Goal: Task Accomplishment & Management: Use online tool/utility

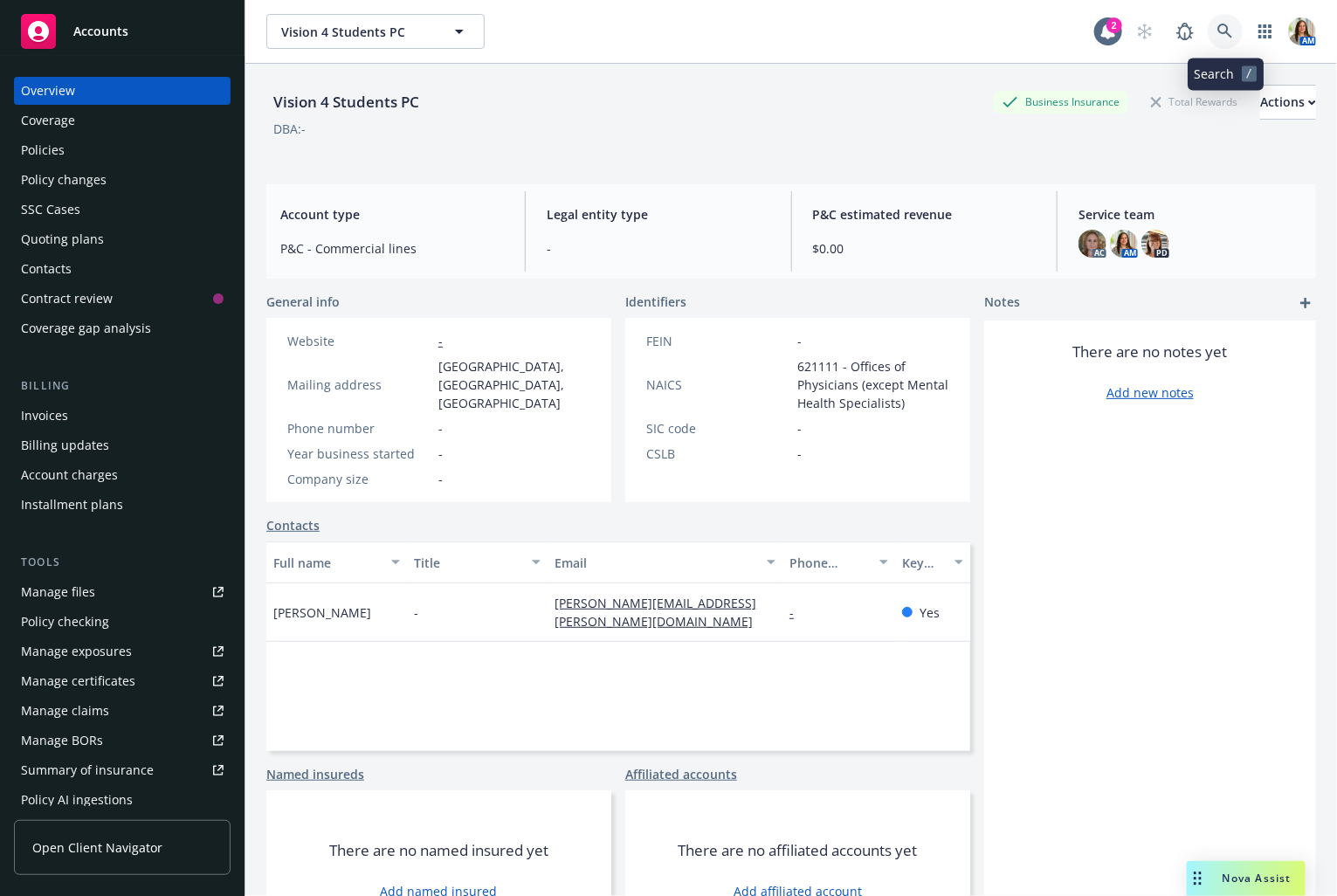
click at [1224, 27] on icon at bounding box center [1225, 32] width 16 height 16
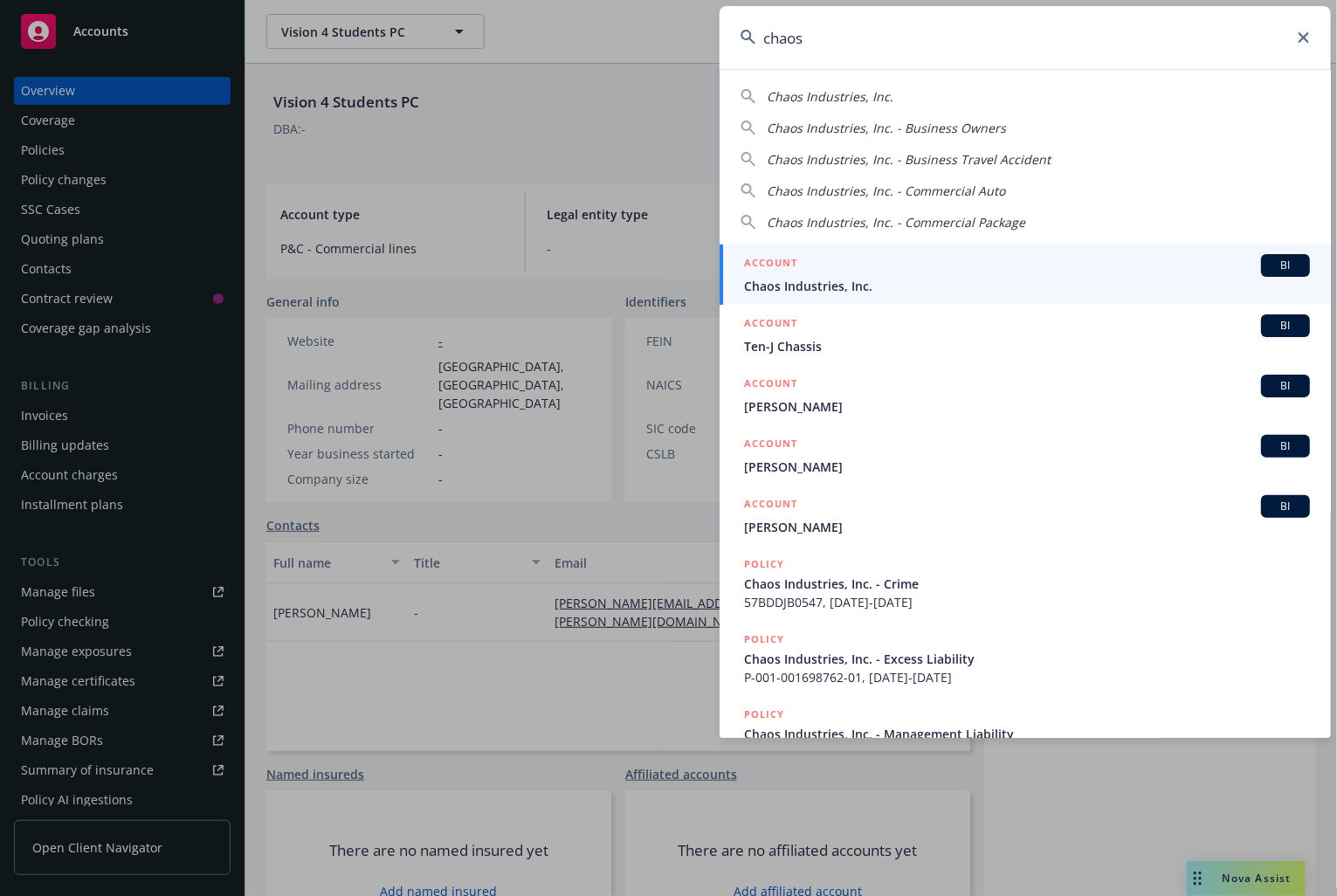
type input "chaos"
click at [813, 280] on span "Chaos Industries, Inc." at bounding box center [1026, 285] width 566 height 18
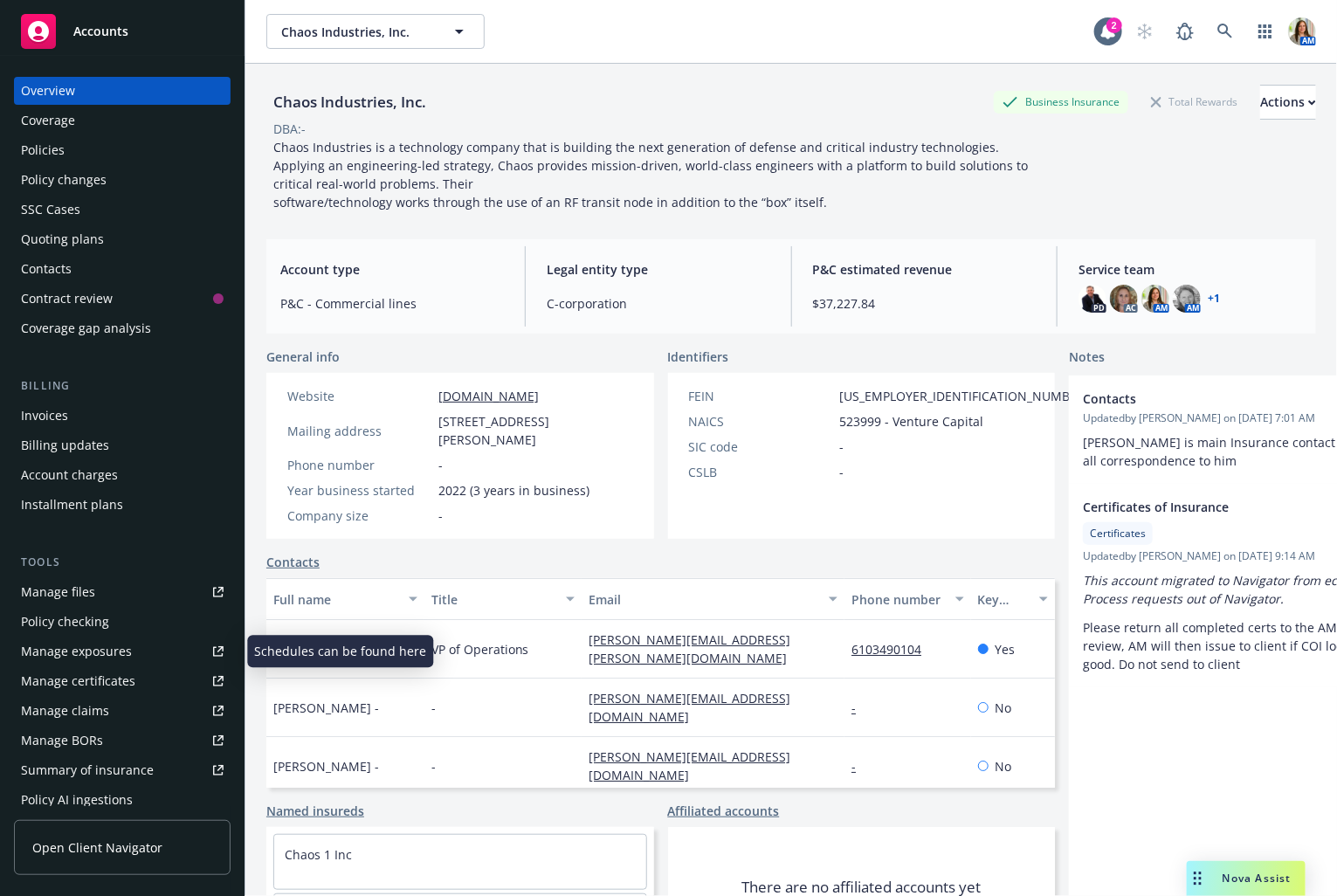
click at [108, 649] on div "Manage exposures" at bounding box center [77, 651] width 111 height 28
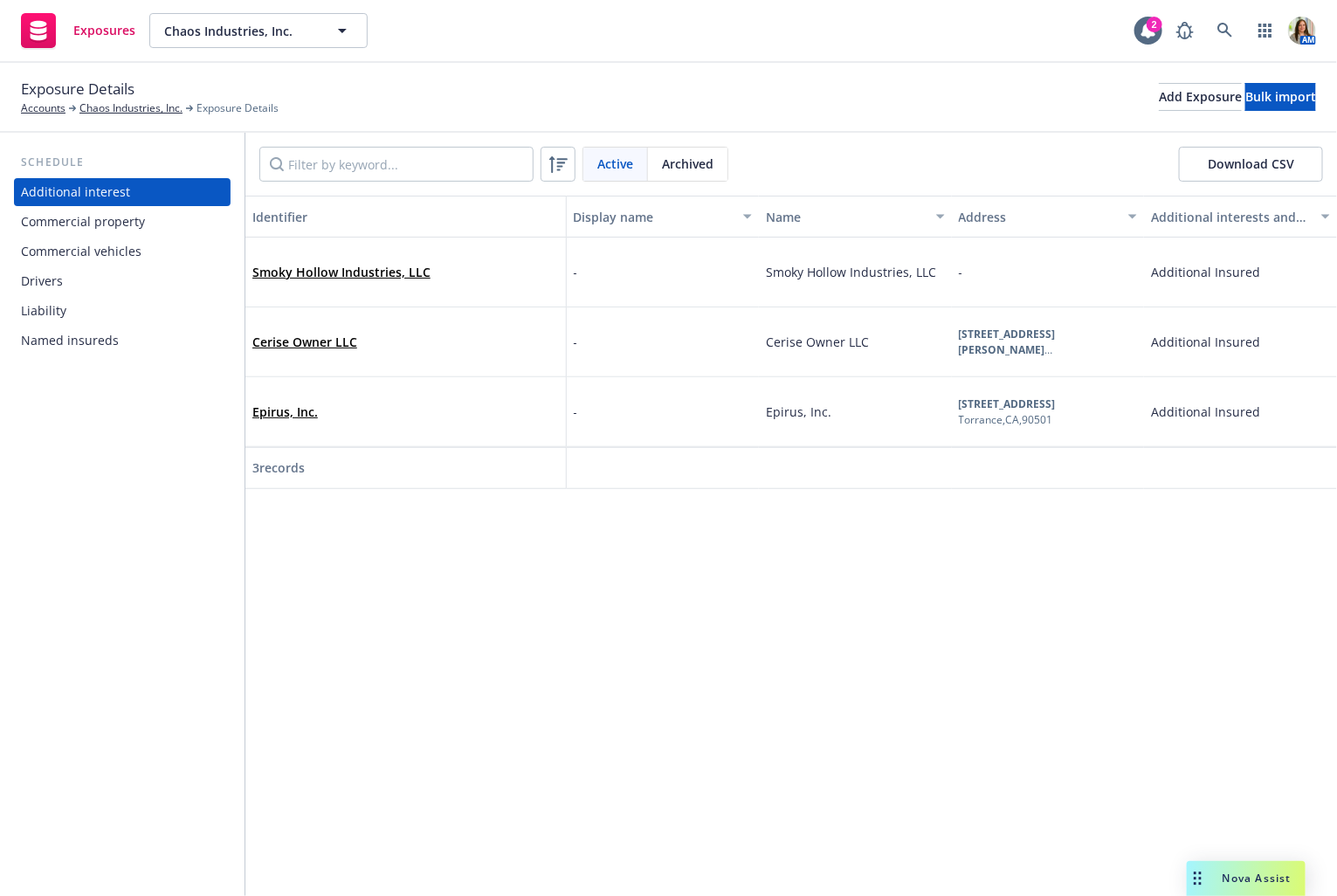
click at [133, 210] on div "Commercial property" at bounding box center [83, 222] width 124 height 28
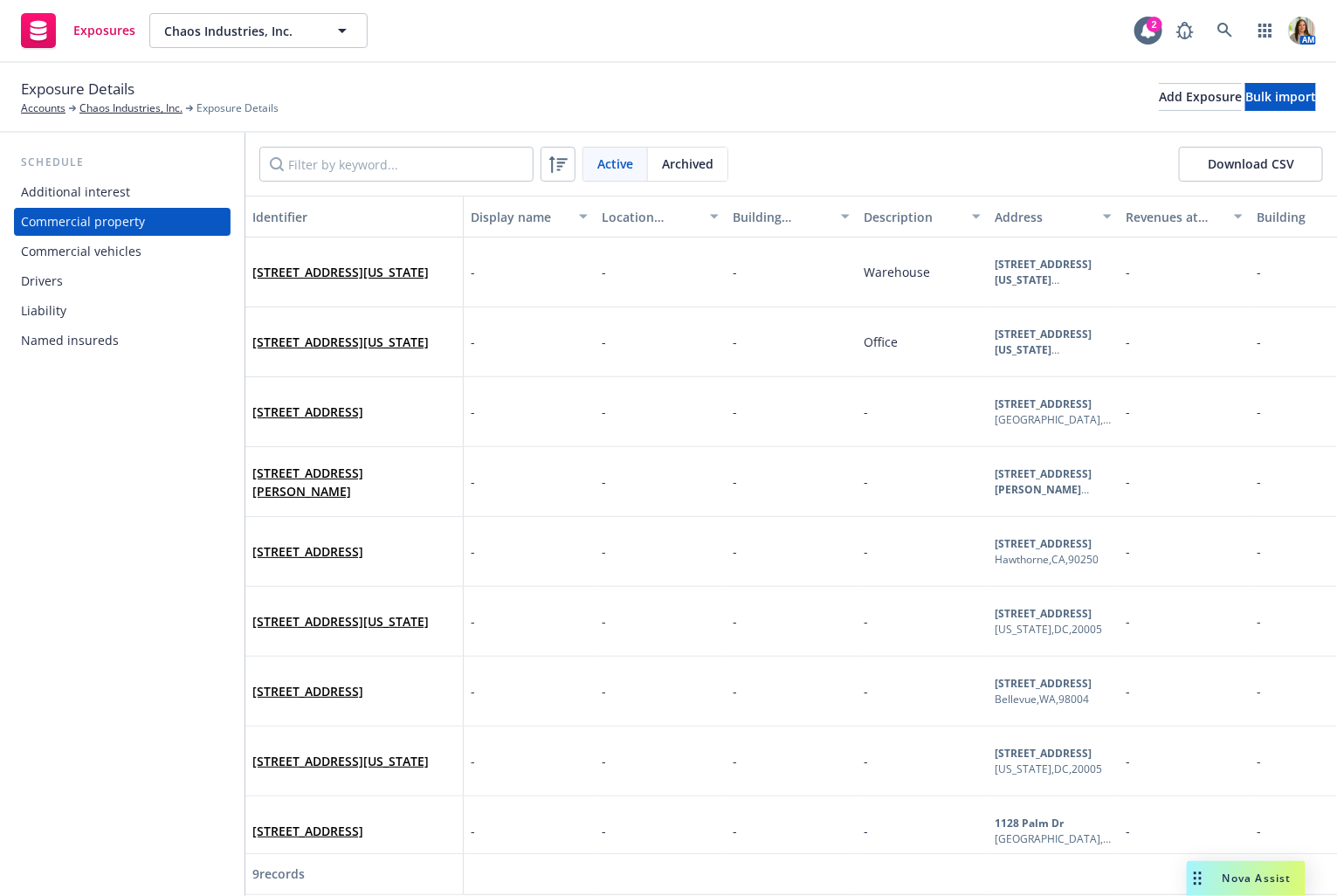
scroll to position [13, 0]
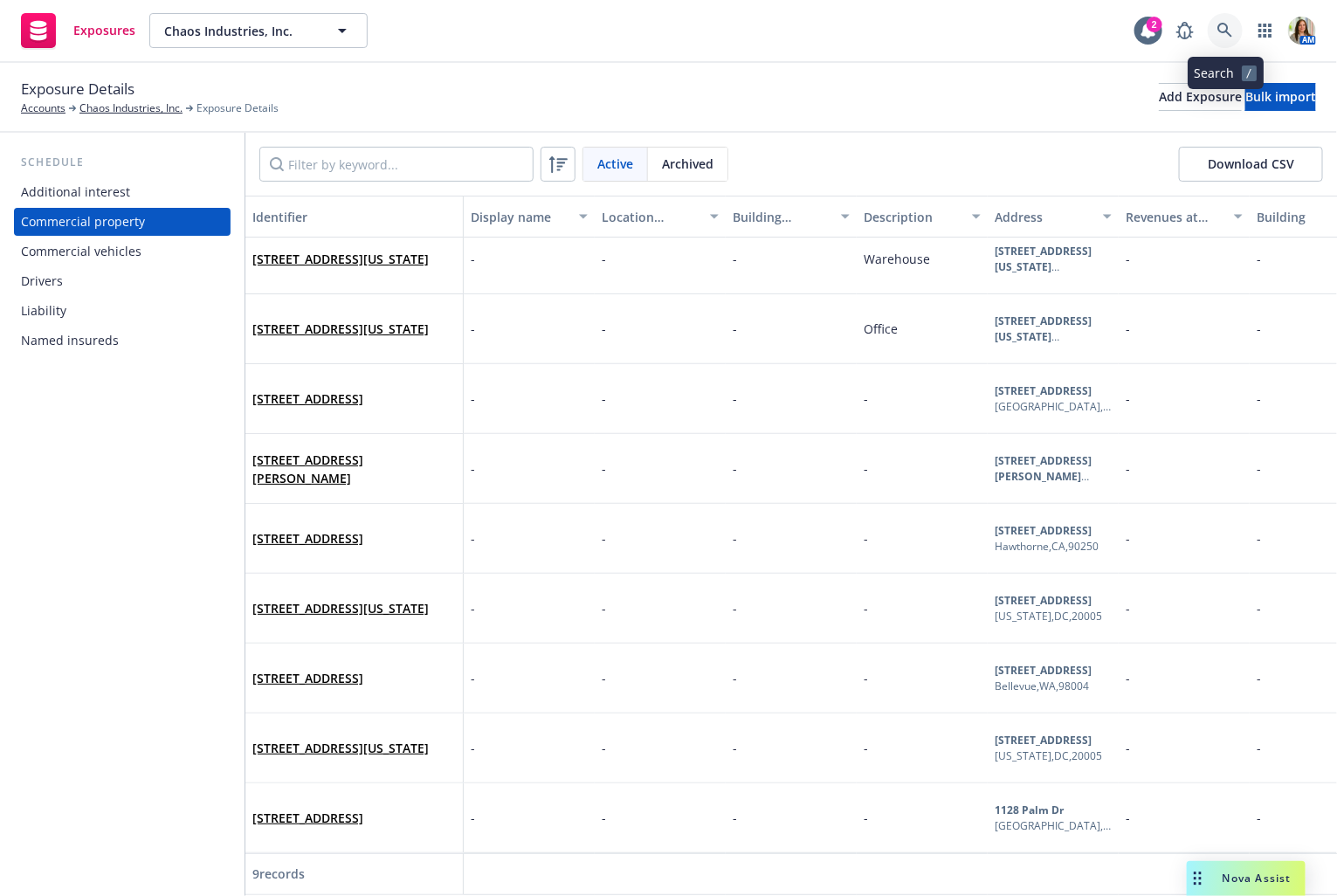
click at [1227, 28] on icon at bounding box center [1224, 30] width 15 height 15
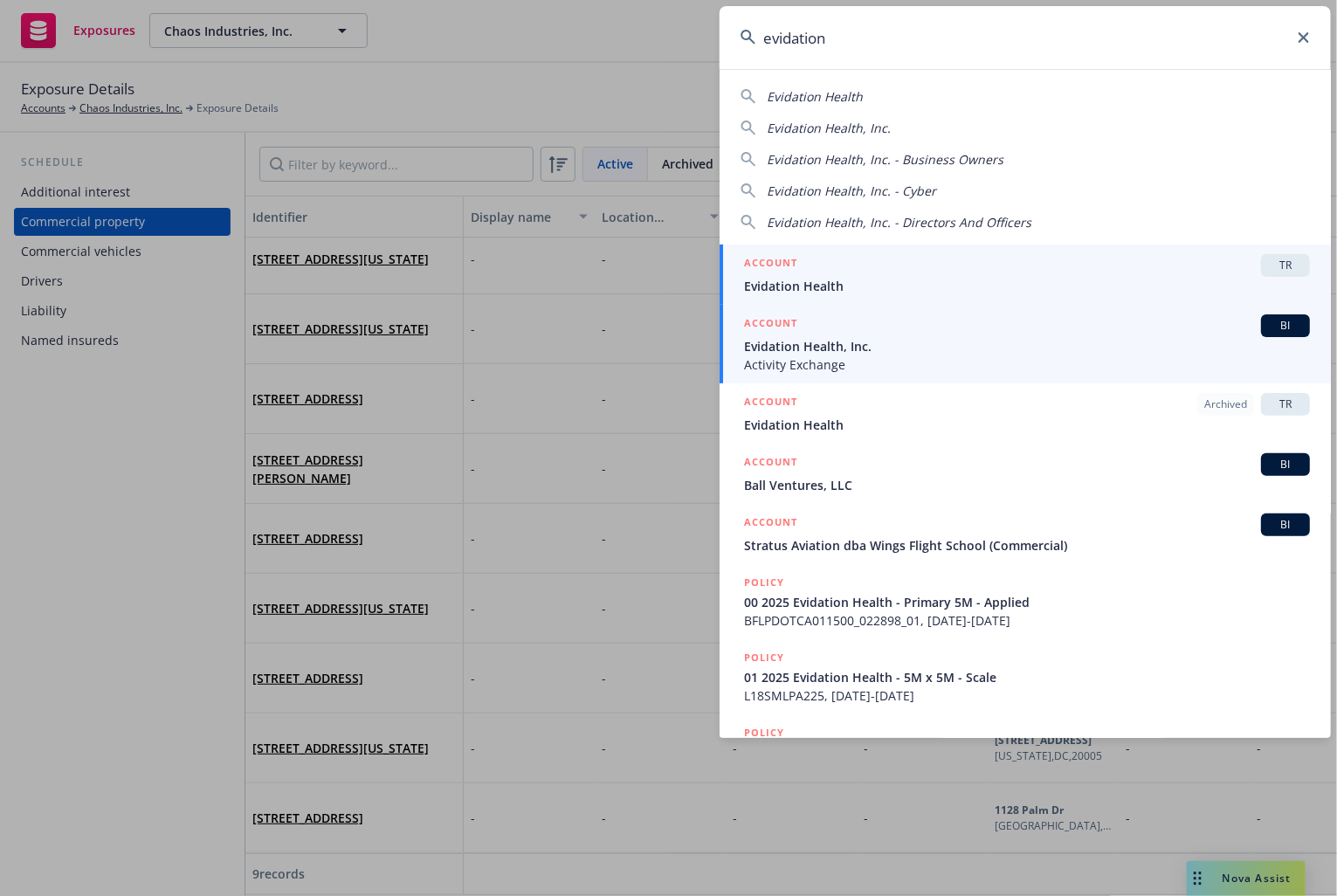
type input "evidation"
click at [892, 334] on div "ACCOUNT BI" at bounding box center [1026, 326] width 566 height 23
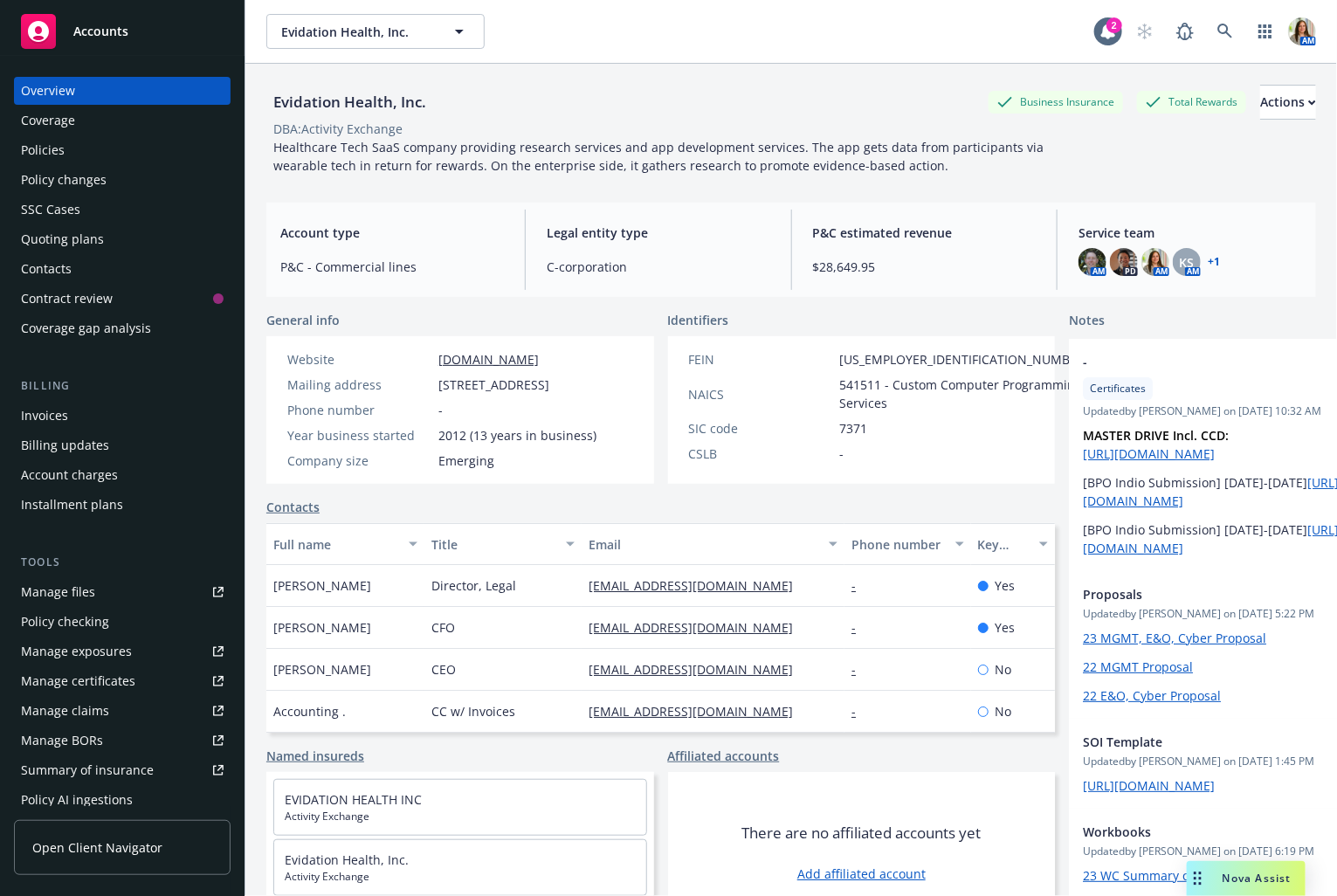
click at [147, 151] on div "Policies" at bounding box center [122, 151] width 202 height 28
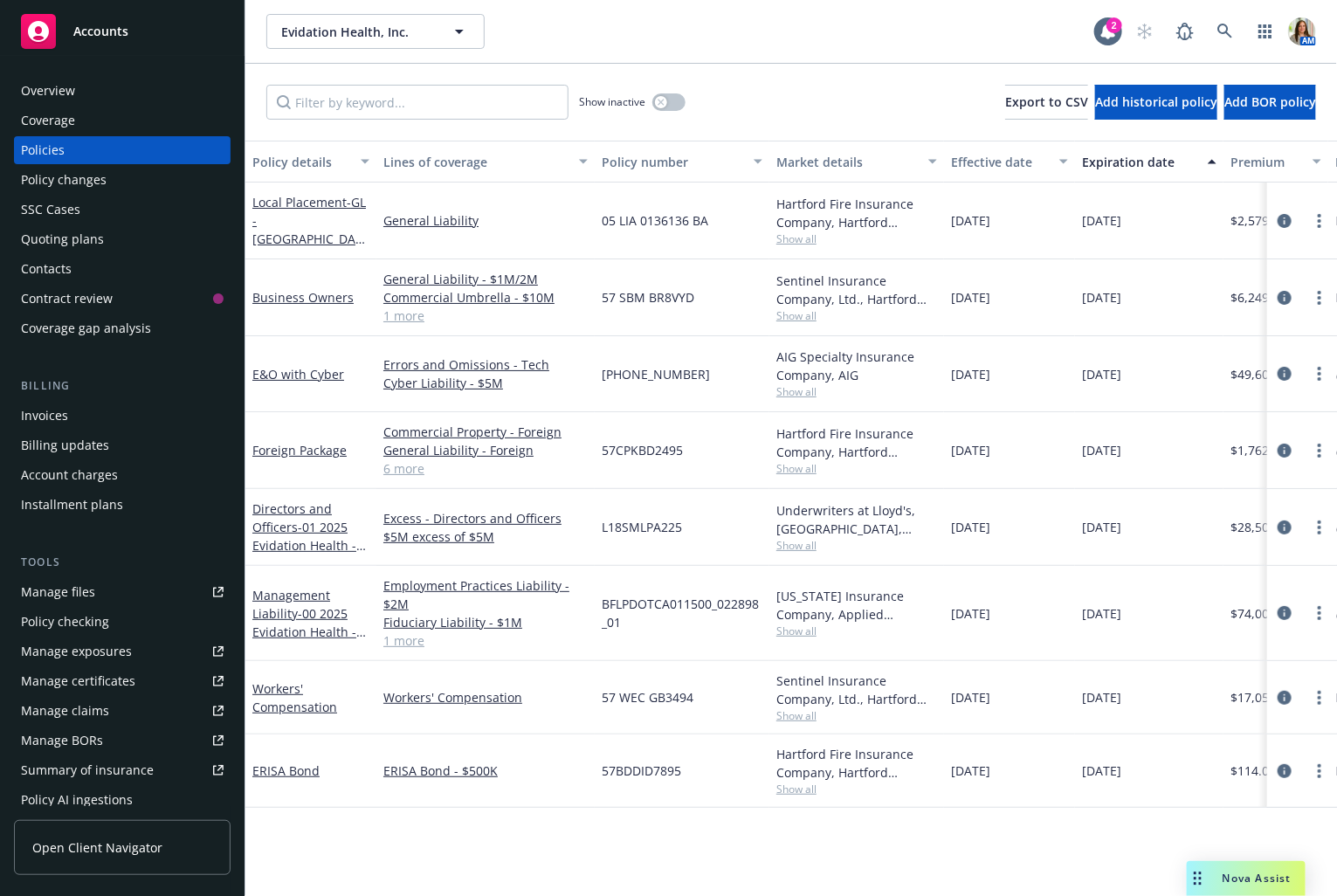
click at [454, 81] on div "Show inactive Export to CSV Add historical policy Add BOR policy" at bounding box center [791, 101] width 1091 height 77
click at [427, 93] on input "Filter by keyword..." at bounding box center [417, 102] width 302 height 35
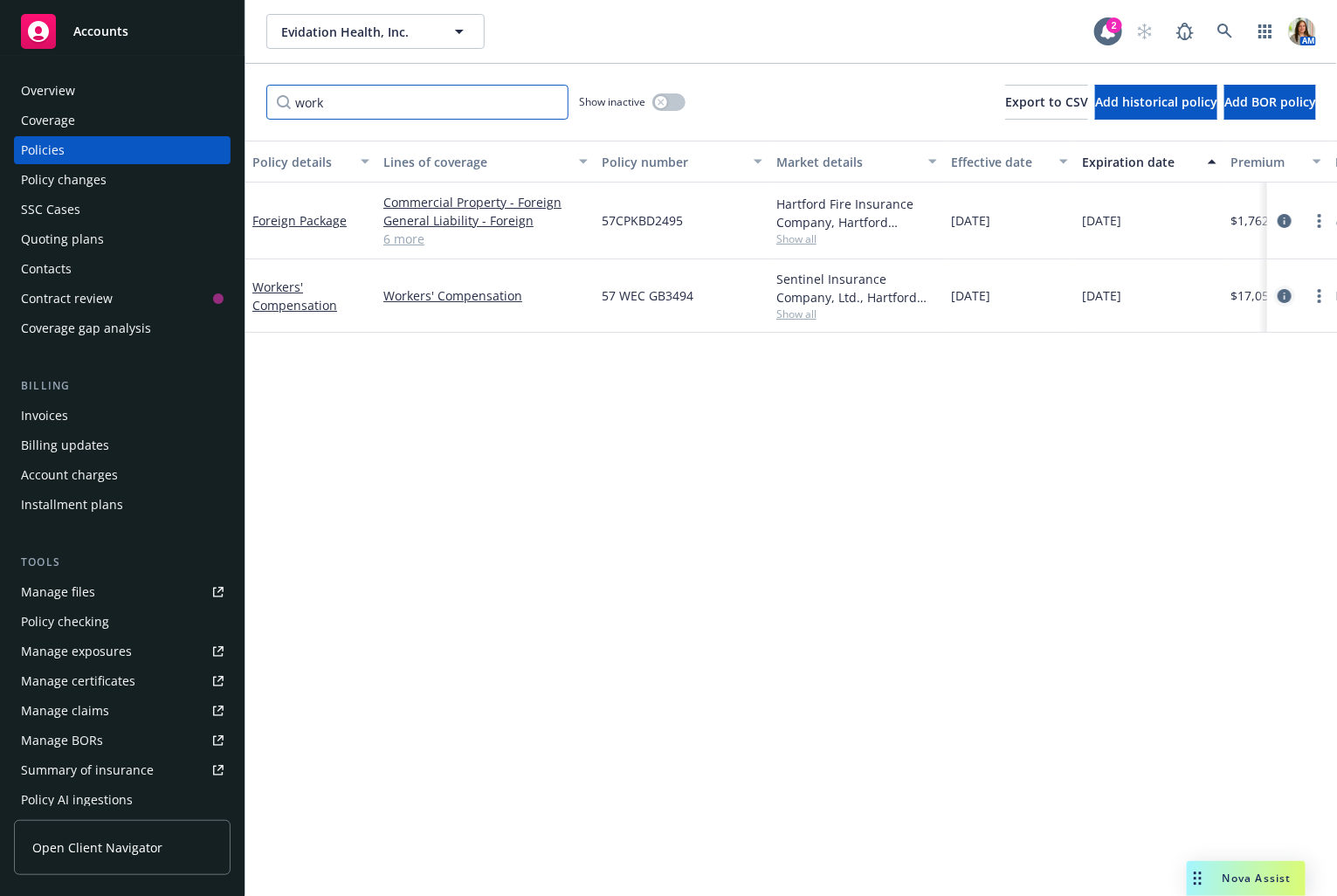
type input "work"
click at [1283, 290] on icon "circleInformation" at bounding box center [1284, 296] width 14 height 14
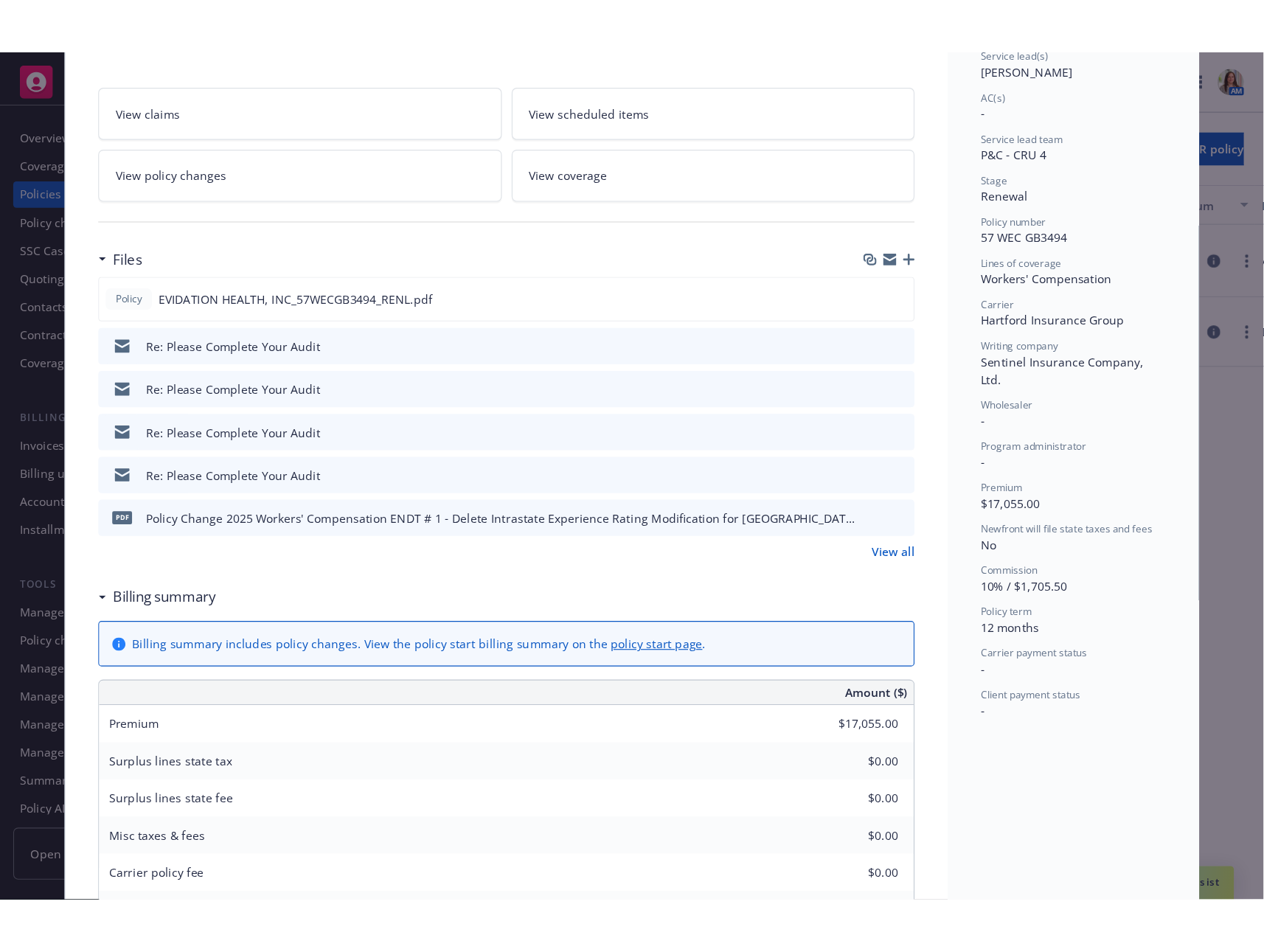
scroll to position [220, 0]
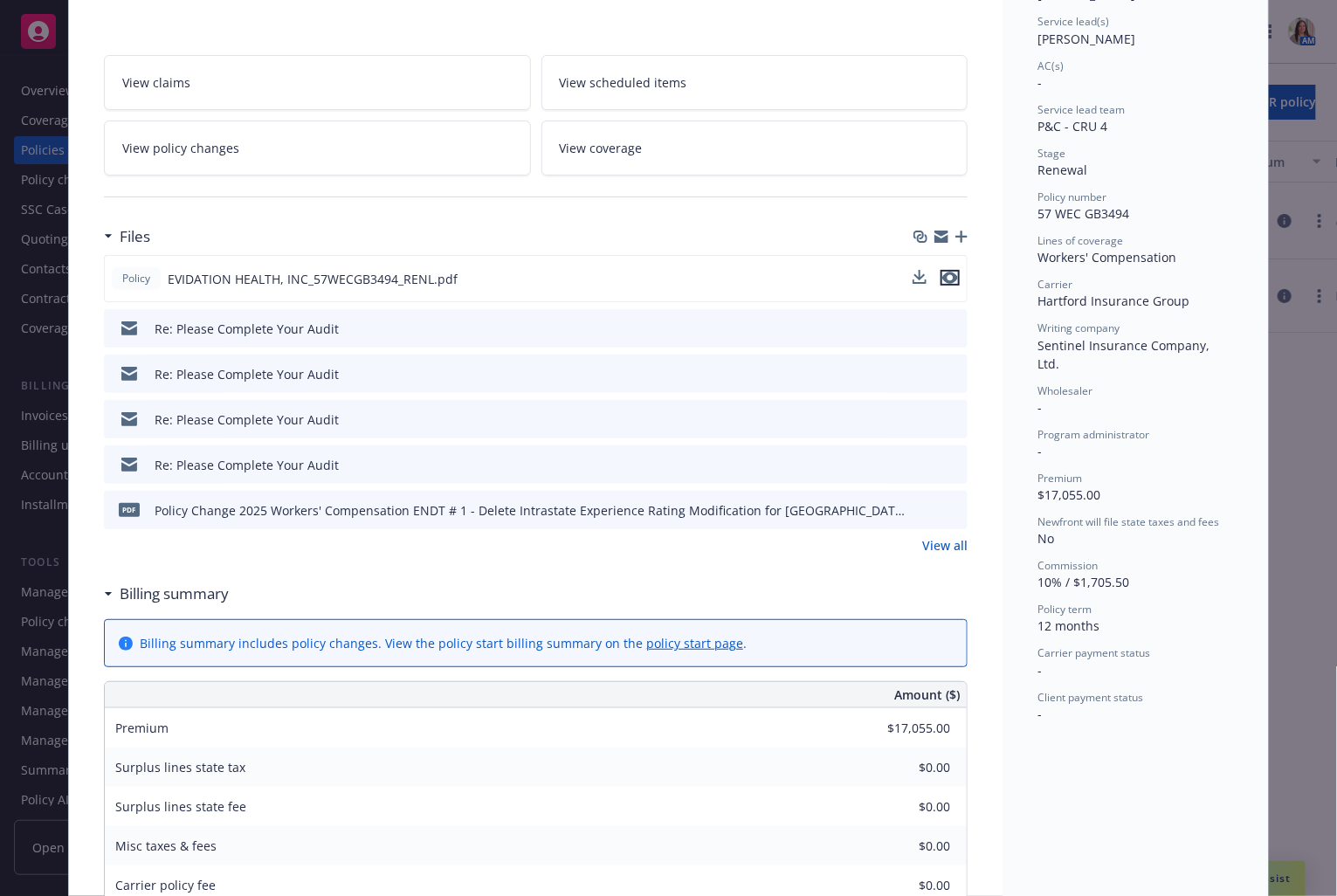
click at [955, 278] on icon "preview file" at bounding box center [950, 278] width 16 height 12
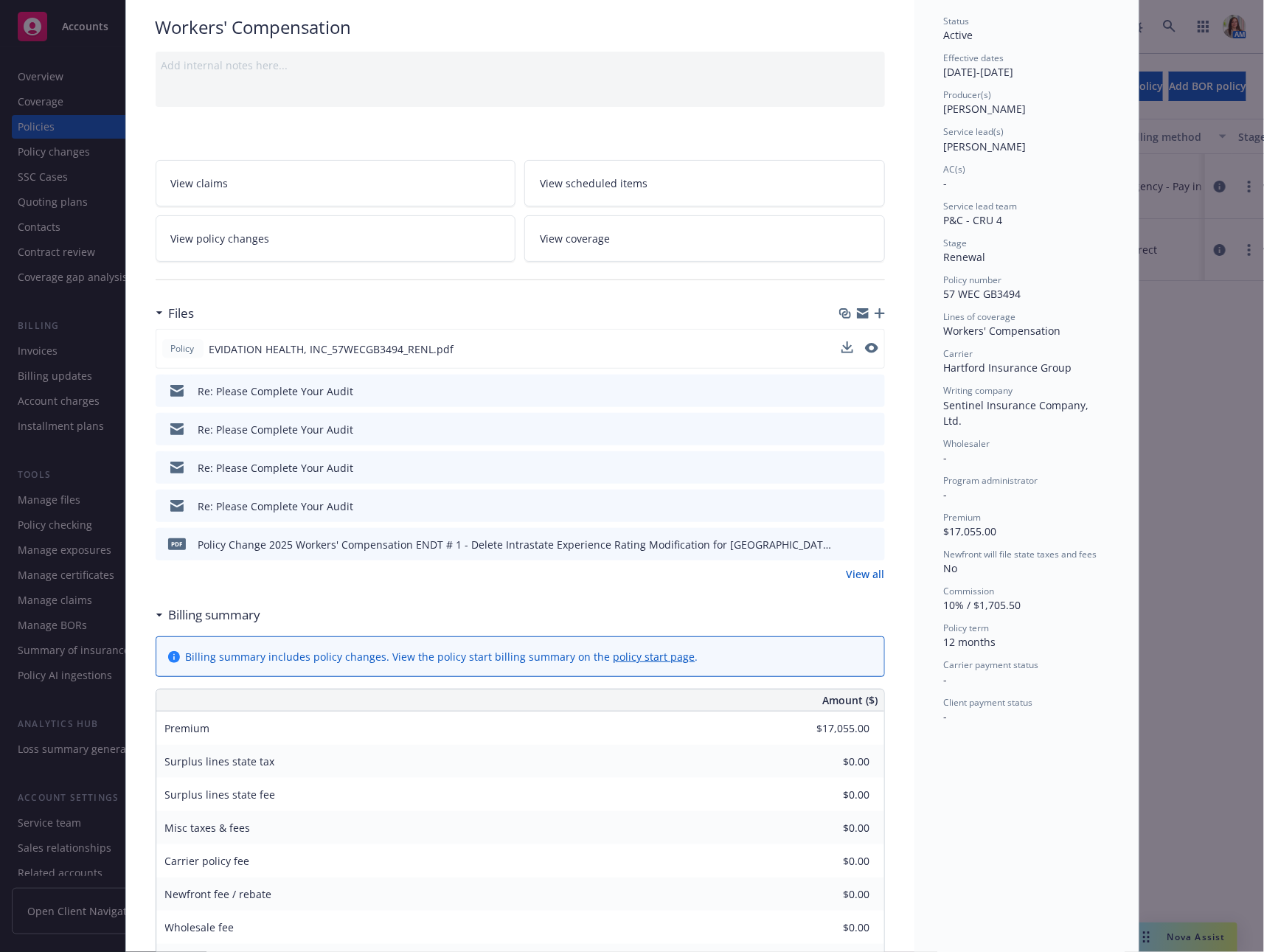
scroll to position [0, 0]
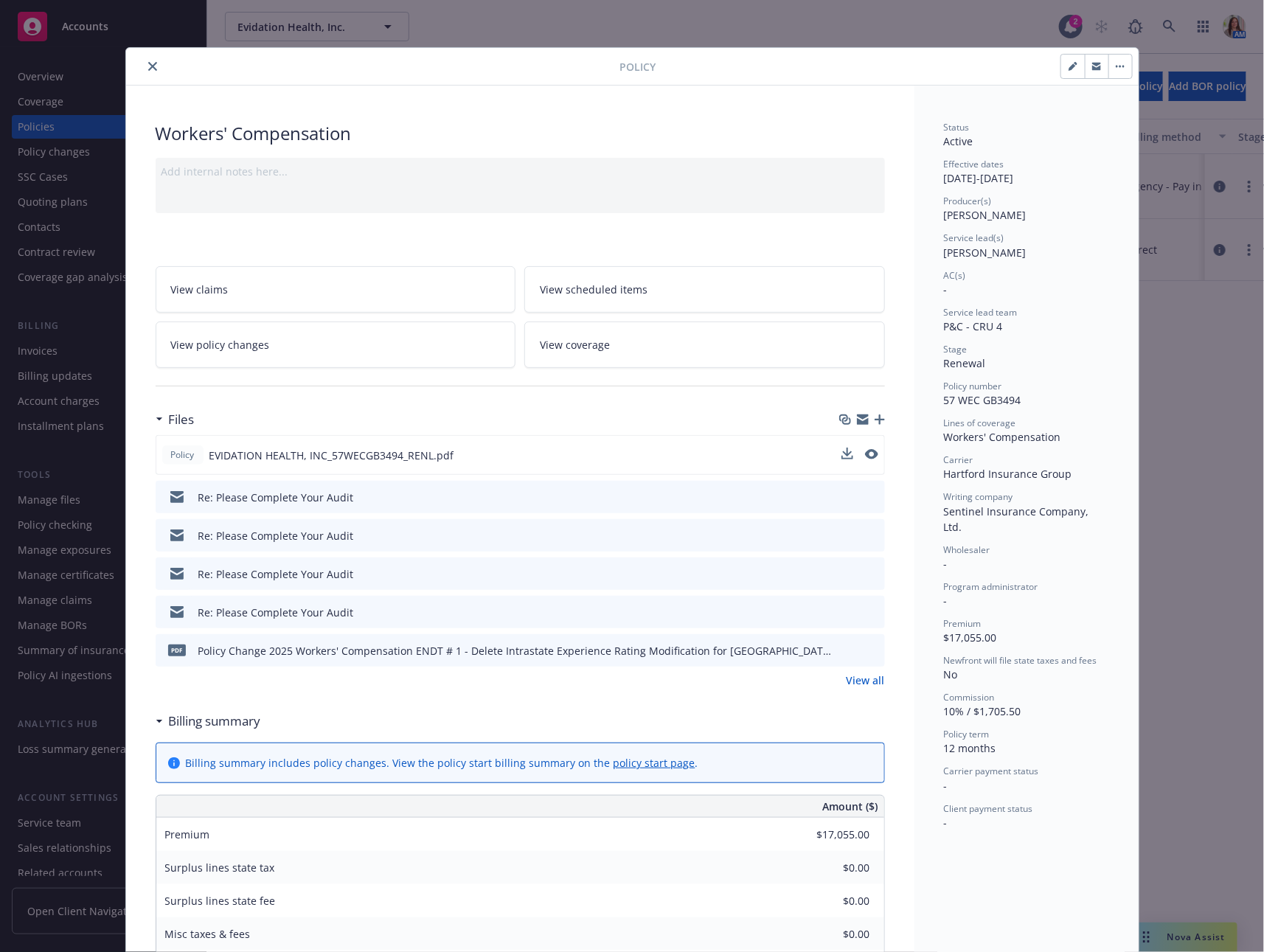
click at [155, 68] on icon "close" at bounding box center [152, 66] width 9 height 9
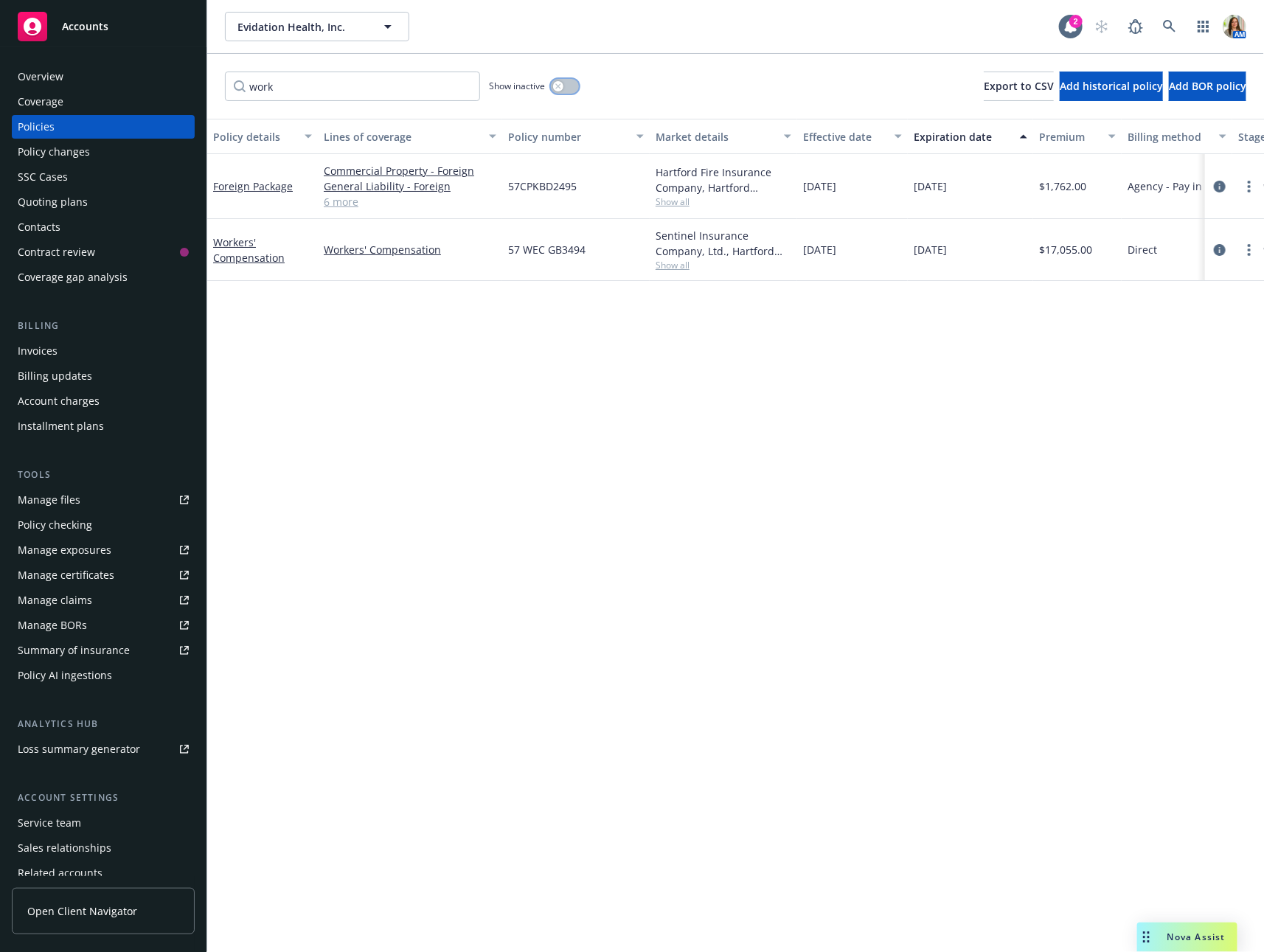
click at [570, 84] on button "button" at bounding box center [565, 86] width 28 height 15
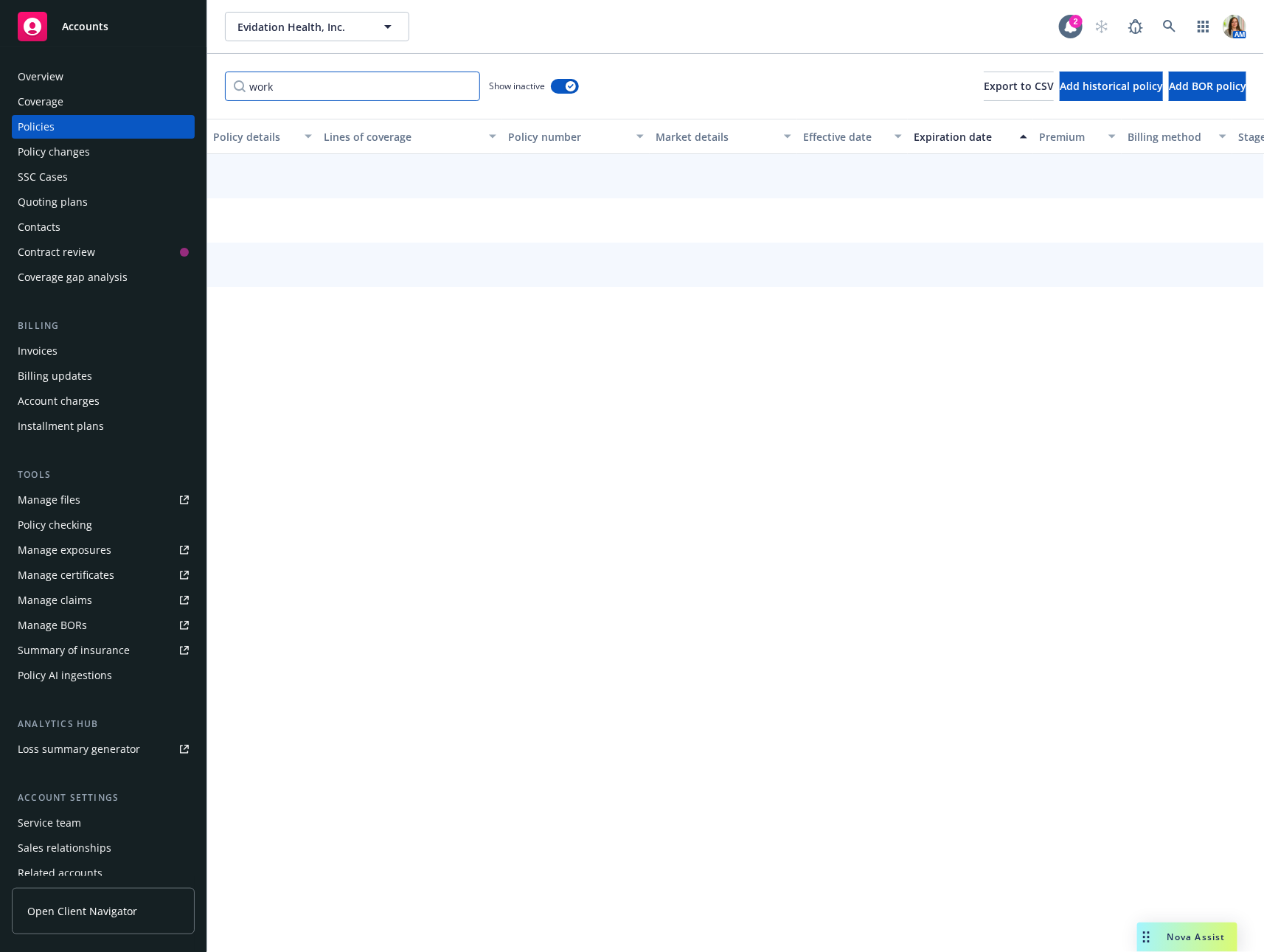
click at [392, 89] on input "work" at bounding box center [352, 86] width 255 height 30
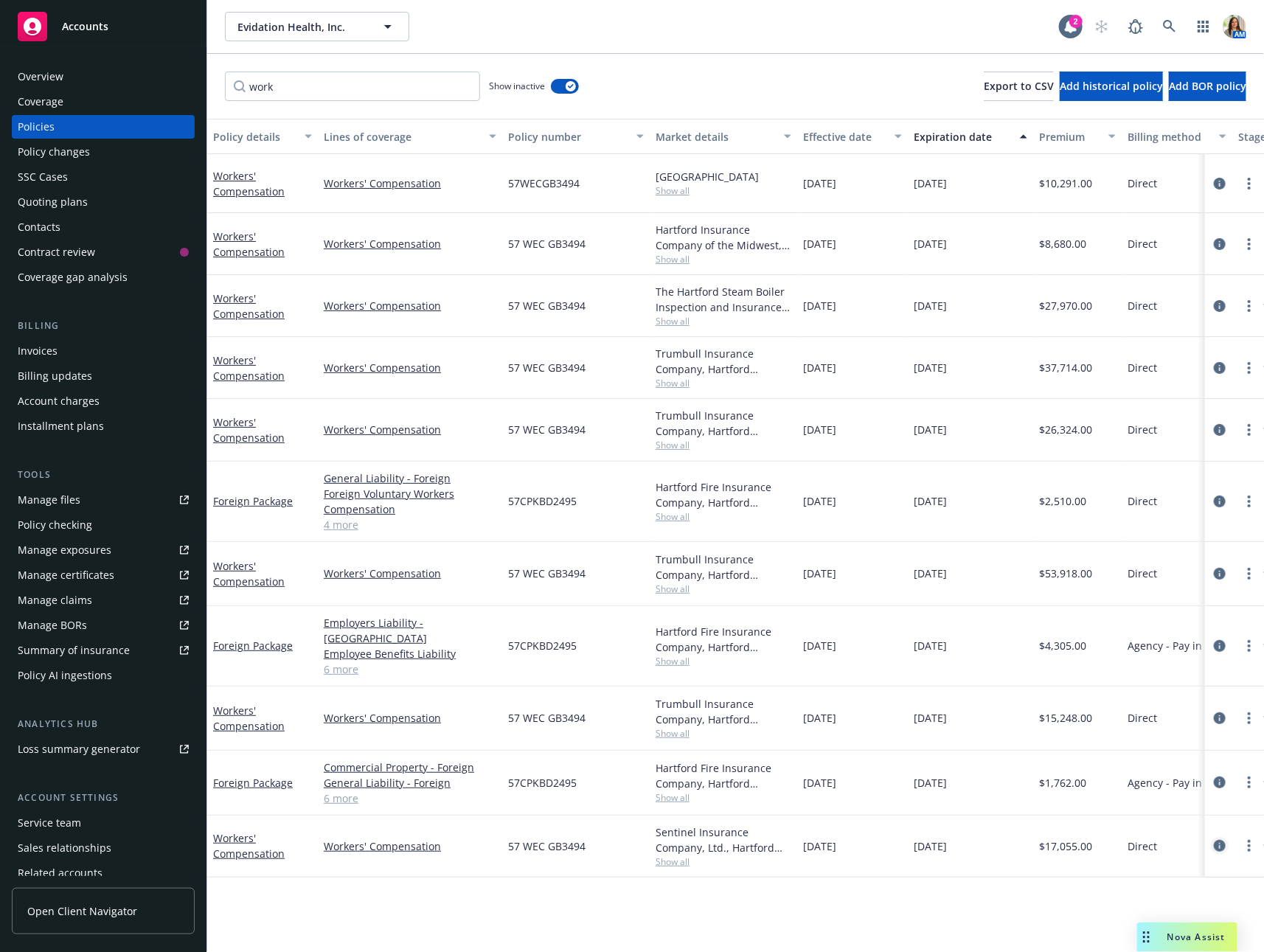
click at [1129, 756] on icon "circleInformation" at bounding box center [1220, 846] width 12 height 12
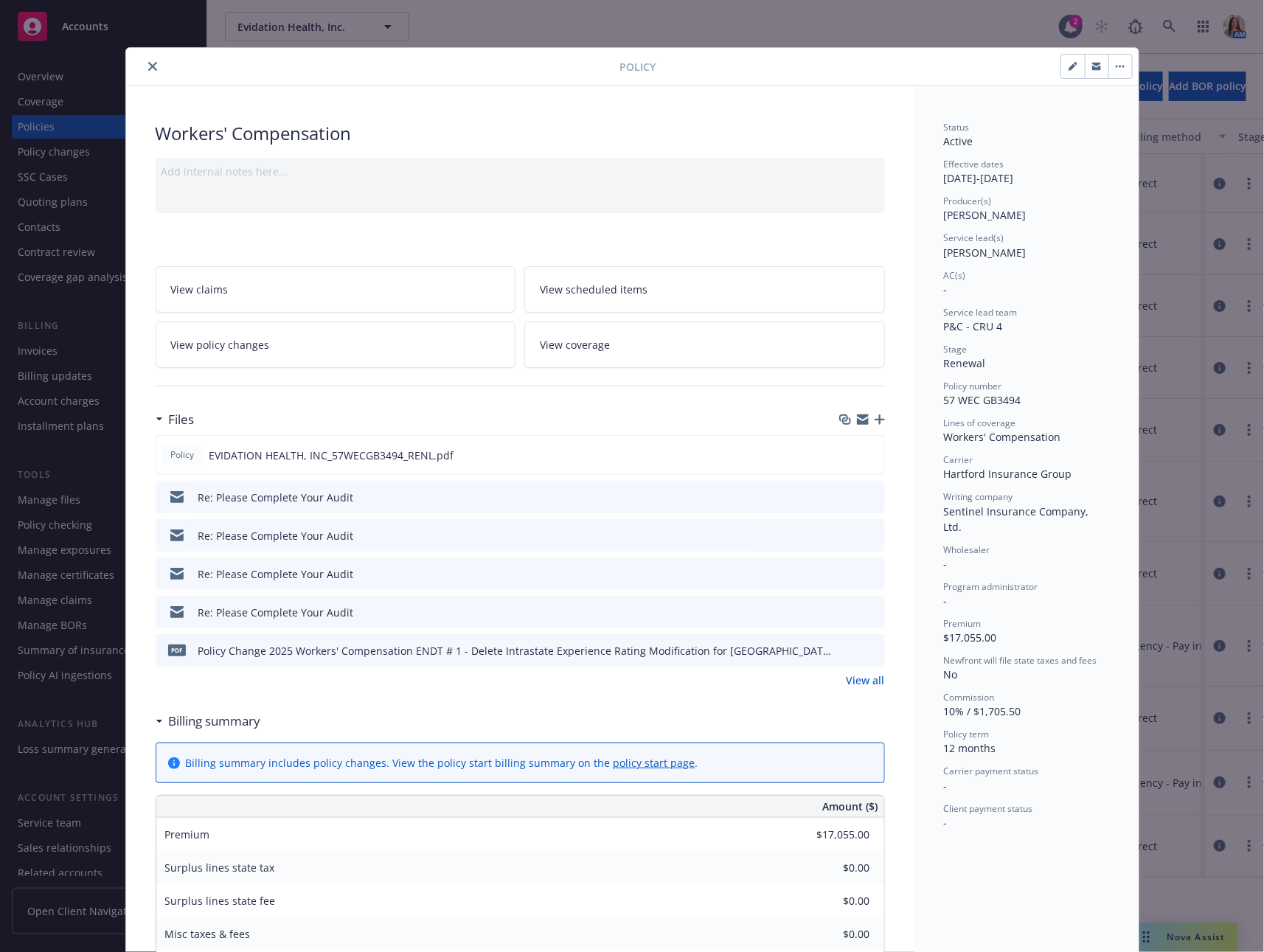
scroll to position [45, 0]
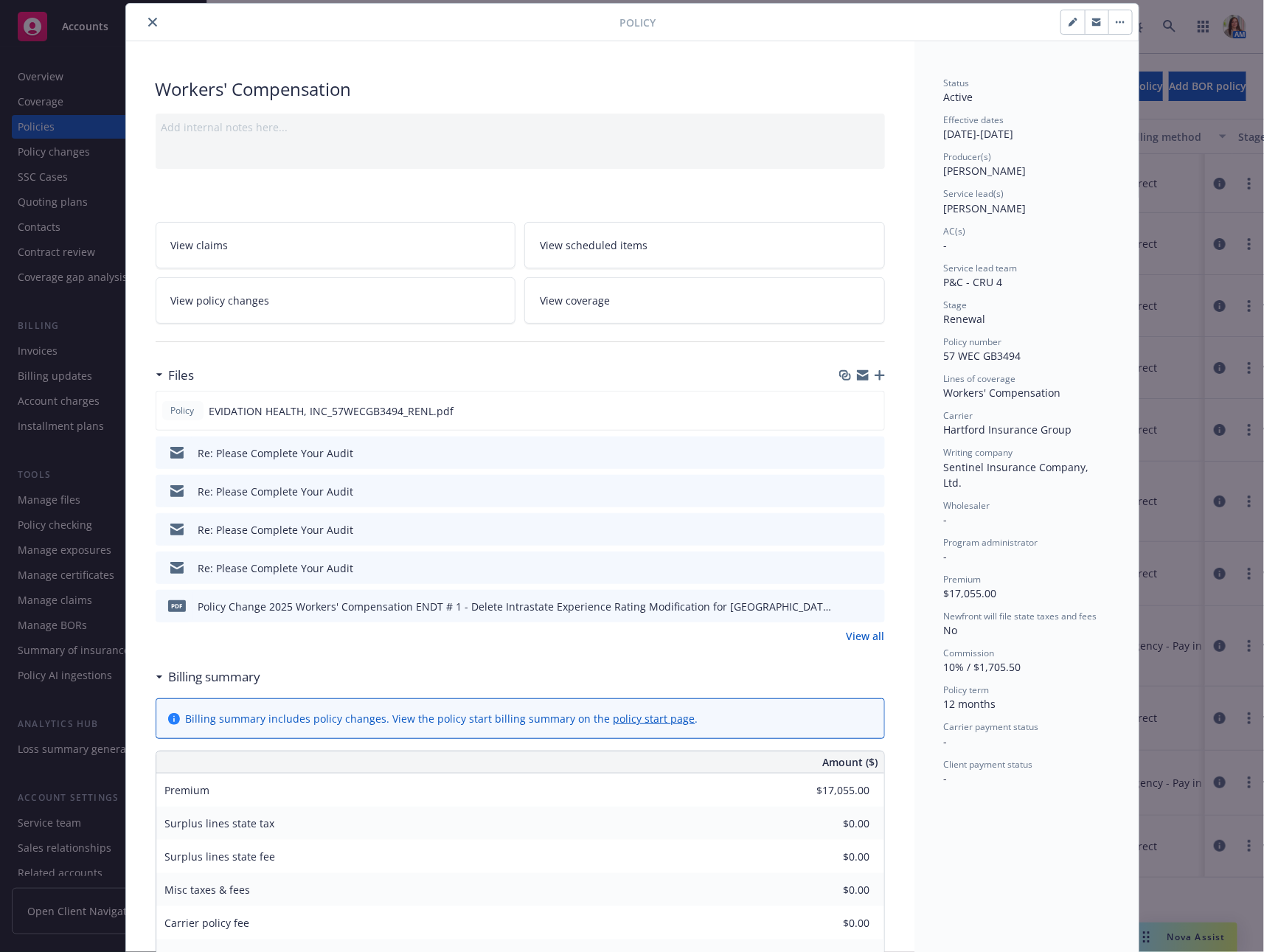
click at [878, 603] on icon "preview file" at bounding box center [871, 606] width 13 height 10
click at [230, 297] on span "View policy changes" at bounding box center [220, 300] width 99 height 16
click at [155, 19] on icon "close" at bounding box center [152, 22] width 9 height 9
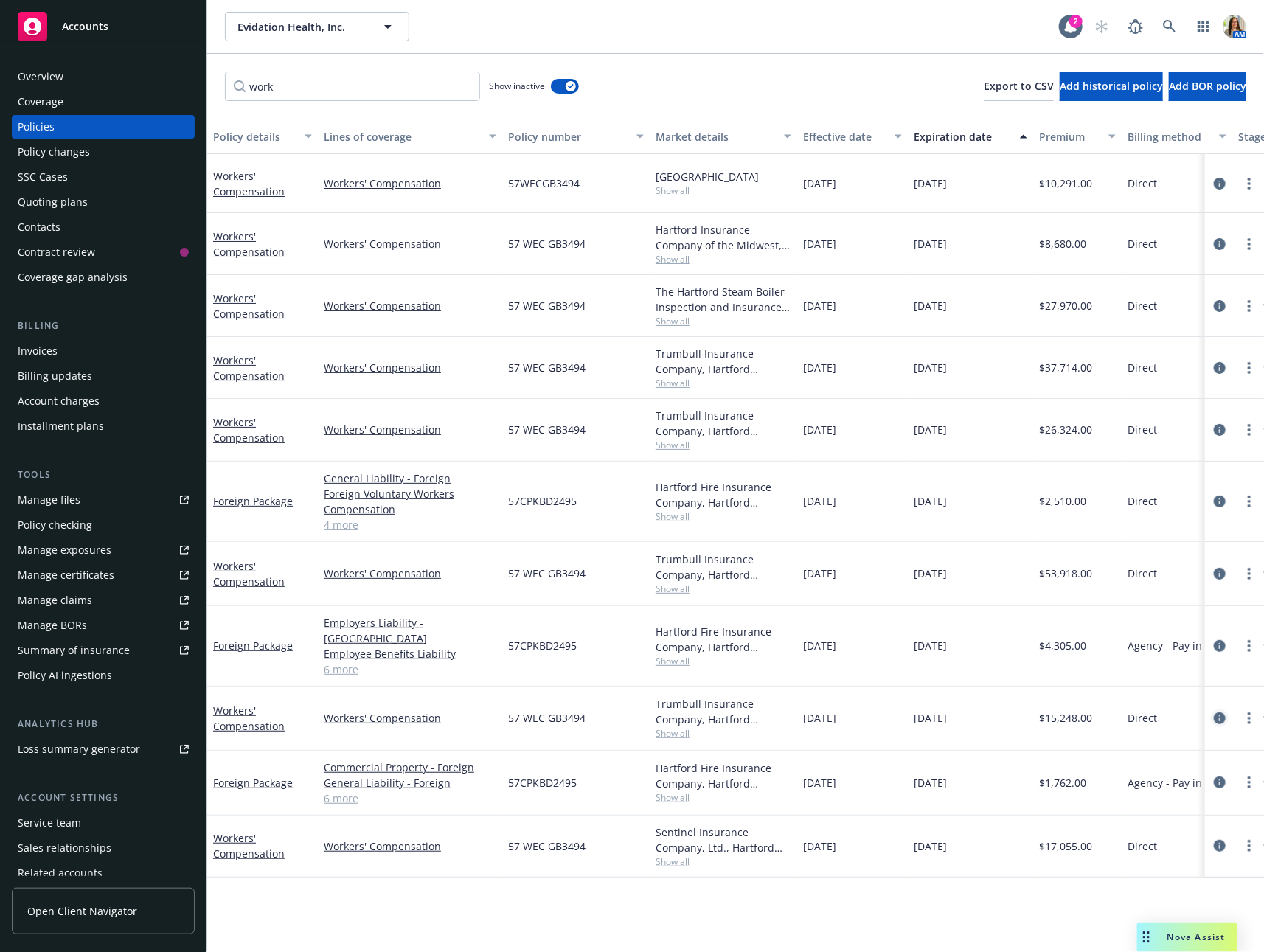
click at [1129, 712] on icon "circleInformation" at bounding box center [1220, 718] width 12 height 12
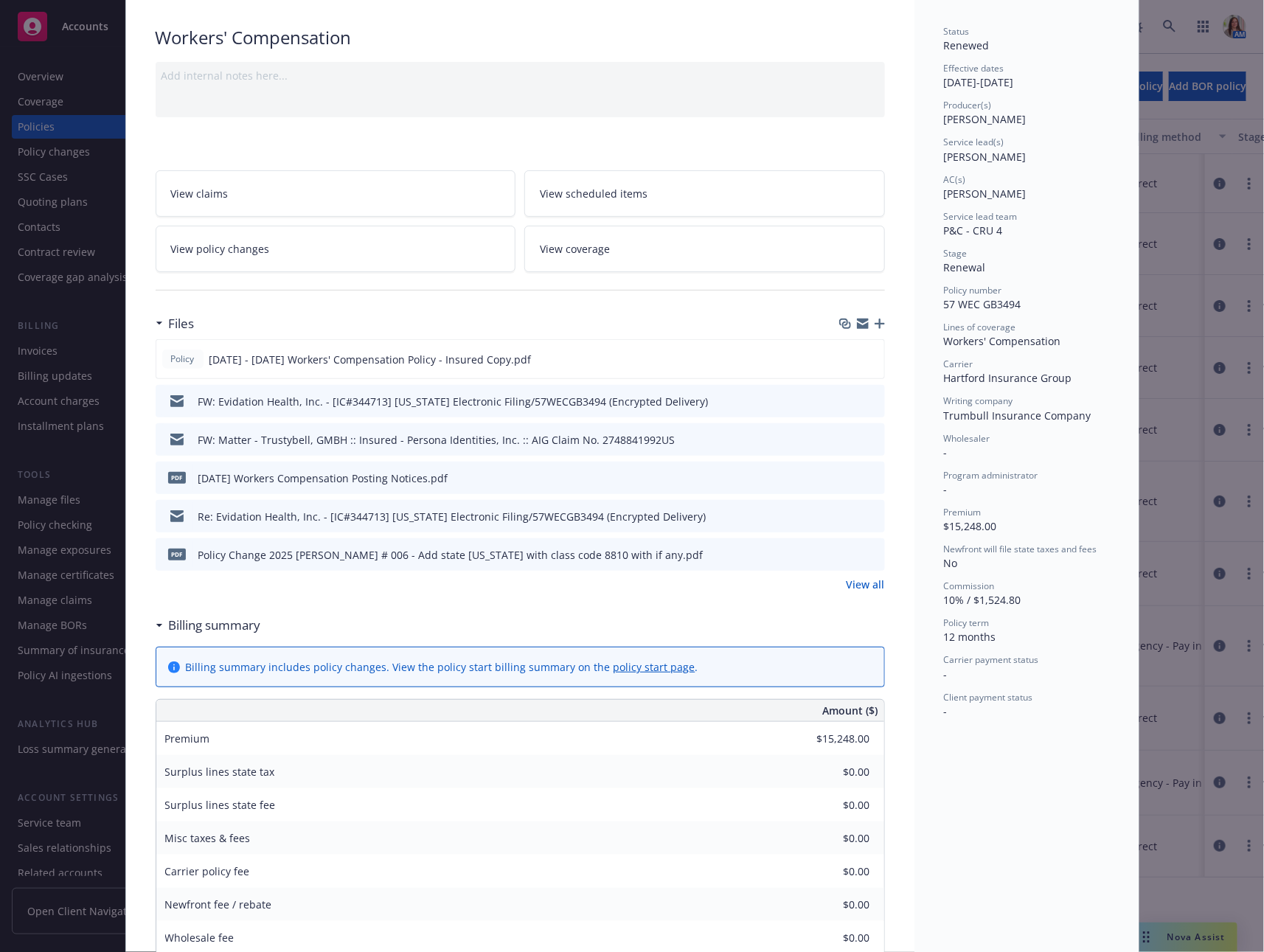
scroll to position [74, 0]
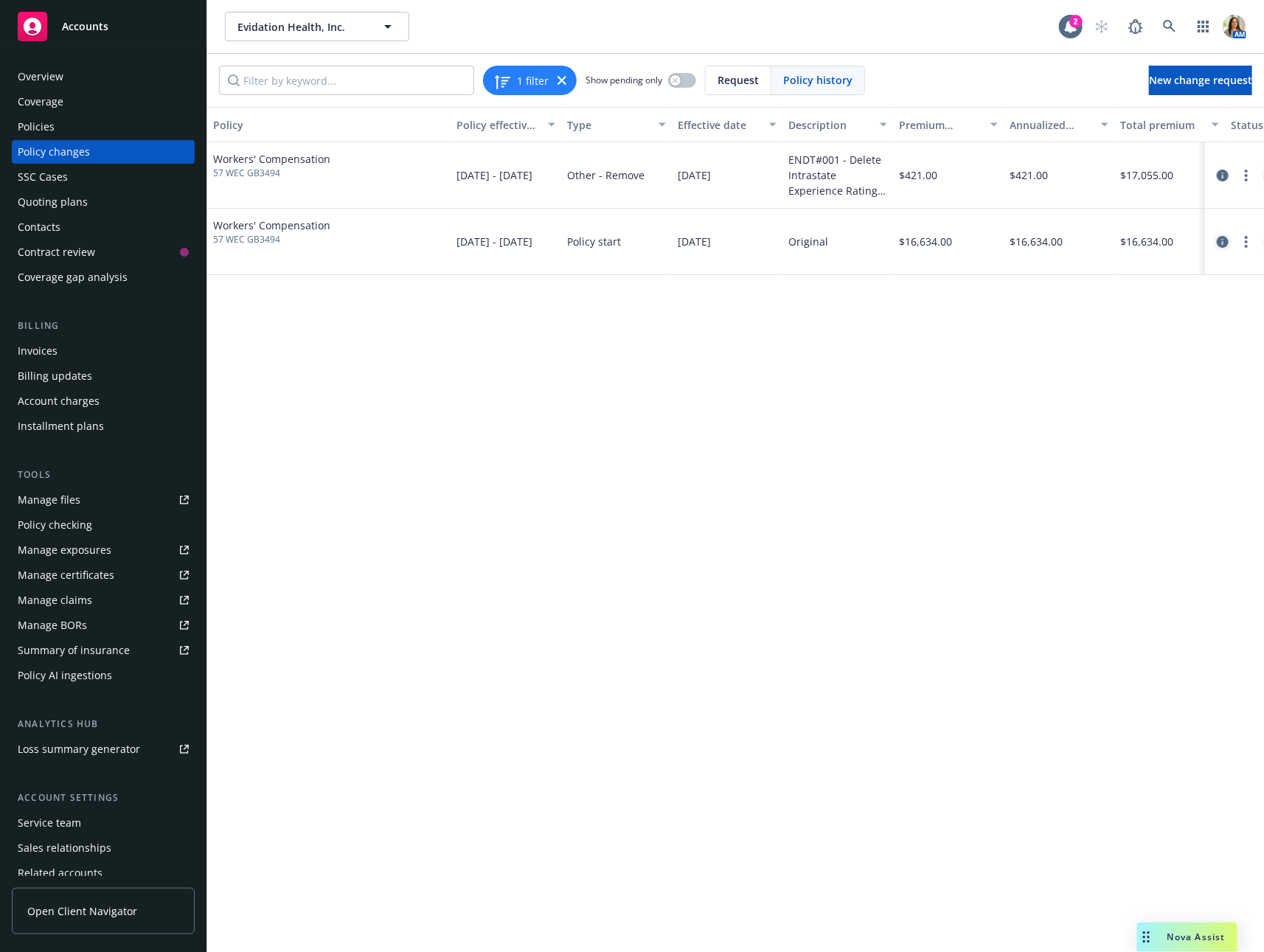
click at [1225, 242] on icon "circleInformation" at bounding box center [1223, 242] width 12 height 12
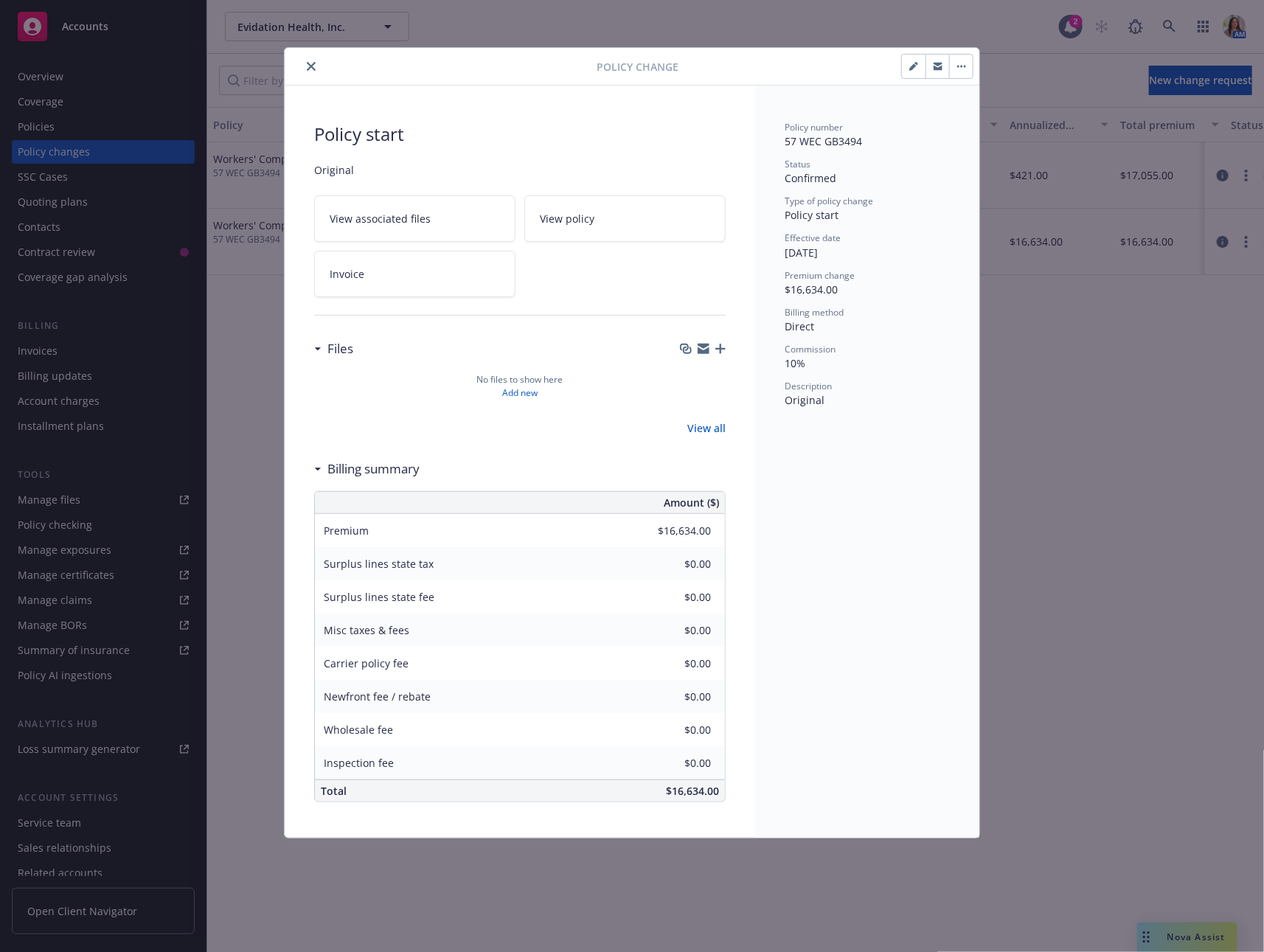
click at [312, 63] on icon "close" at bounding box center [312, 66] width 9 height 9
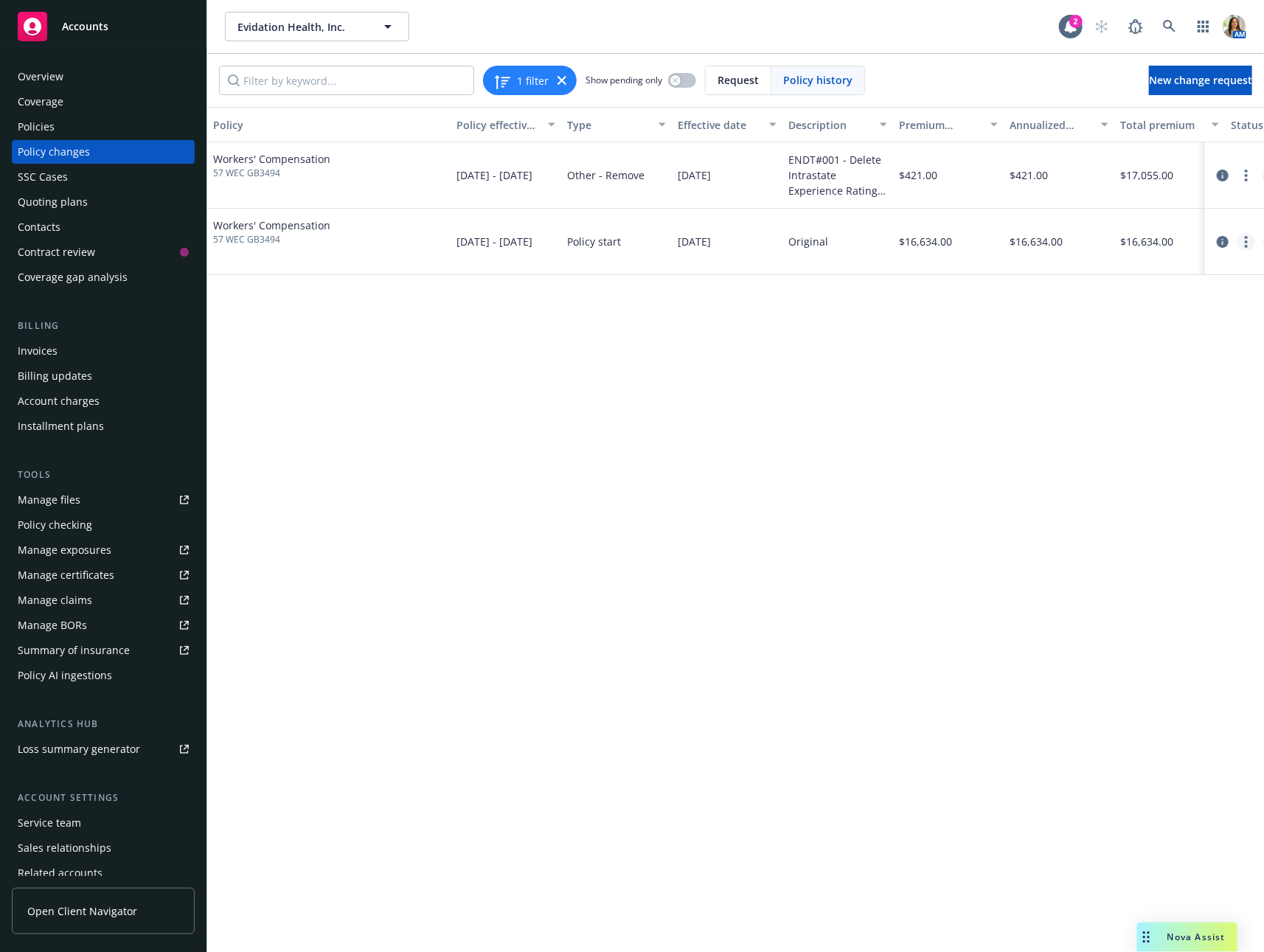
click at [1243, 243] on link "more" at bounding box center [1247, 242] width 18 height 18
click at [1226, 239] on icon "circleInformation" at bounding box center [1223, 242] width 12 height 12
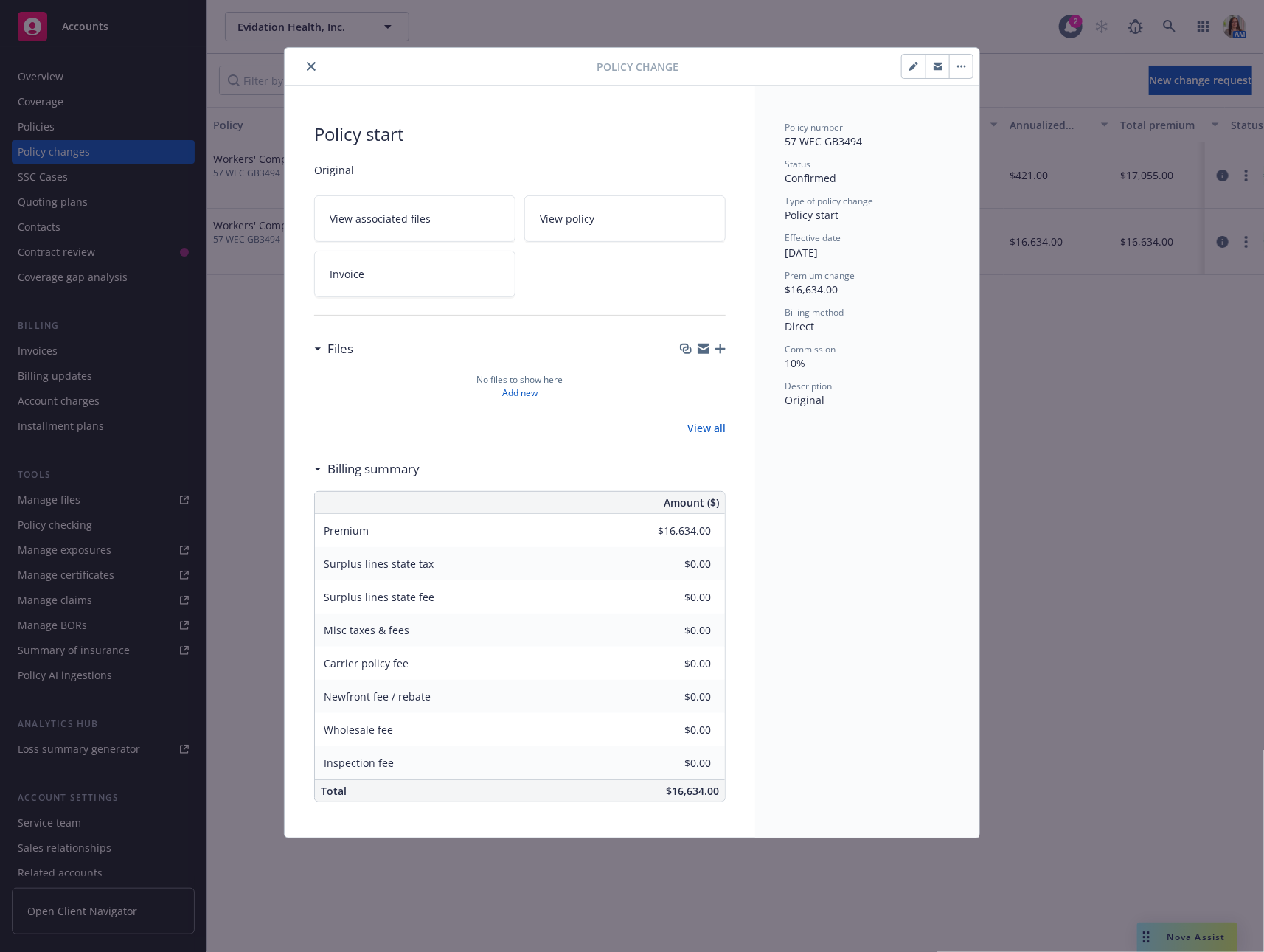
click at [723, 636] on div "$0.00" at bounding box center [671, 629] width 106 height 33
click at [312, 64] on icon "close" at bounding box center [312, 66] width 9 height 9
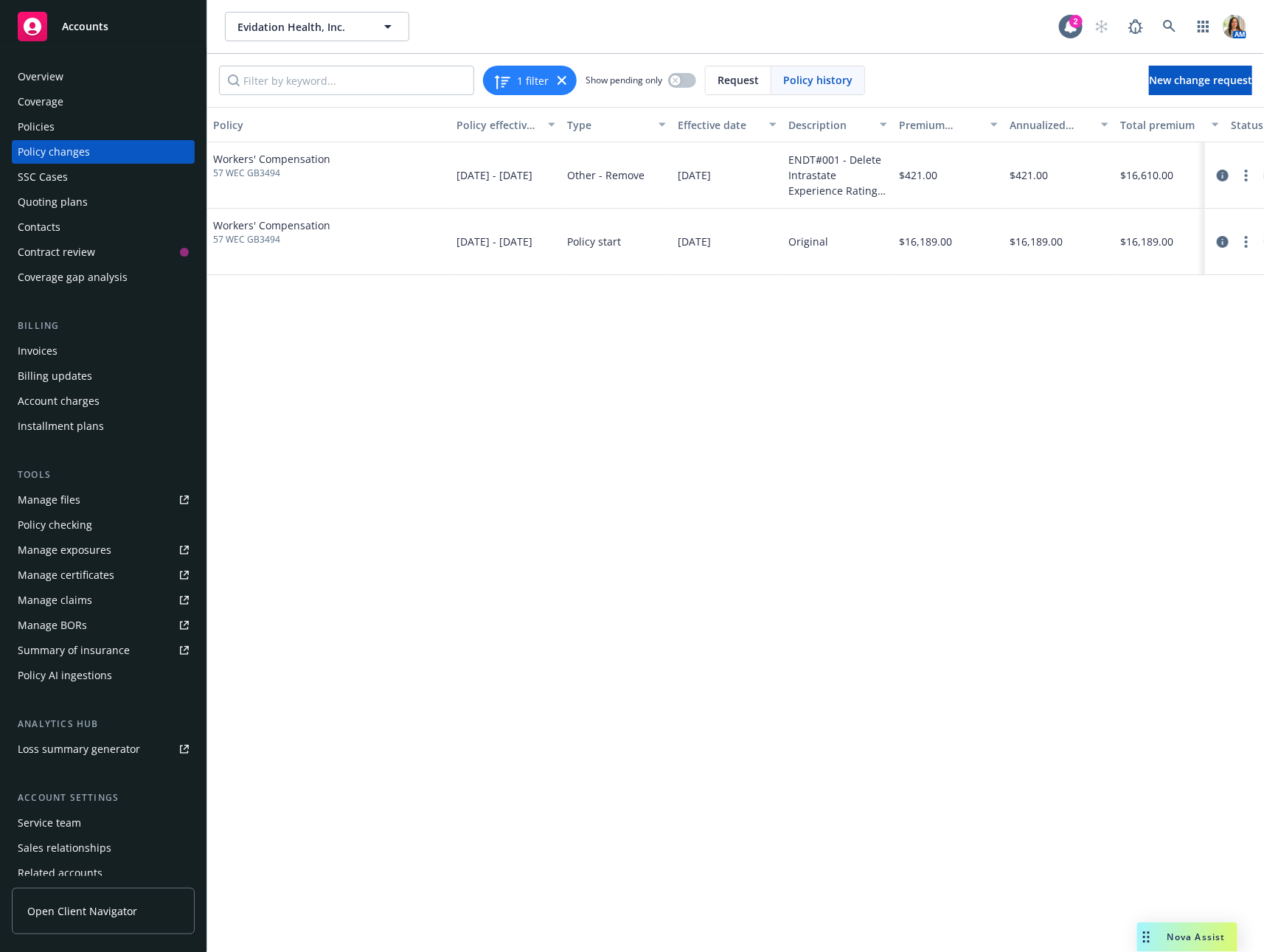
click at [1257, 253] on div at bounding box center [1234, 242] width 59 height 66
click at [1251, 245] on link "more" at bounding box center [1247, 242] width 18 height 18
click at [1162, 348] on link "Edit billing info" at bounding box center [1129, 360] width 253 height 30
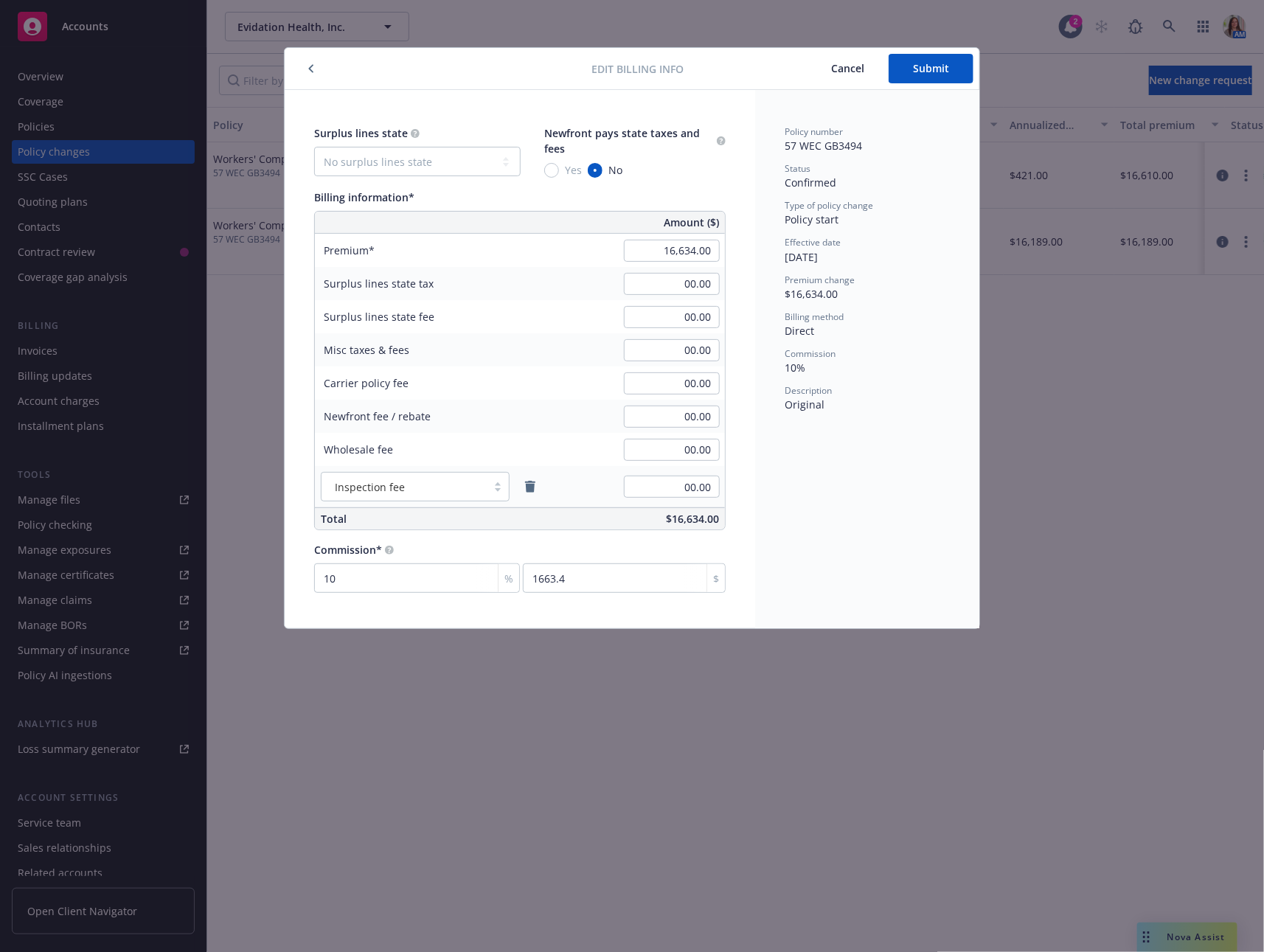
type input "16,189.00"
type input "445.00"
type input "9"
type input "1457.01"
click at [660, 259] on input "16,189.00" at bounding box center [671, 250] width 96 height 22
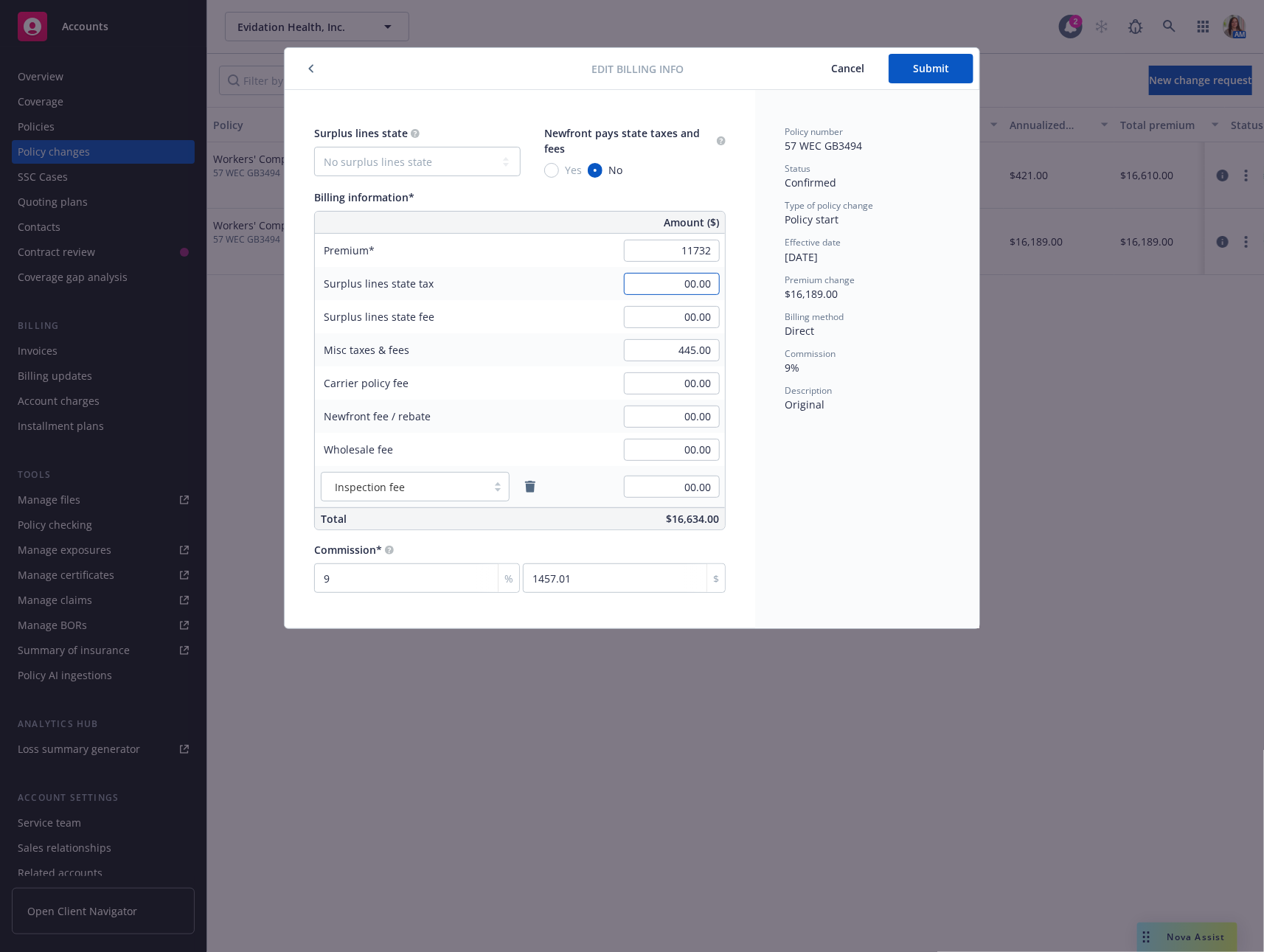
type input "11,732.00"
type input "1055.88"
click at [658, 363] on div "445.00" at bounding box center [671, 350] width 106 height 33
click at [664, 352] on input "445.00" at bounding box center [671, 350] width 96 height 22
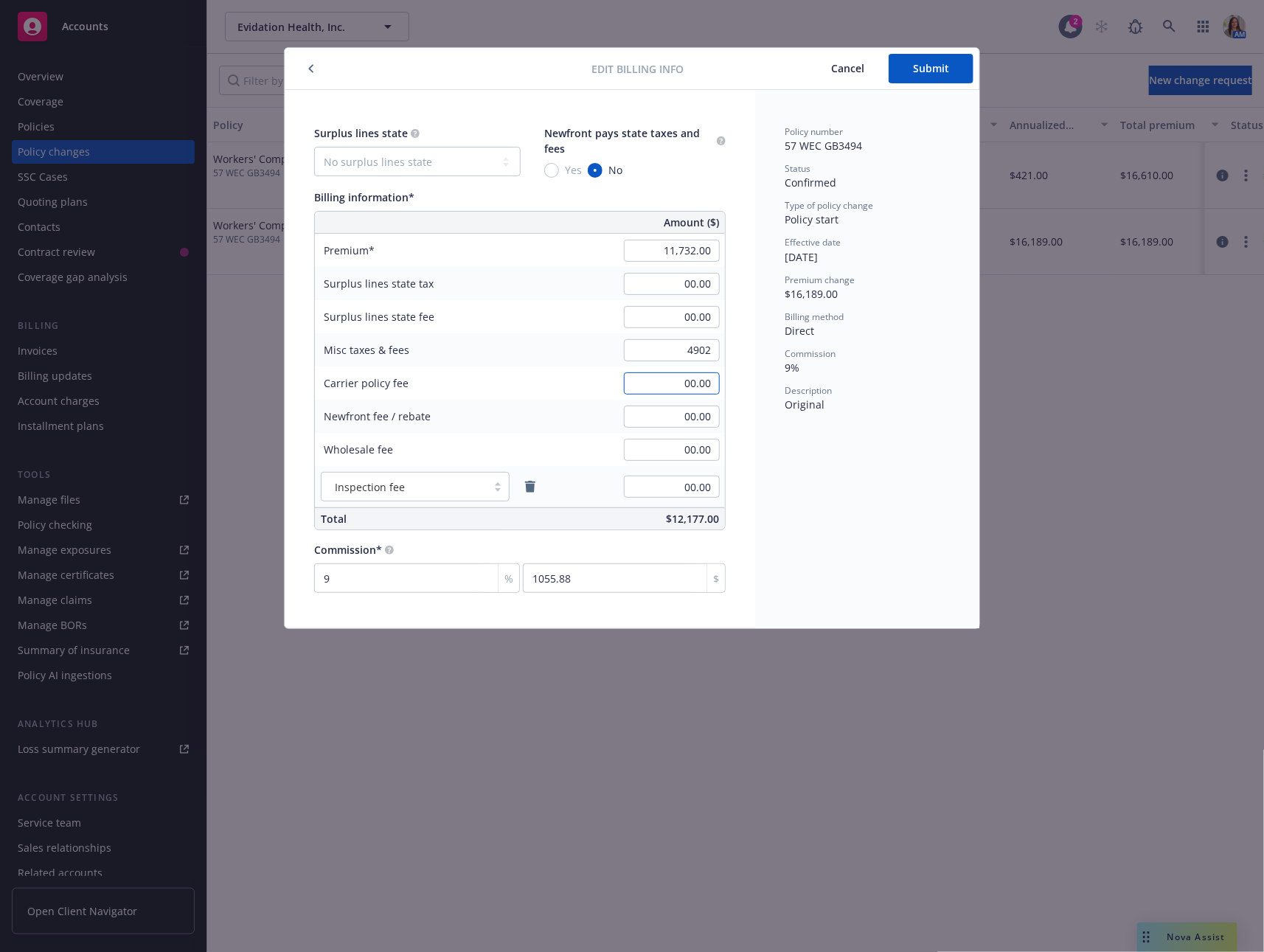
type input "4,902.00"
click at [920, 63] on span "Submit" at bounding box center [931, 68] width 36 height 14
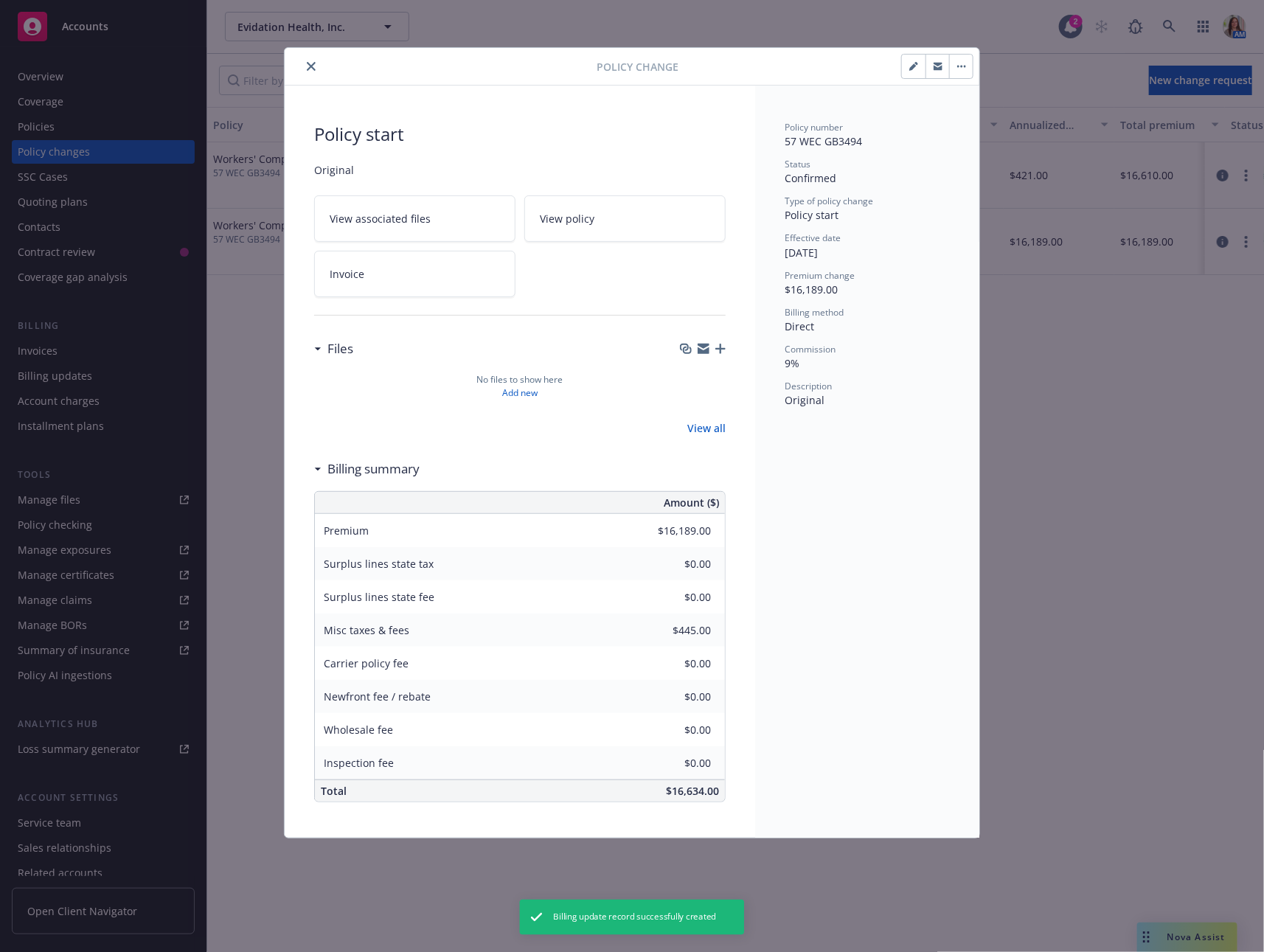
type input "$11,732.00"
type input "$4,902.00"
click at [307, 65] on icon "close" at bounding box center [312, 66] width 9 height 9
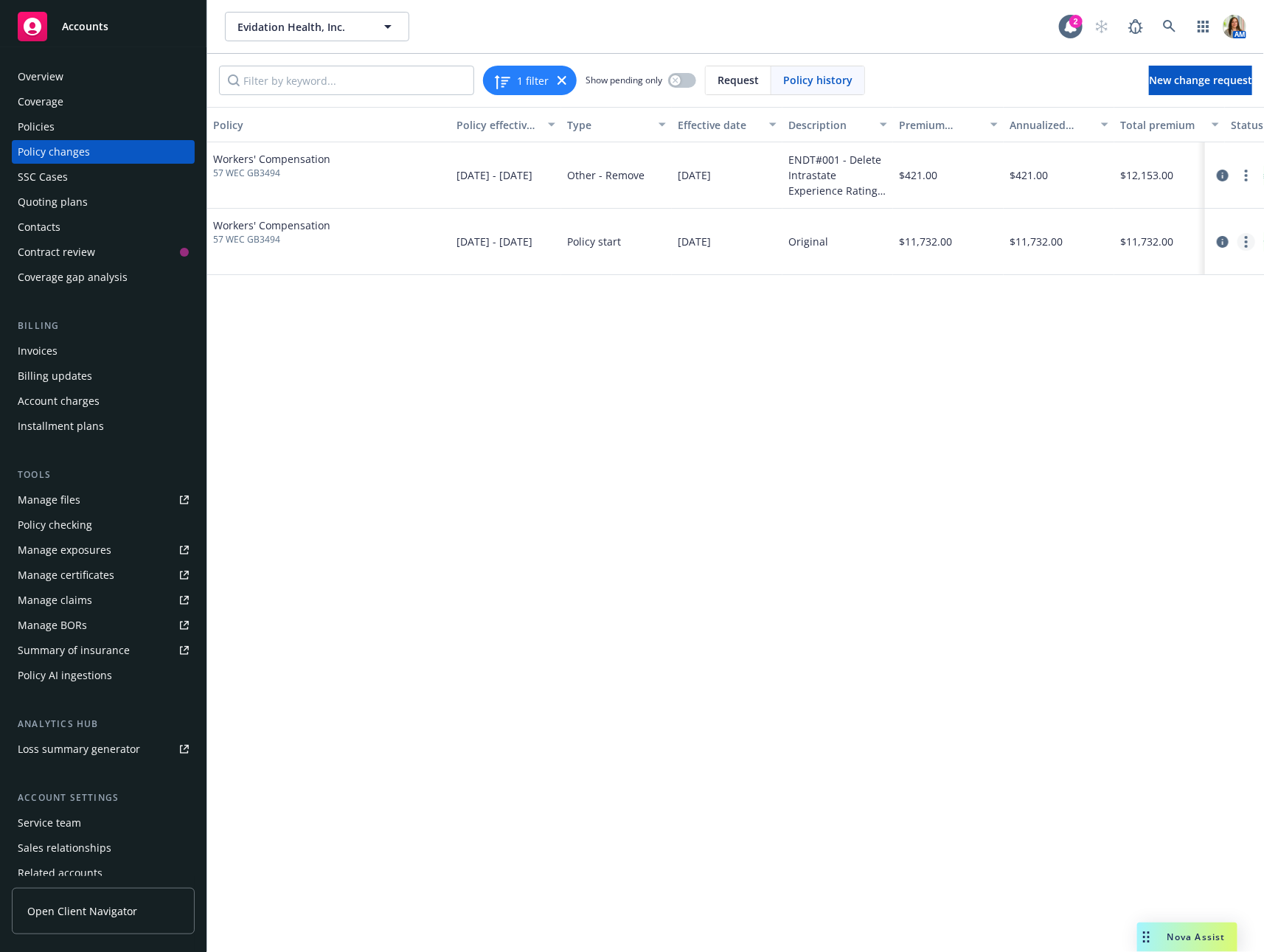
click at [1247, 237] on circle "more" at bounding box center [1247, 237] width 3 height 3
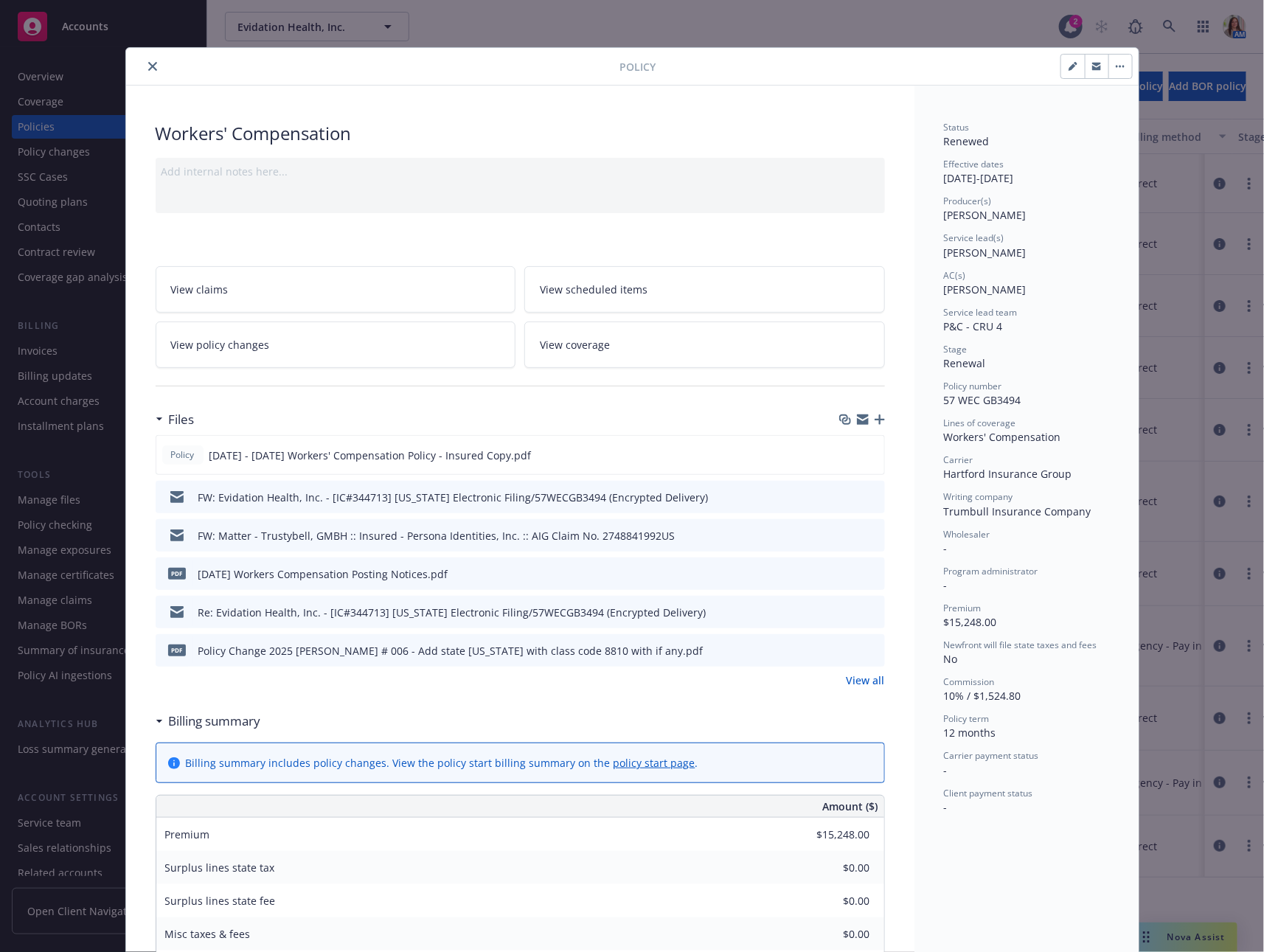
click at [144, 62] on button "close" at bounding box center [152, 66] width 18 height 18
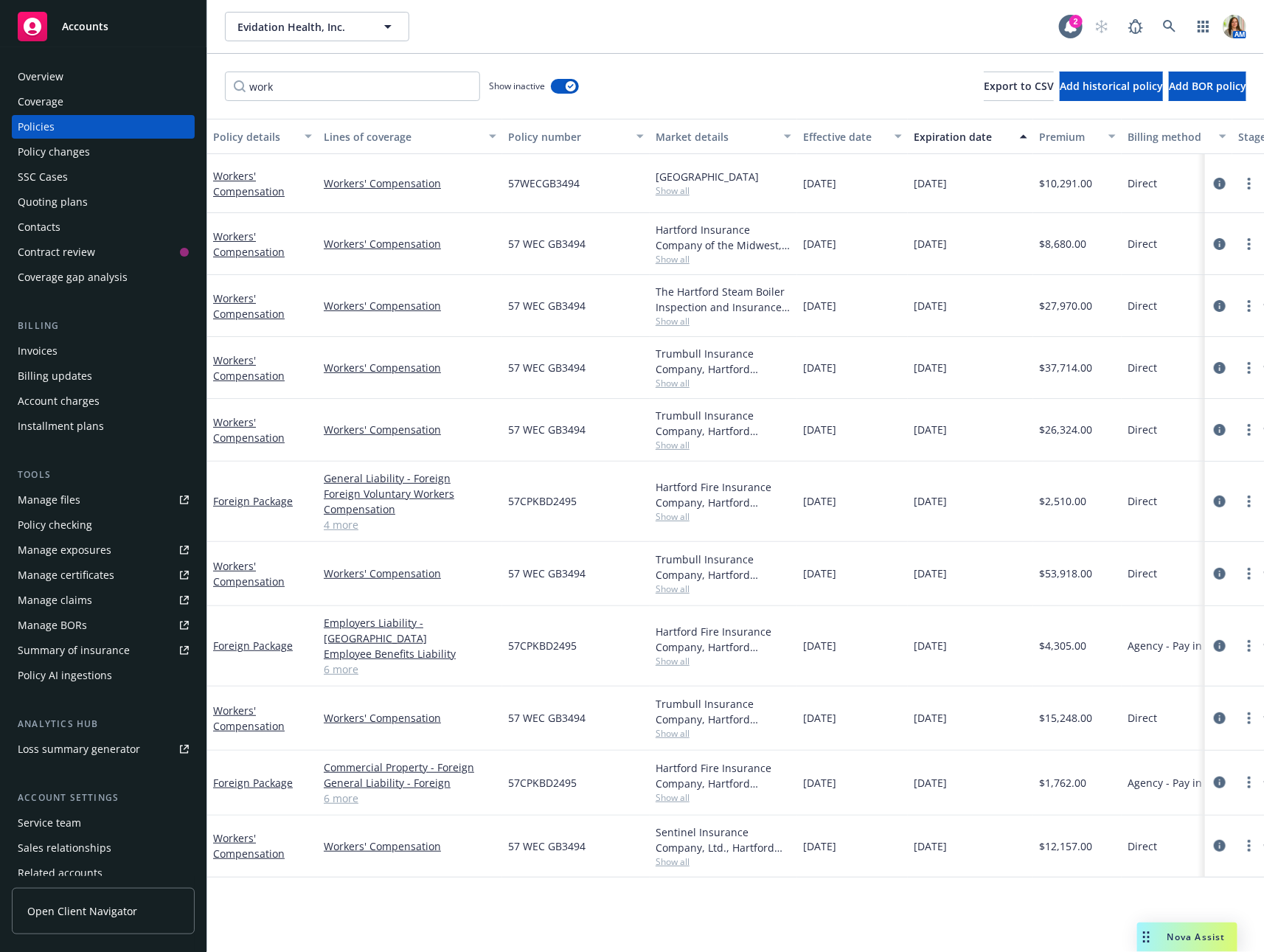
click at [93, 207] on div "Quoting plans" at bounding box center [103, 202] width 171 height 24
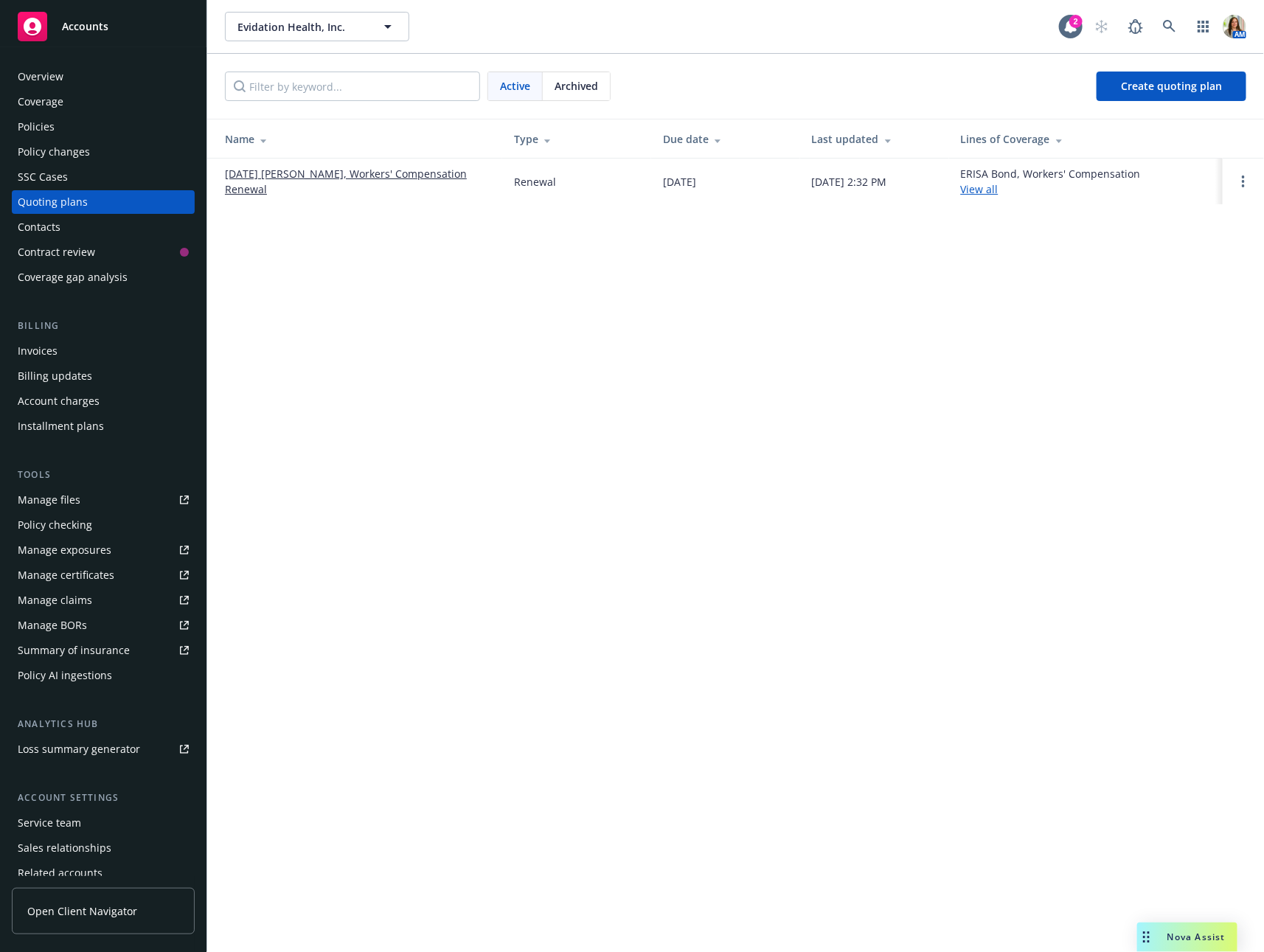
click at [355, 185] on link "[DATE] [PERSON_NAME], Workers' Compensation Renewal" at bounding box center [358, 181] width 265 height 31
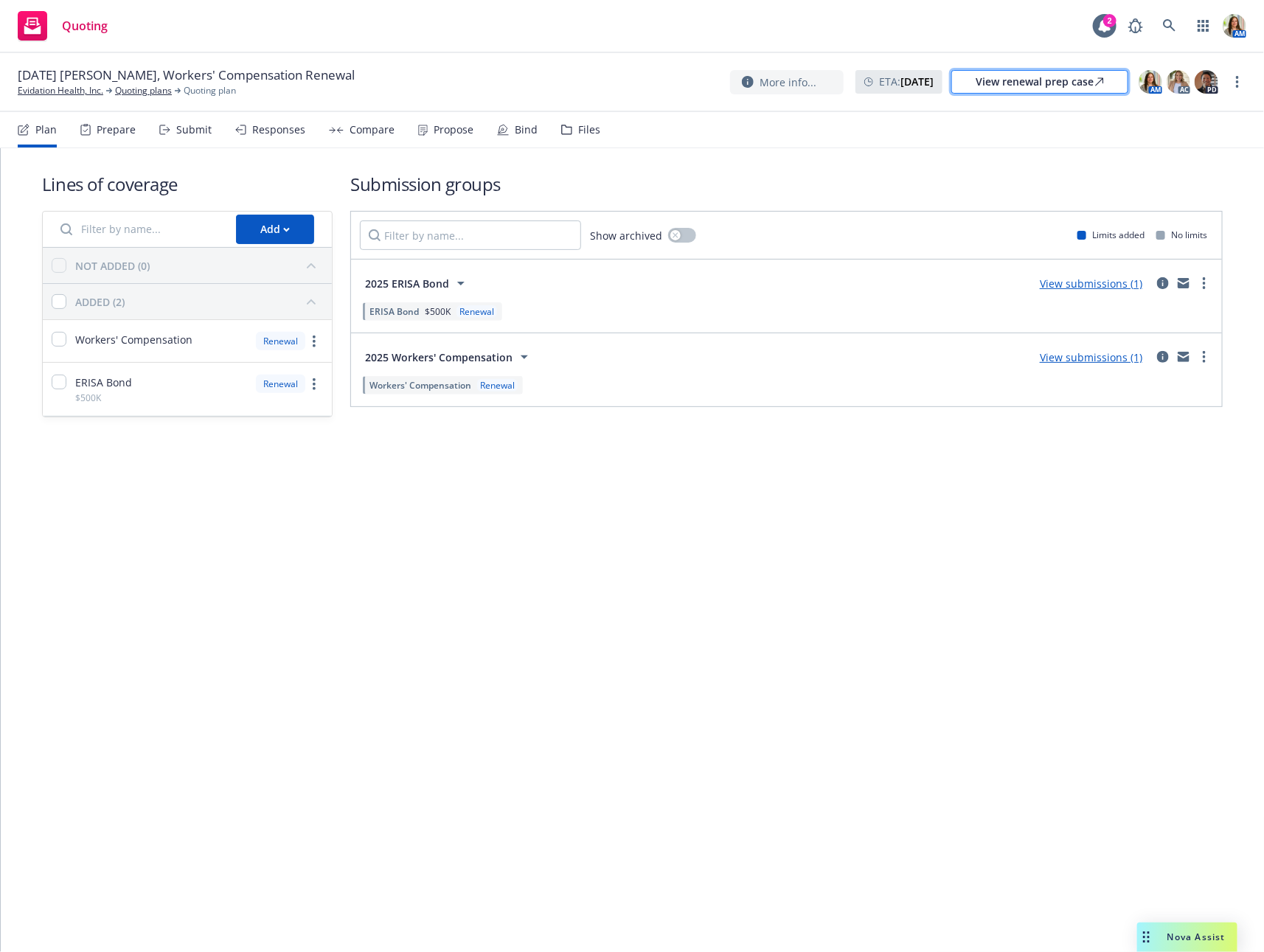
click at [1044, 92] on div "View renewal prep case" at bounding box center [1040, 82] width 129 height 22
click at [1239, 80] on circle "more" at bounding box center [1238, 82] width 3 height 3
click at [1163, 233] on link "Archive quoting plan" at bounding box center [1164, 230] width 164 height 30
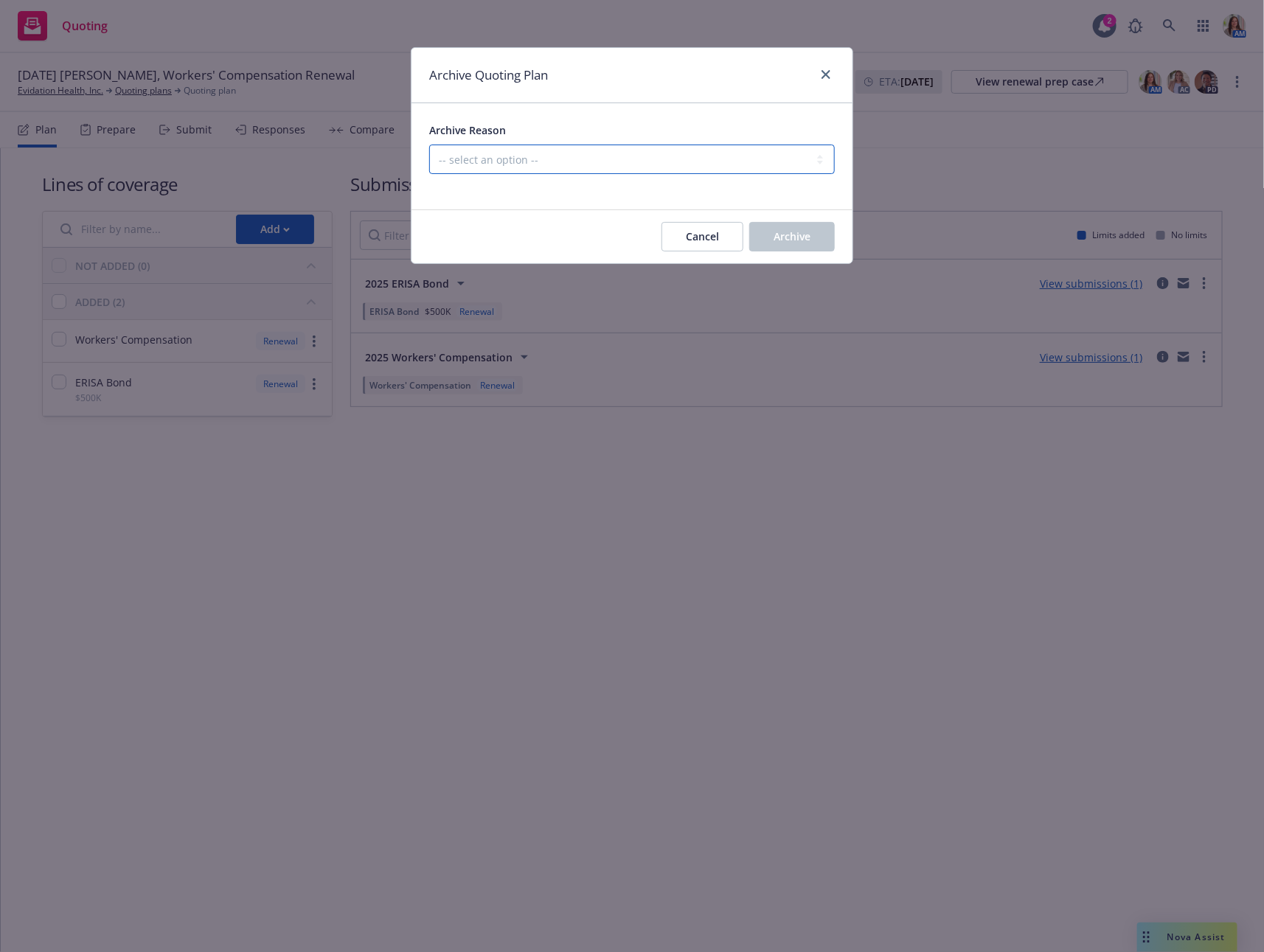
click at [697, 156] on select "-- select an option -- All policies in this renewal plan are auto-renewed Creat…" at bounding box center [632, 159] width 406 height 30
select select "ARCHIVED_RENEWAL_COMPLETED"
click at [429, 144] on select "-- select an option -- All policies in this renewal plan are auto-renewed Creat…" at bounding box center [632, 159] width 406 height 30
click at [774, 236] on span "Archive" at bounding box center [793, 236] width 37 height 14
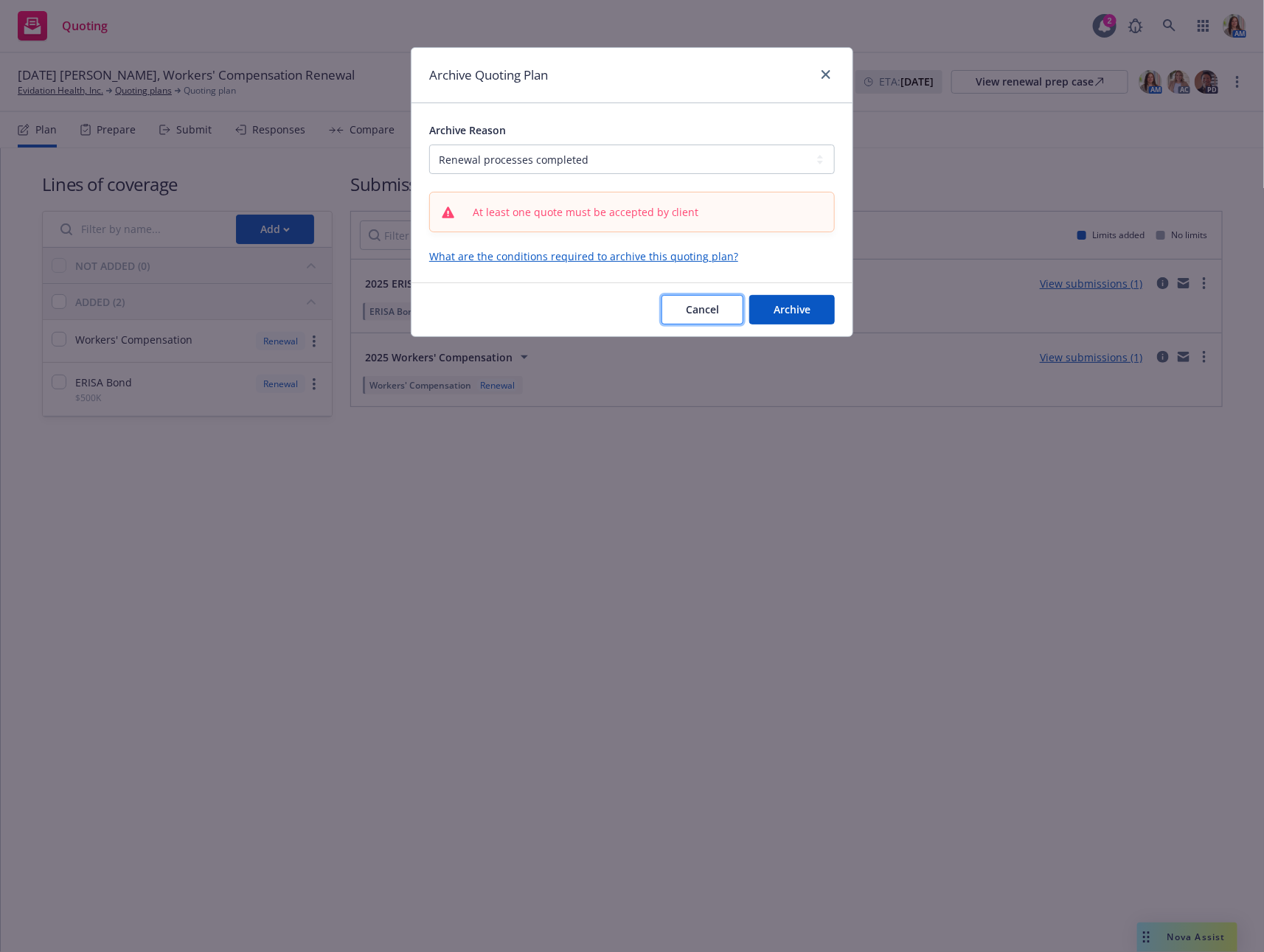
click at [714, 309] on span "Cancel" at bounding box center [703, 309] width 33 height 14
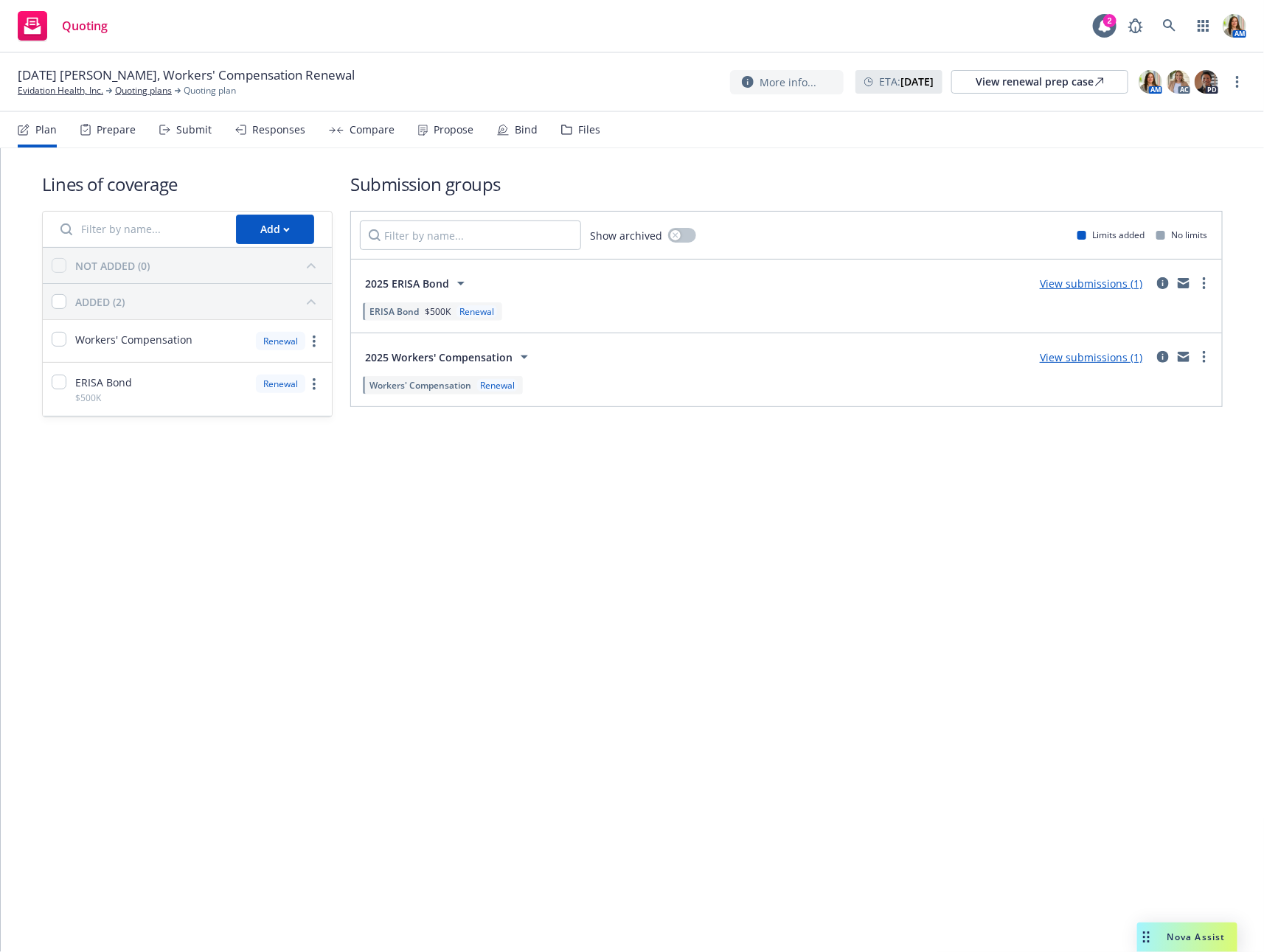
click at [203, 135] on div "Submit" at bounding box center [194, 130] width 36 height 12
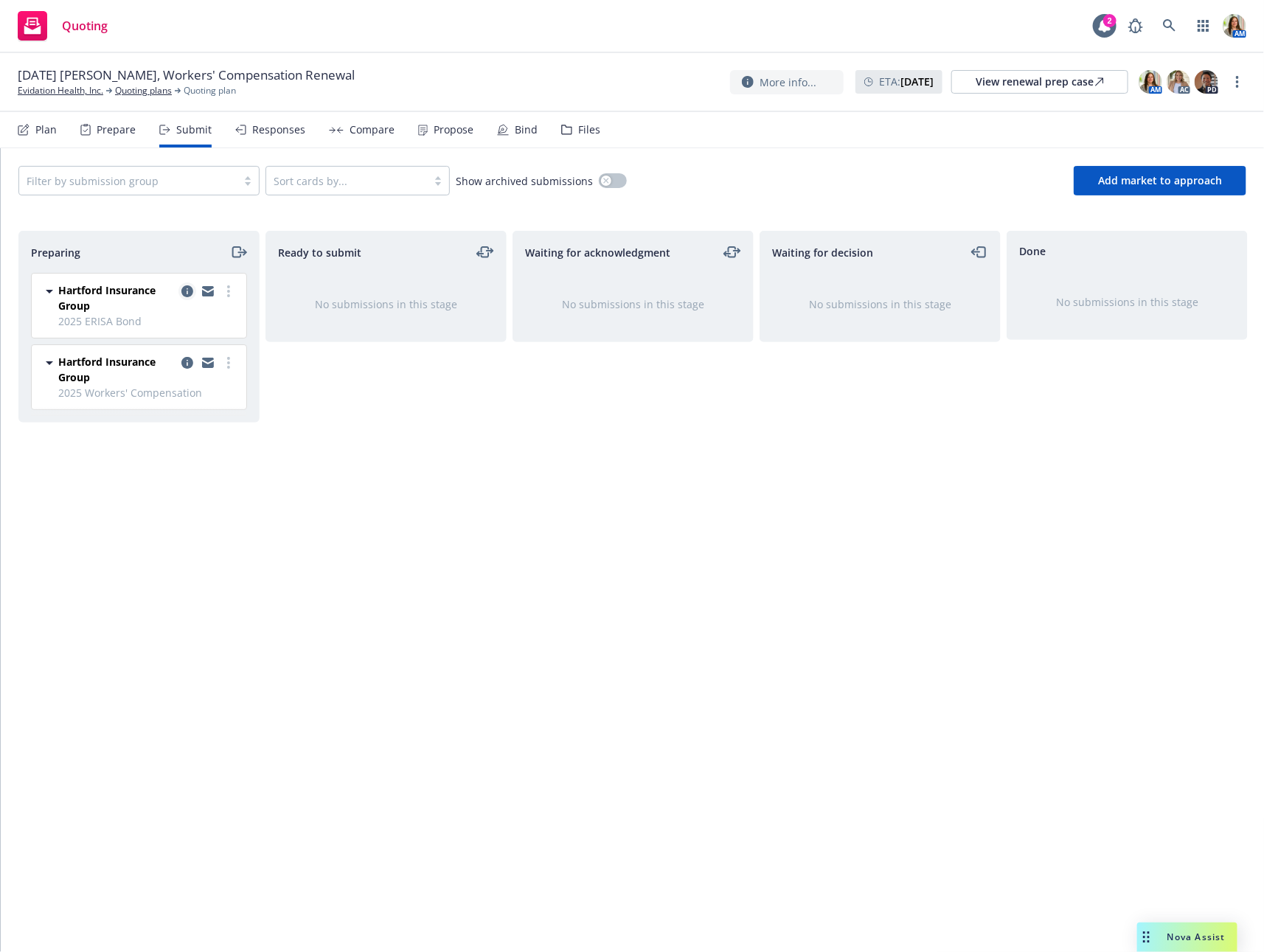
click at [190, 286] on icon "copy logging email" at bounding box center [187, 291] width 12 height 12
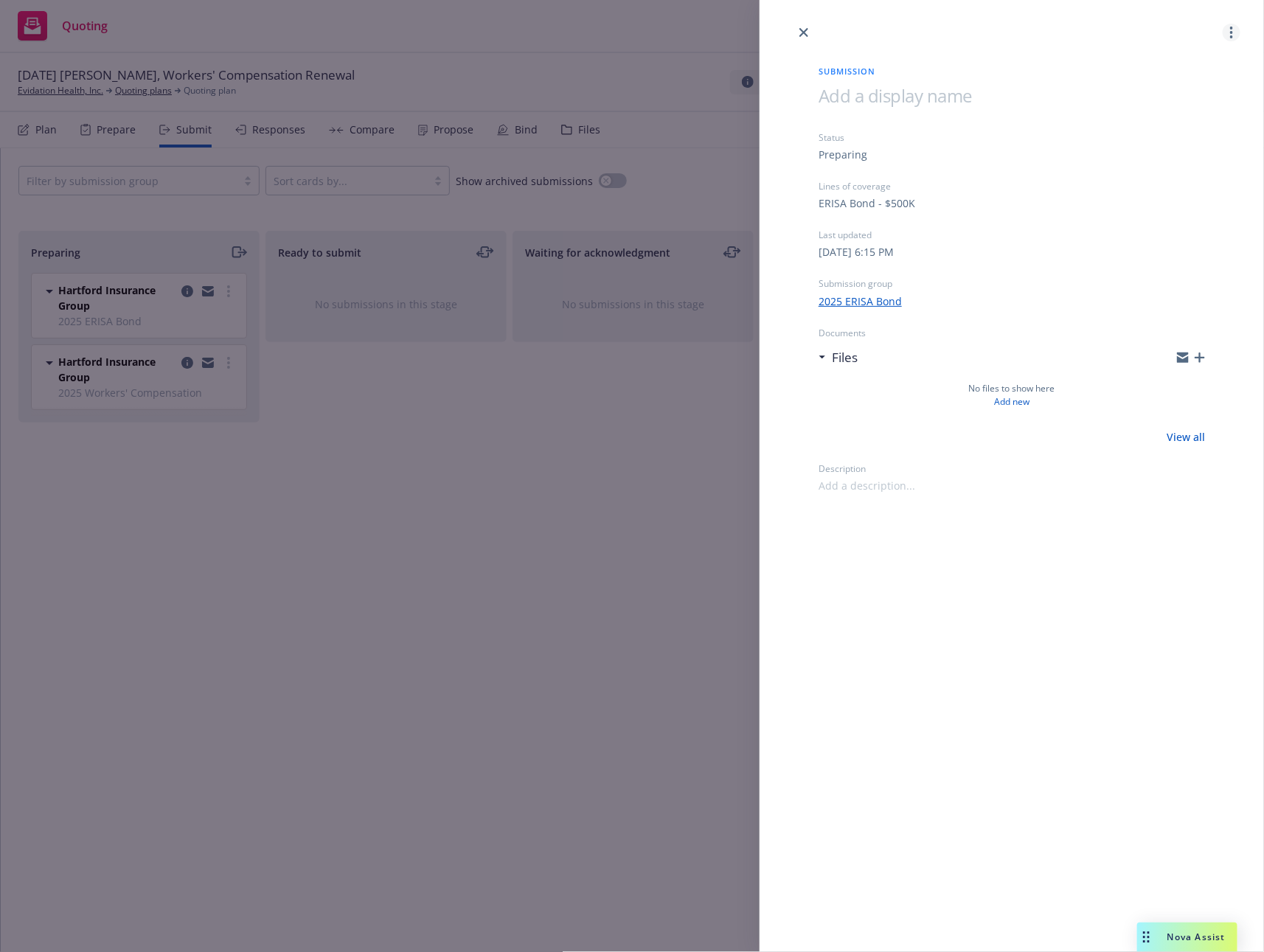
click at [1239, 33] on link "more" at bounding box center [1232, 33] width 18 height 18
click at [1178, 100] on span "Archive submission" at bounding box center [1175, 97] width 132 height 14
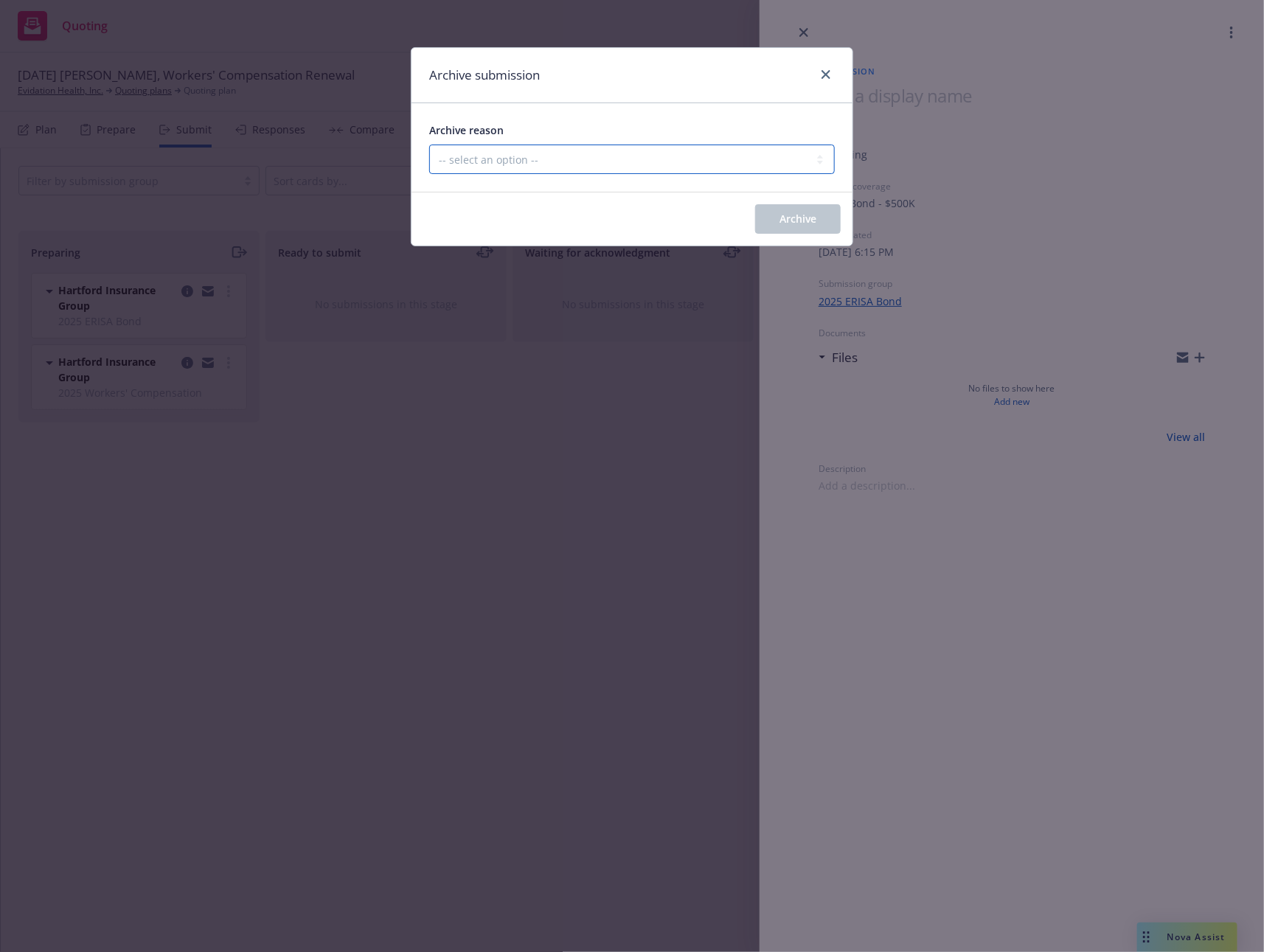
click at [642, 166] on select "-- select an option -- Carrier unresponsive Client decided not to proceed with …" at bounding box center [632, 159] width 406 height 30
select select "MADE_BY_MISTAKE"
click at [429, 144] on select "-- select an option -- Carrier unresponsive Client decided not to proceed with …" at bounding box center [632, 159] width 406 height 30
click at [820, 216] on button "Archive" at bounding box center [798, 219] width 86 height 30
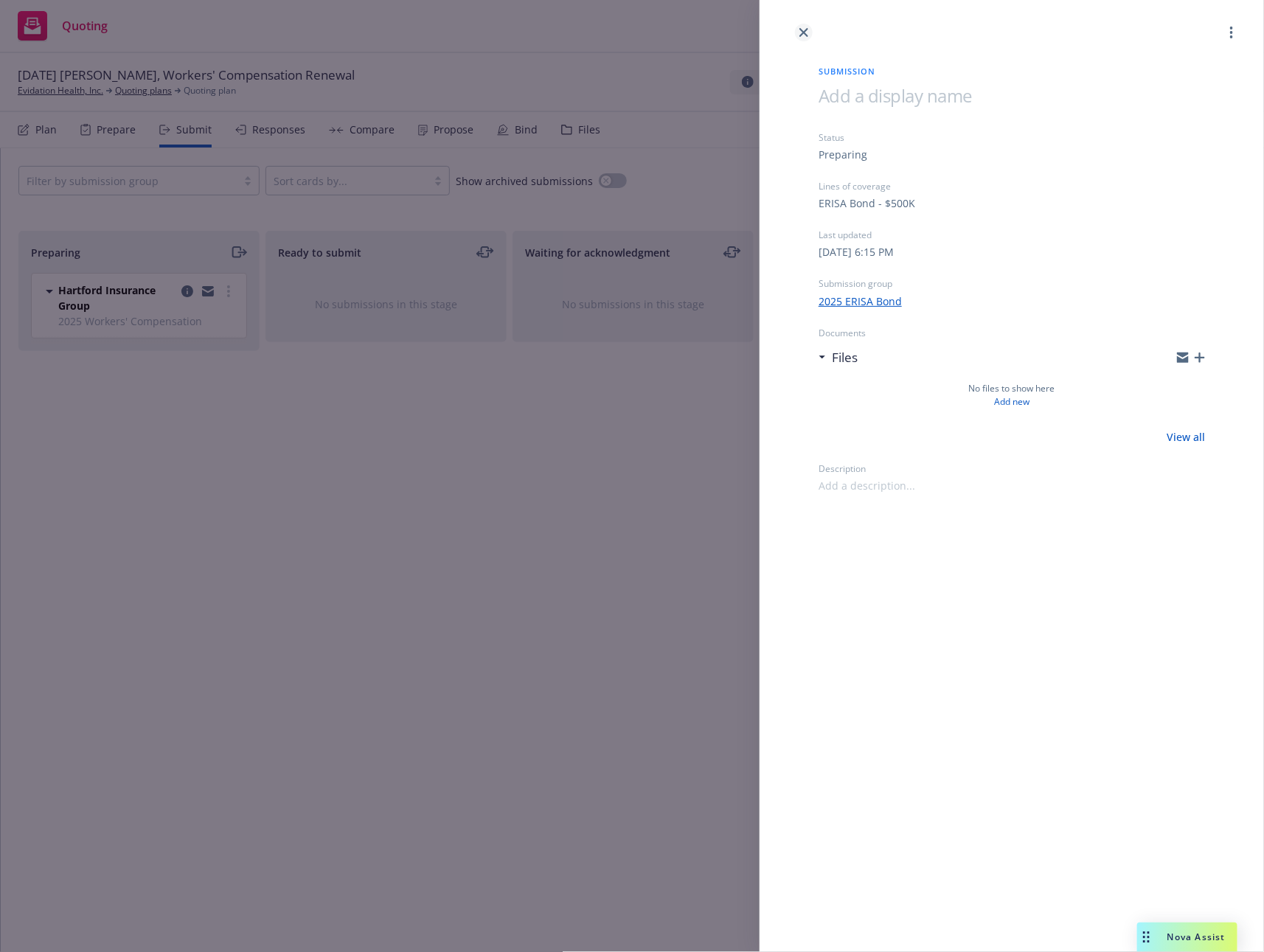
click at [807, 30] on icon "close" at bounding box center [804, 33] width 9 height 9
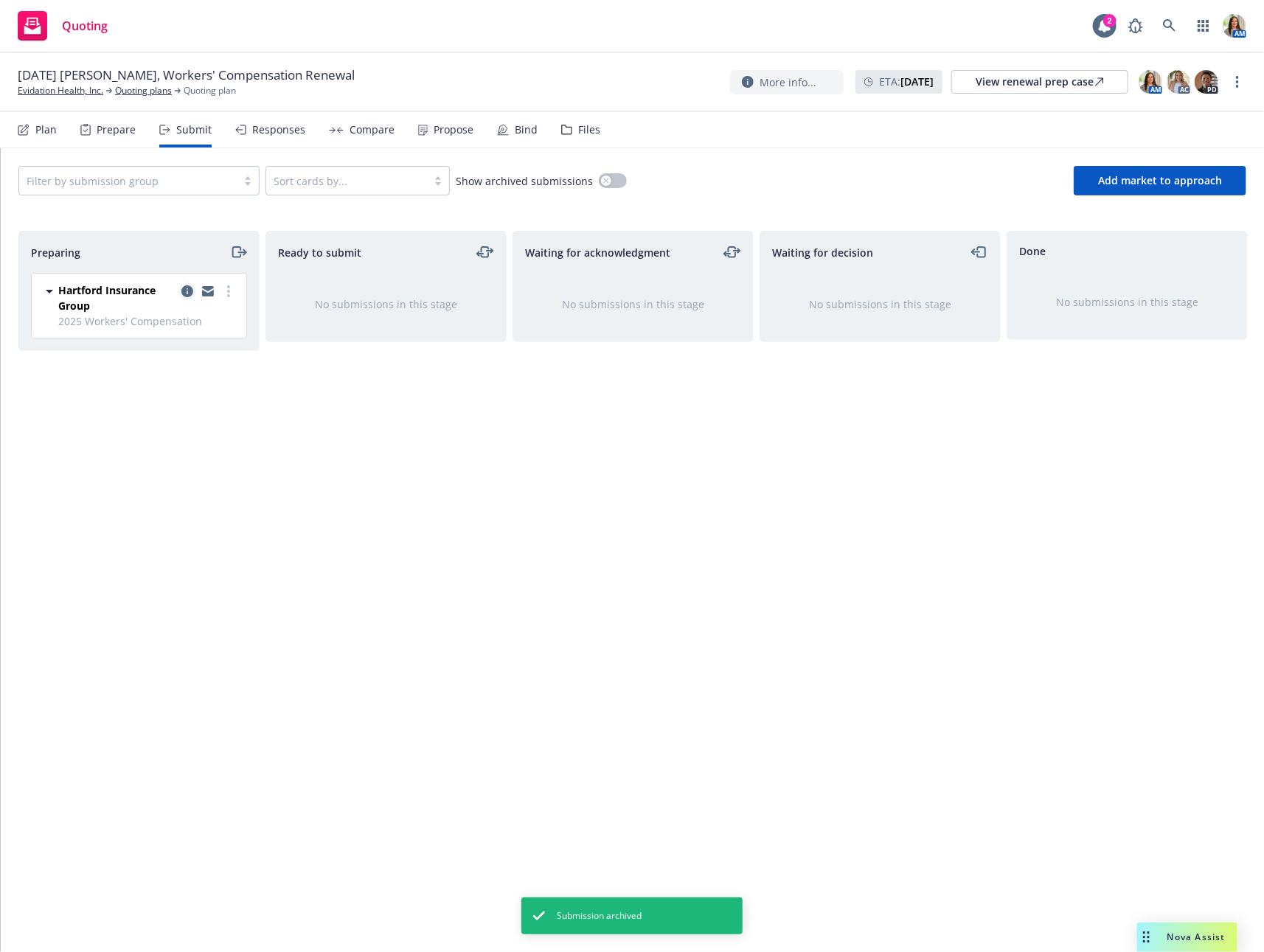
click at [188, 289] on icon "copy logging email" at bounding box center [187, 291] width 12 height 12
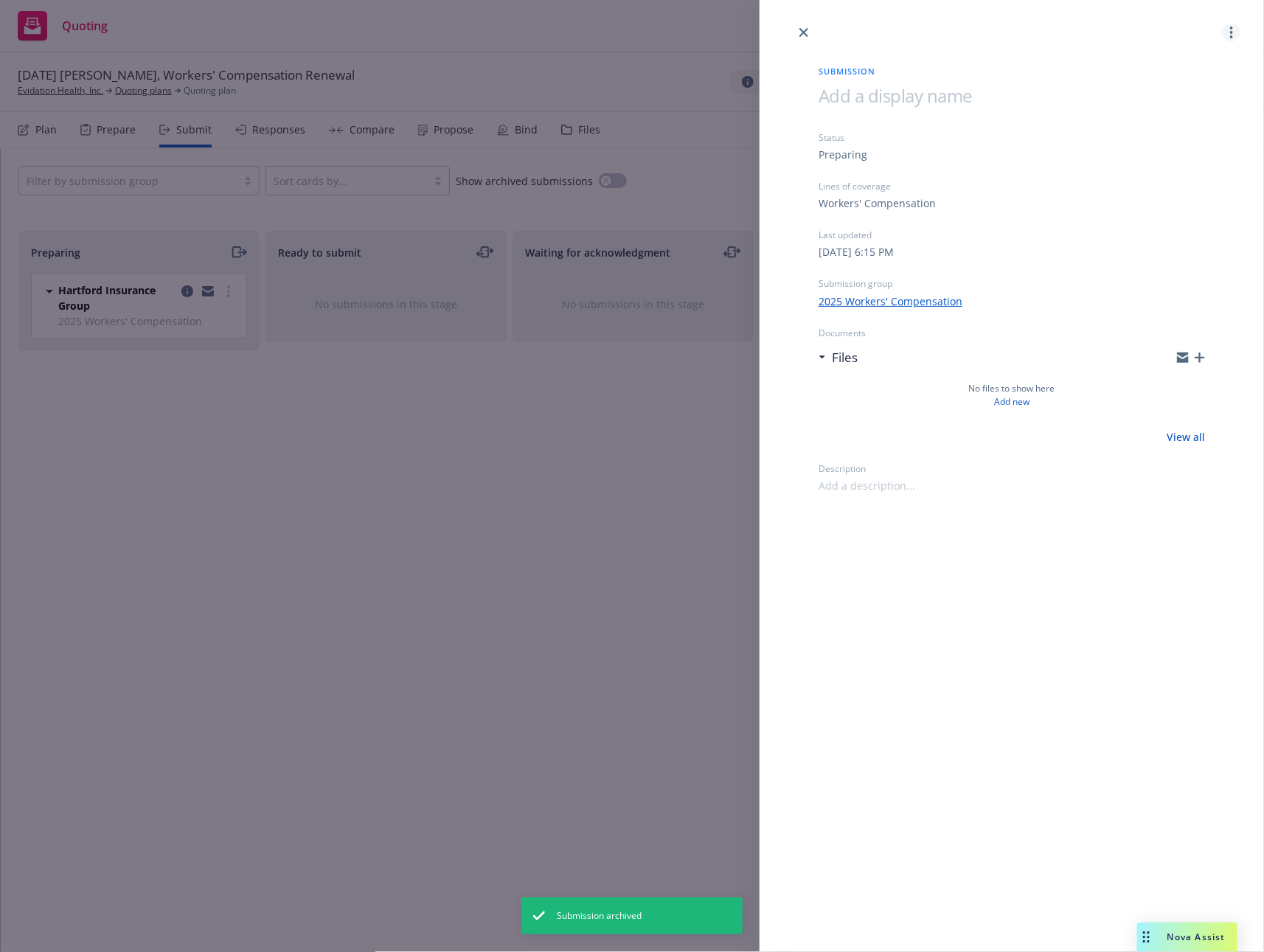
click at [1229, 36] on link "more" at bounding box center [1232, 33] width 18 height 18
click at [1172, 99] on span "Archive submission" at bounding box center [1175, 97] width 132 height 14
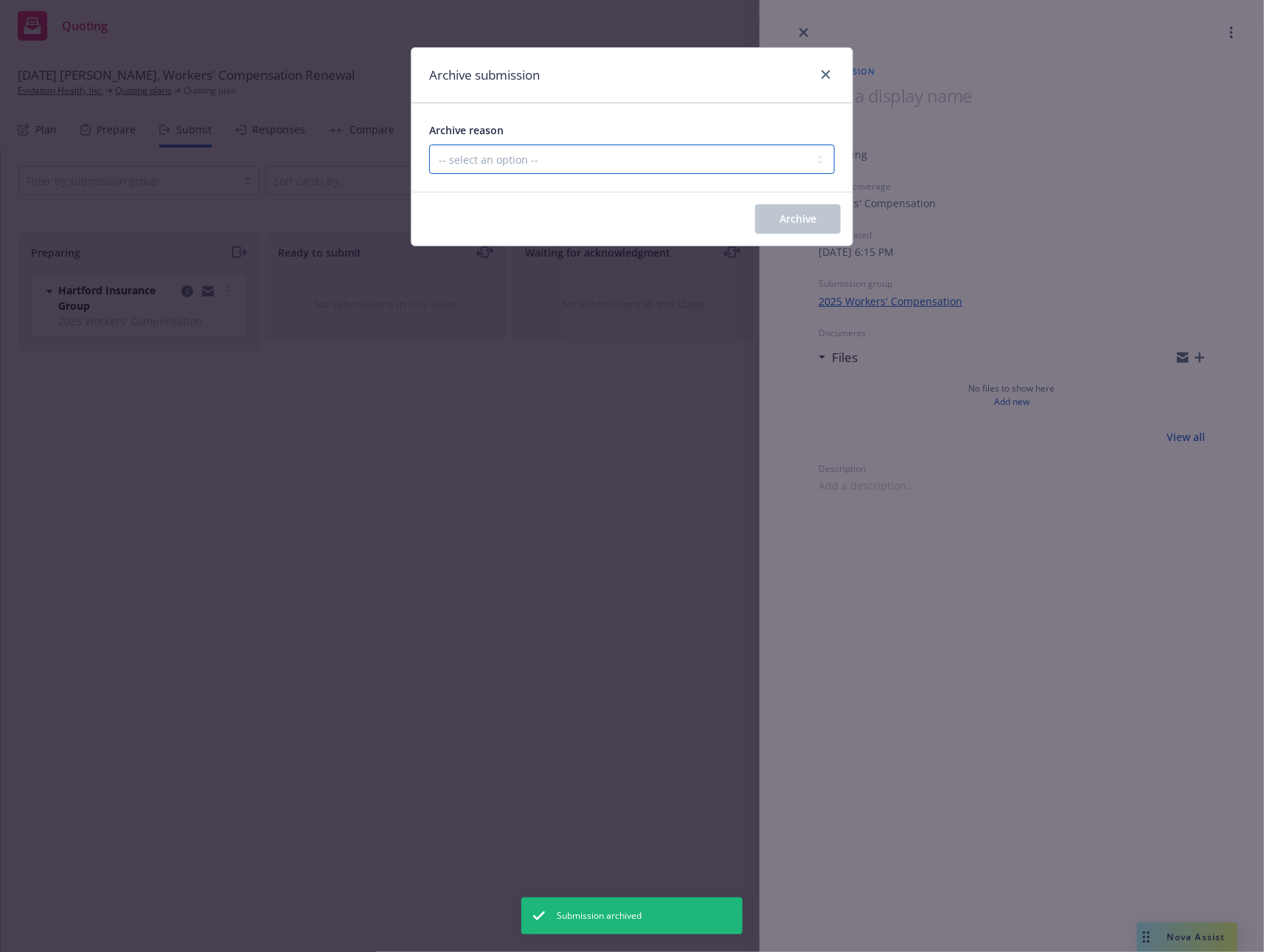
click at [586, 161] on select "-- select an option -- Carrier unresponsive Client decided not to proceed with …" at bounding box center [632, 159] width 406 height 30
select select "MADE_BY_MISTAKE"
click at [429, 144] on select "-- select an option -- Carrier unresponsive Client decided not to proceed with …" at bounding box center [632, 159] width 406 height 30
click at [805, 208] on button "Archive" at bounding box center [798, 219] width 86 height 30
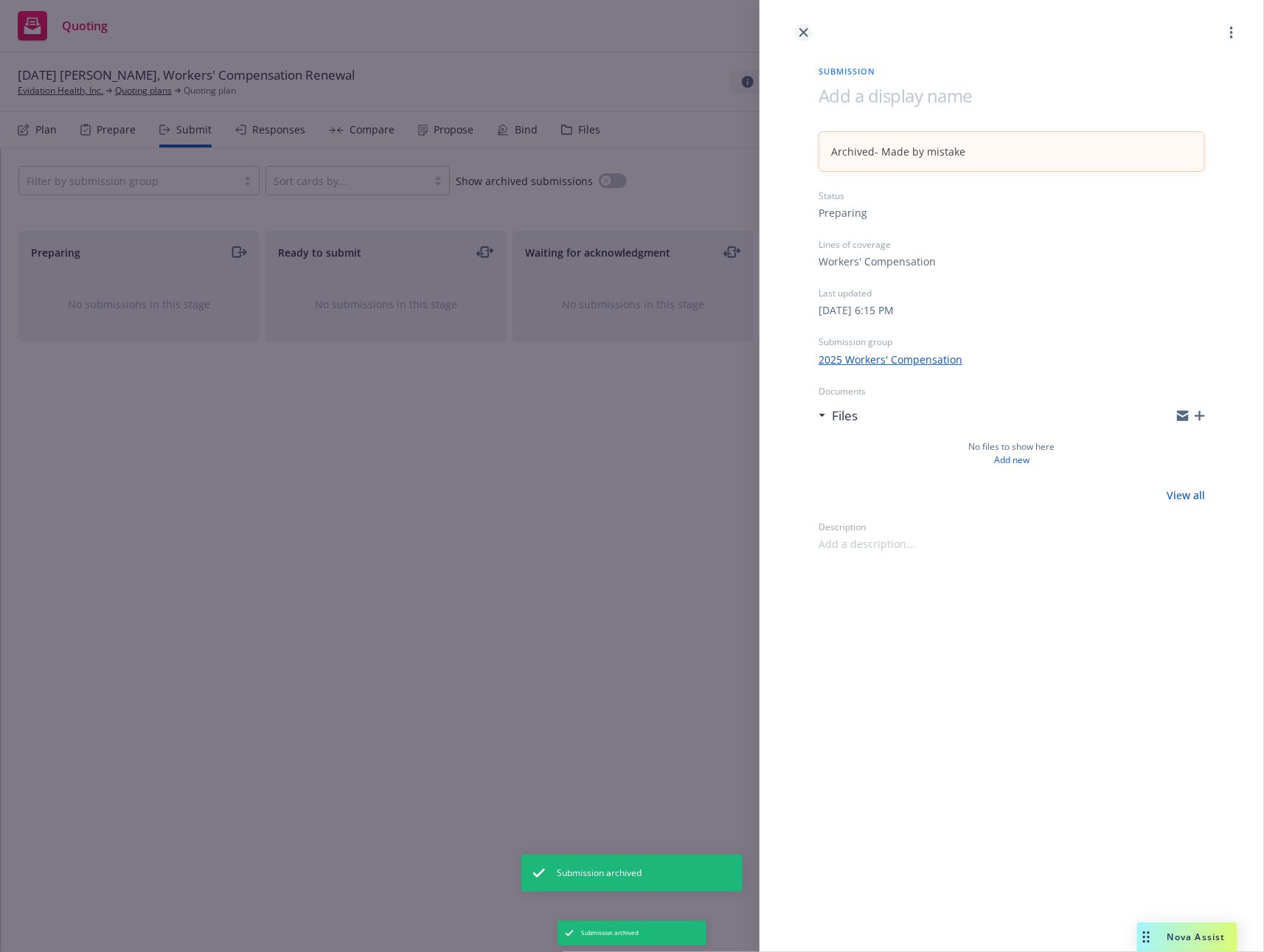
click at [810, 33] on link "close" at bounding box center [804, 33] width 18 height 18
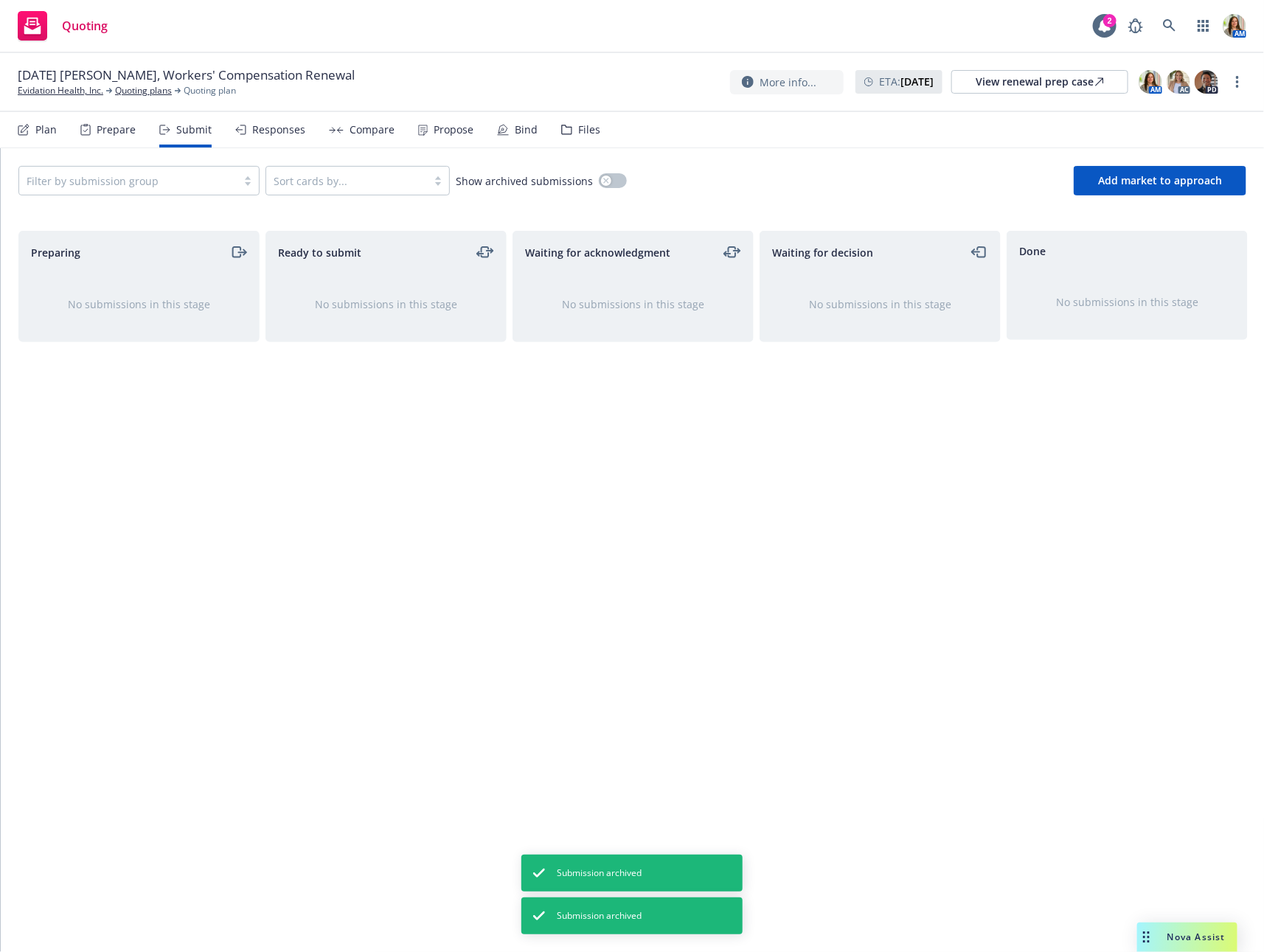
click at [1228, 77] on div "More info... ETA : October 11, 2025 View renewal prep case AM AC PD" at bounding box center [988, 82] width 516 height 27
click at [1239, 81] on circle "more" at bounding box center [1238, 82] width 3 height 3
click at [1154, 236] on link "Archive quoting plan" at bounding box center [1164, 230] width 164 height 30
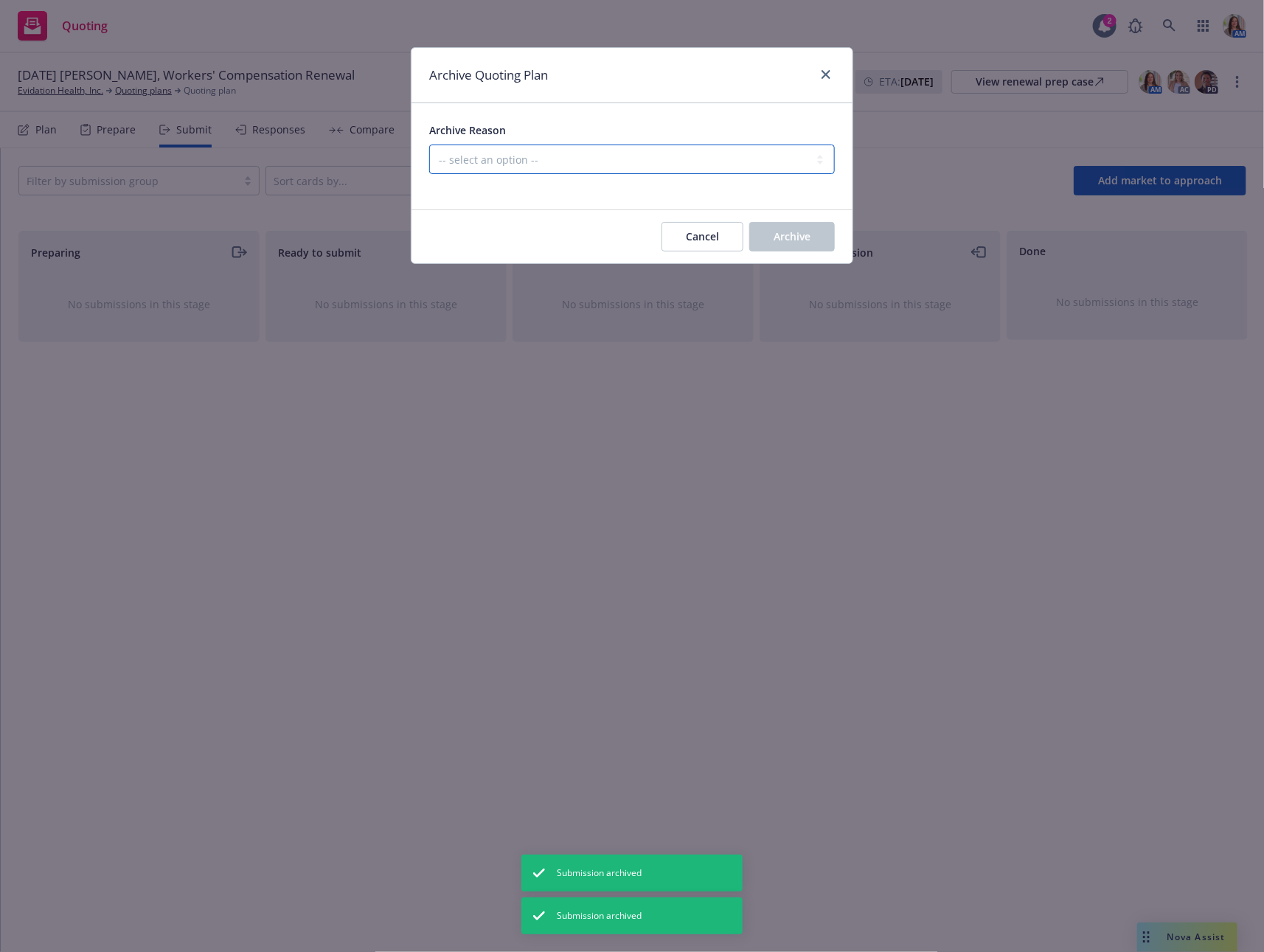
click at [568, 162] on select "-- select an option -- All policies in this renewal plan are auto-renewed Creat…" at bounding box center [632, 159] width 406 height 30
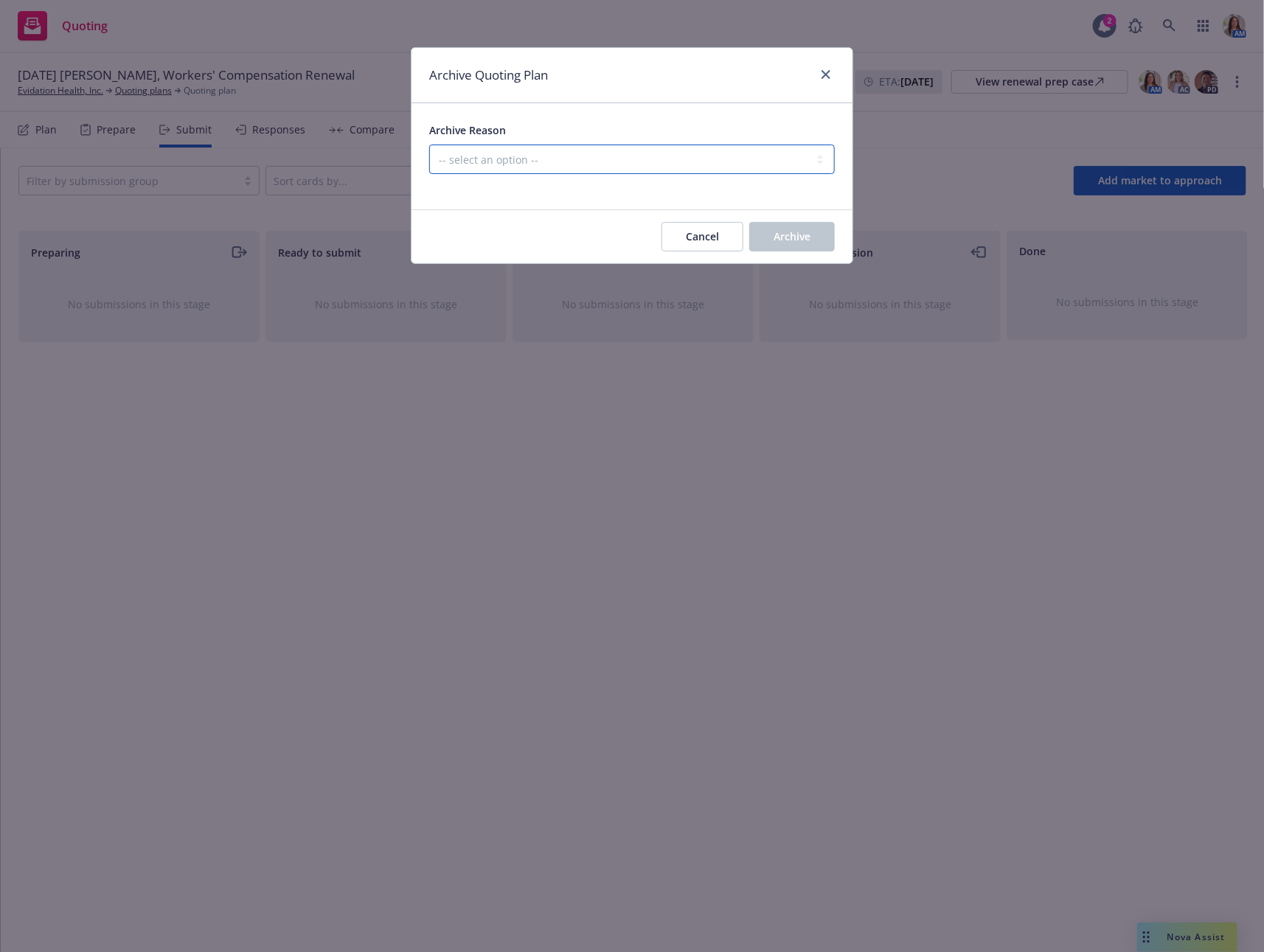
select select "ARCHIVED_RENEWAL_POLICY_AUTO_RENEWED"
click at [429, 144] on select "-- select an option -- All policies in this renewal plan are auto-renewed Creat…" at bounding box center [632, 159] width 406 height 30
click at [782, 230] on span "Archive" at bounding box center [793, 236] width 37 height 14
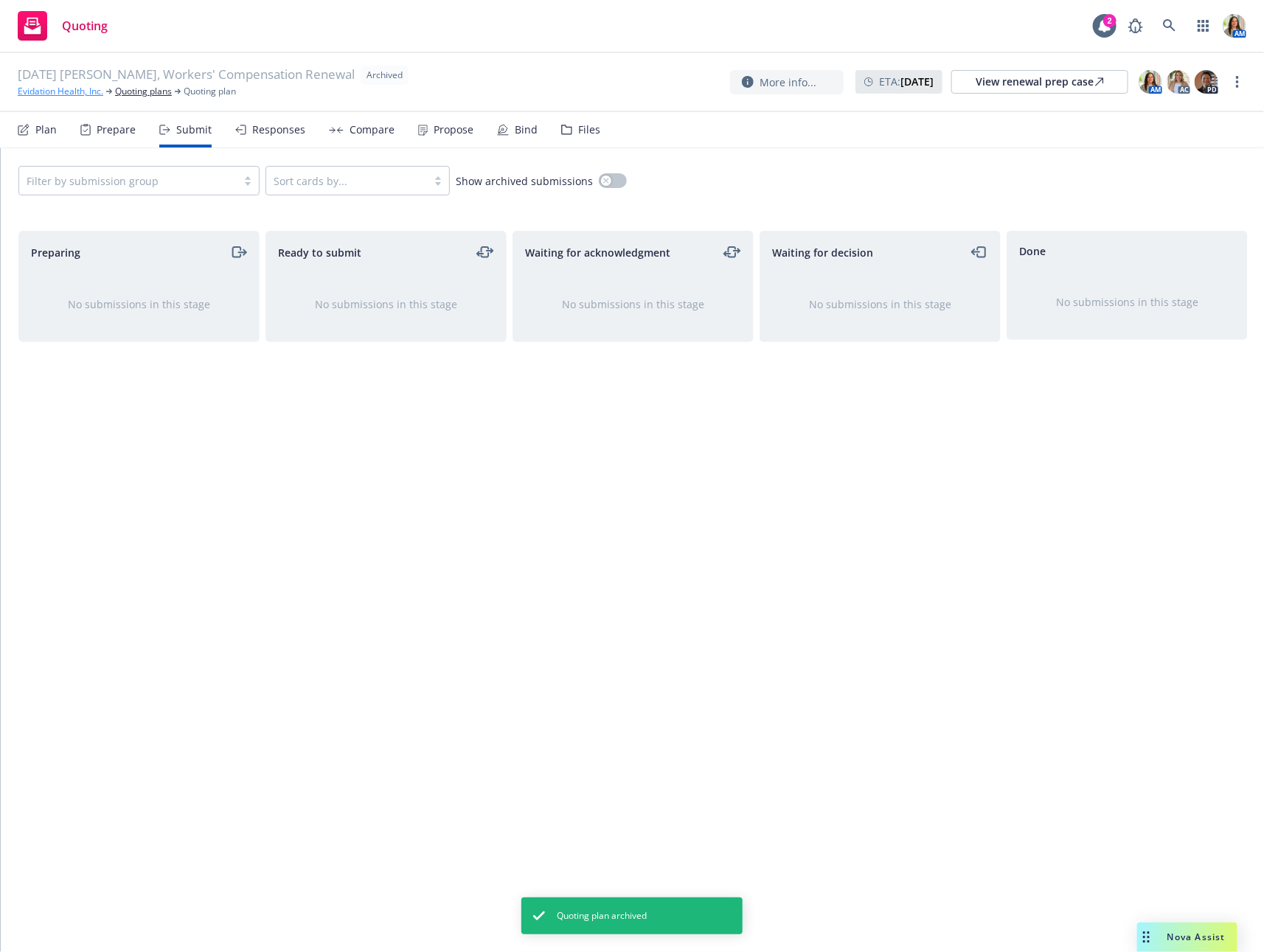
click at [87, 89] on link "Evidation Health, Inc." at bounding box center [60, 91] width 86 height 13
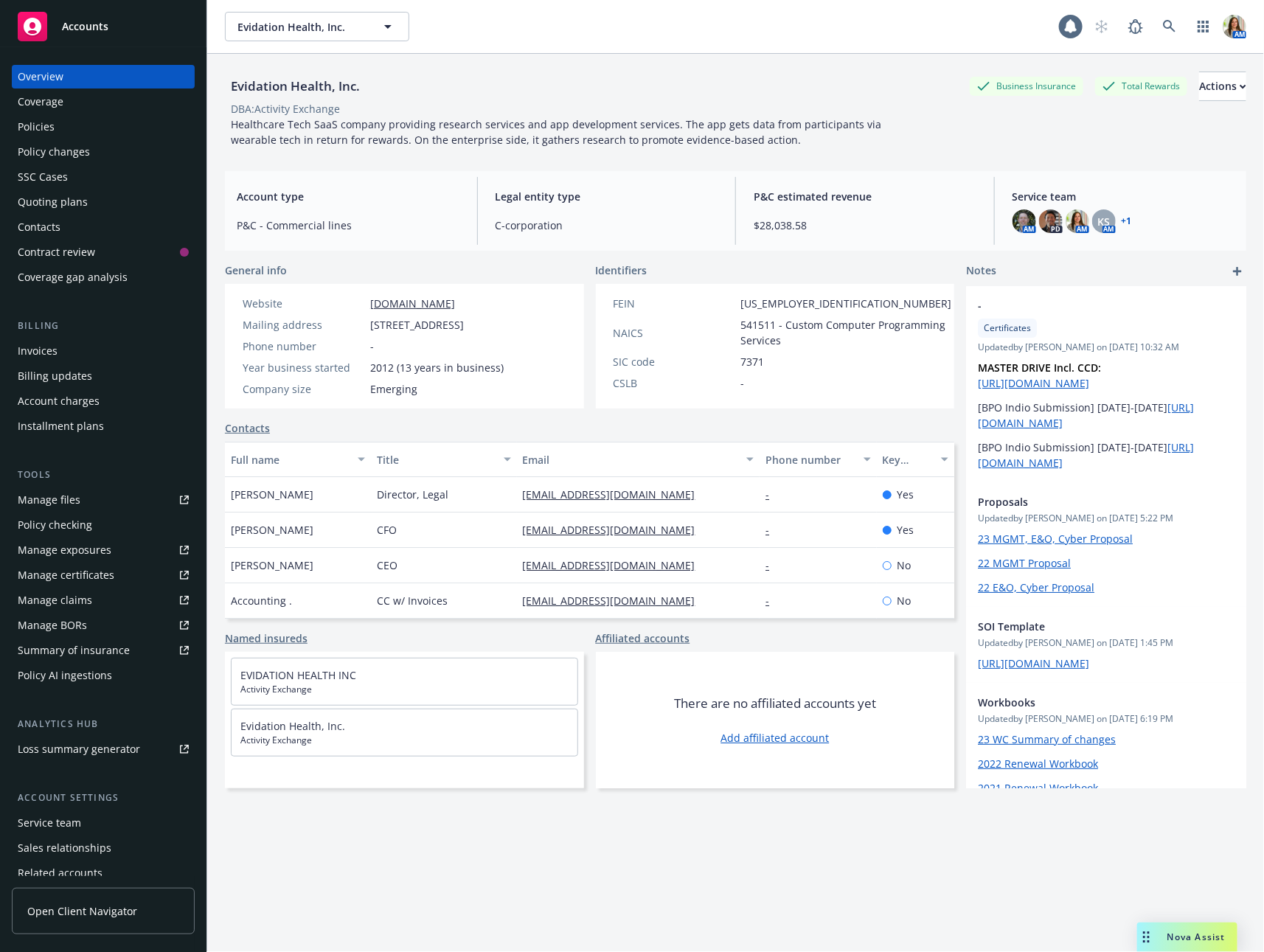
click at [83, 130] on div "Policies" at bounding box center [103, 127] width 171 height 24
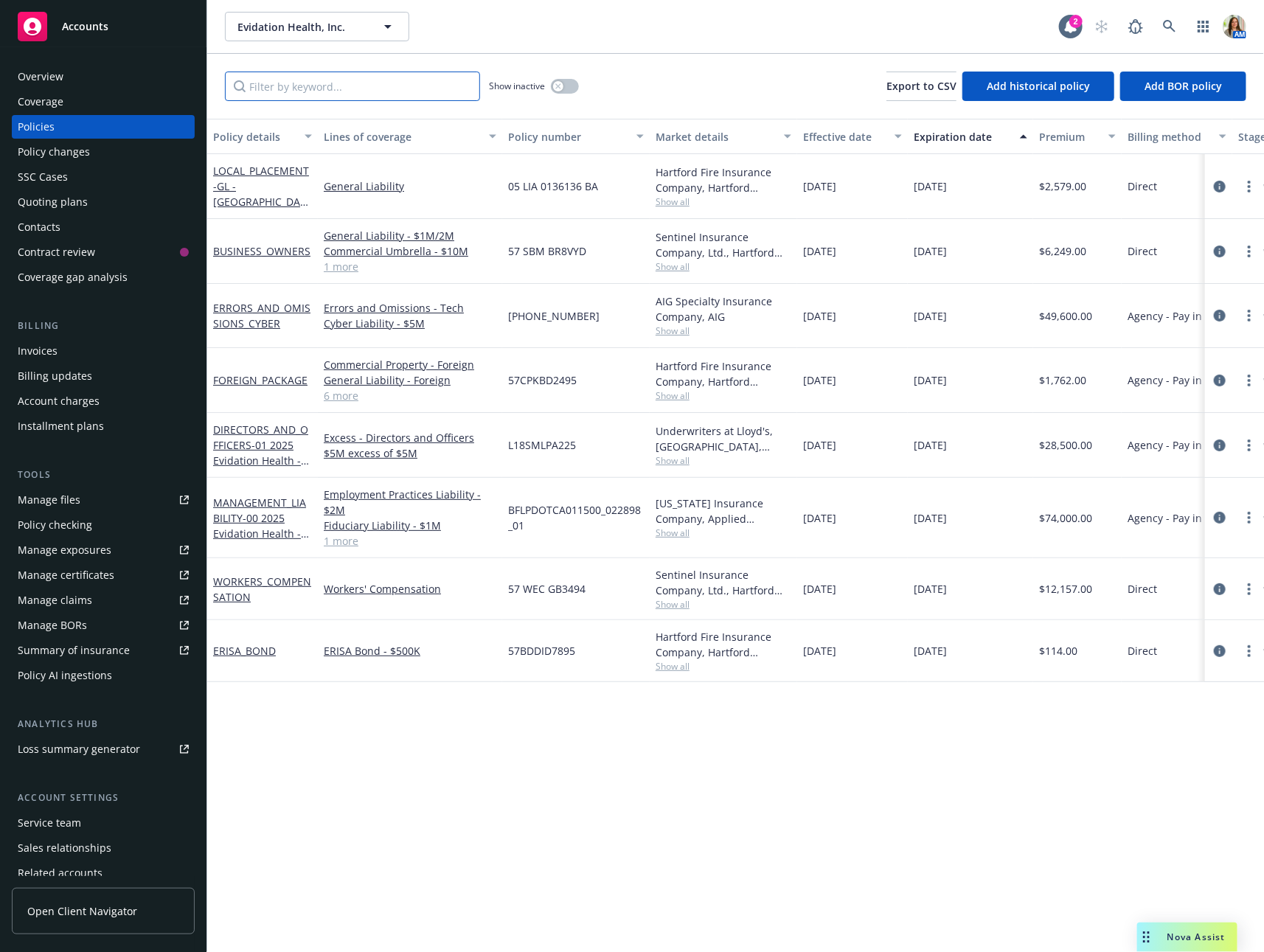
click at [423, 85] on input "Filter by keyword..." at bounding box center [352, 86] width 255 height 30
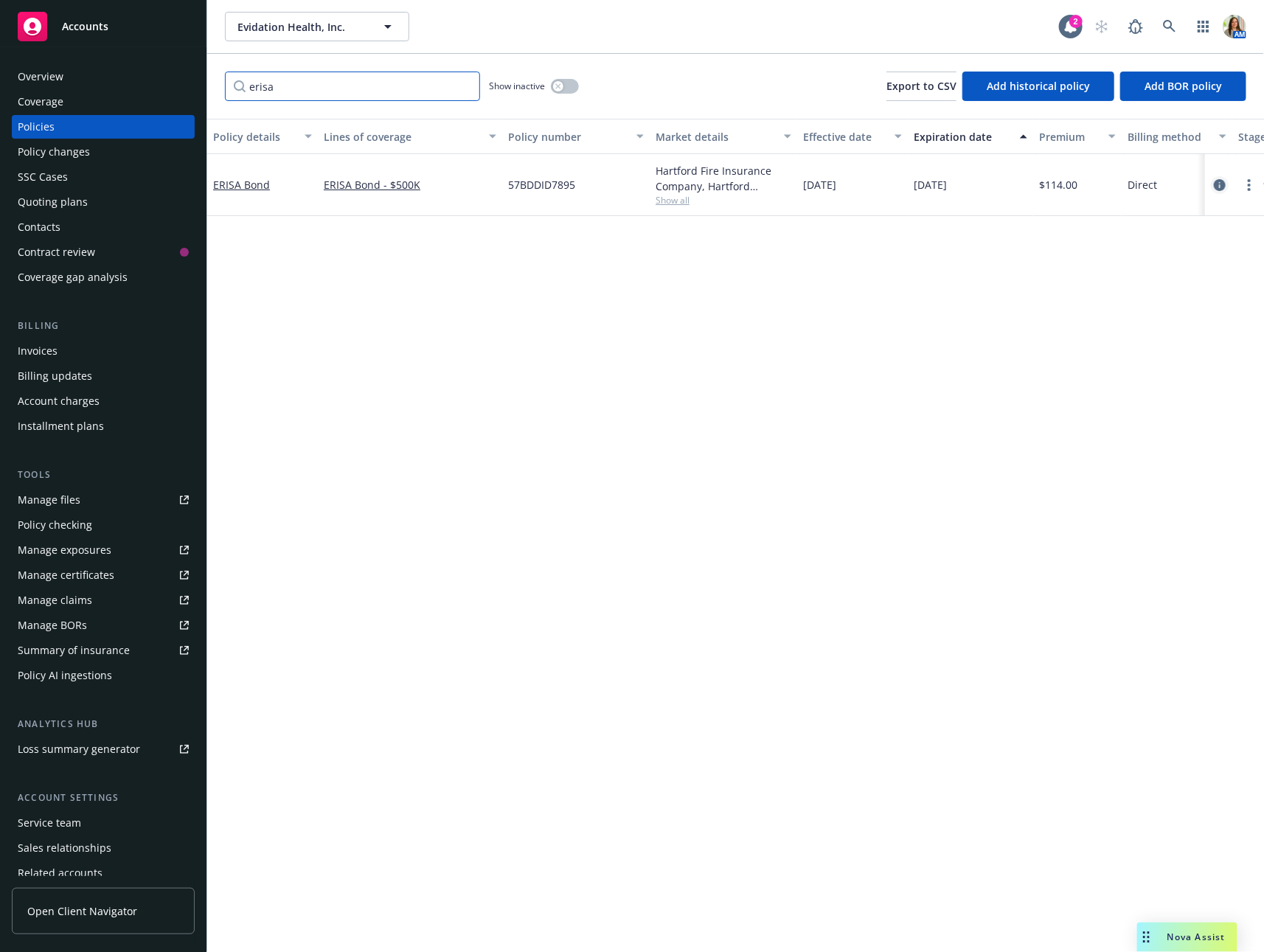
type input "erisa"
click at [1222, 181] on icon "circleInformation" at bounding box center [1220, 185] width 12 height 12
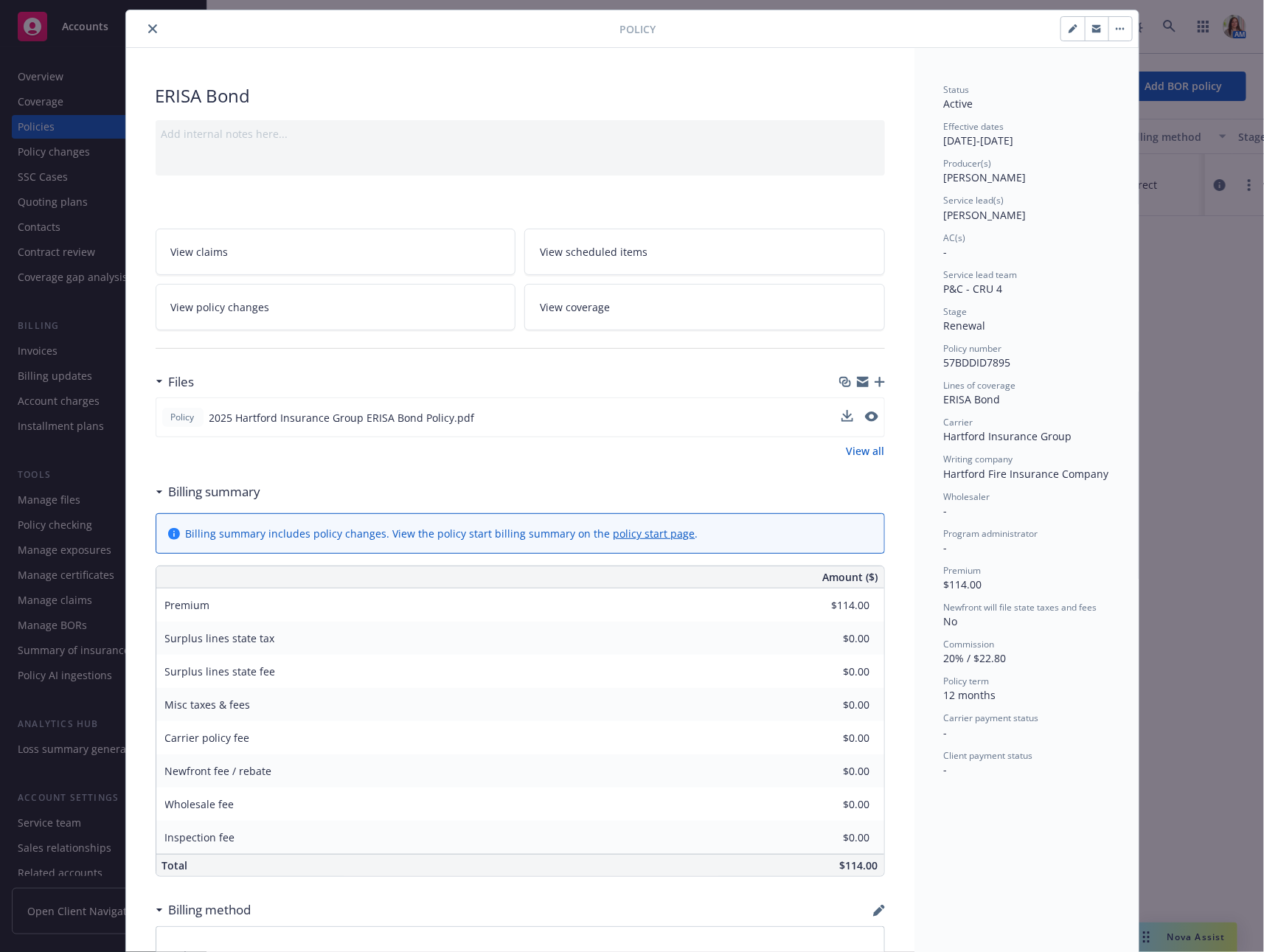
scroll to position [36, 0]
click at [873, 421] on icon "preview file" at bounding box center [871, 419] width 13 height 10
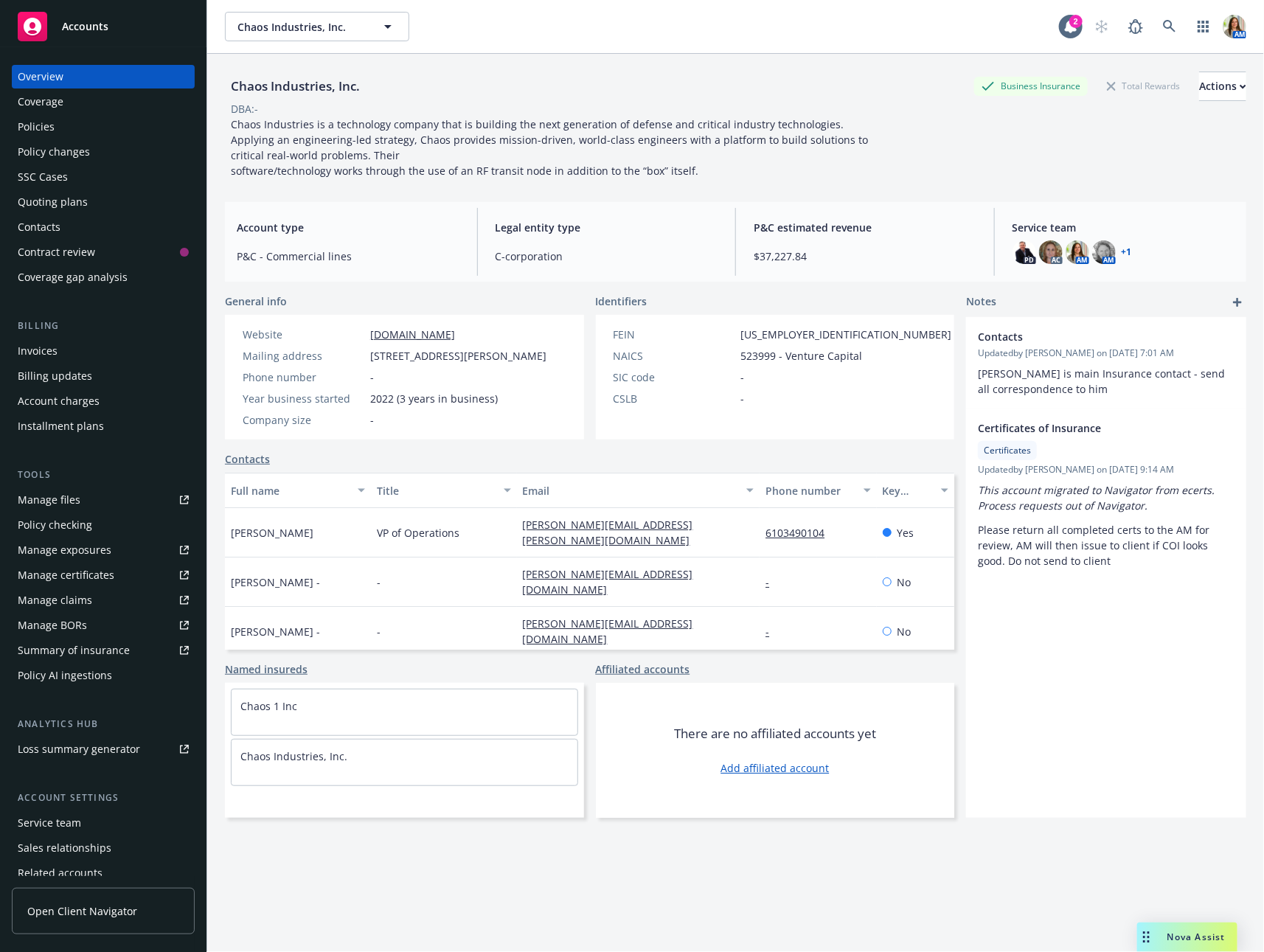
click at [79, 200] on div "Quoting plans" at bounding box center [53, 202] width 70 height 24
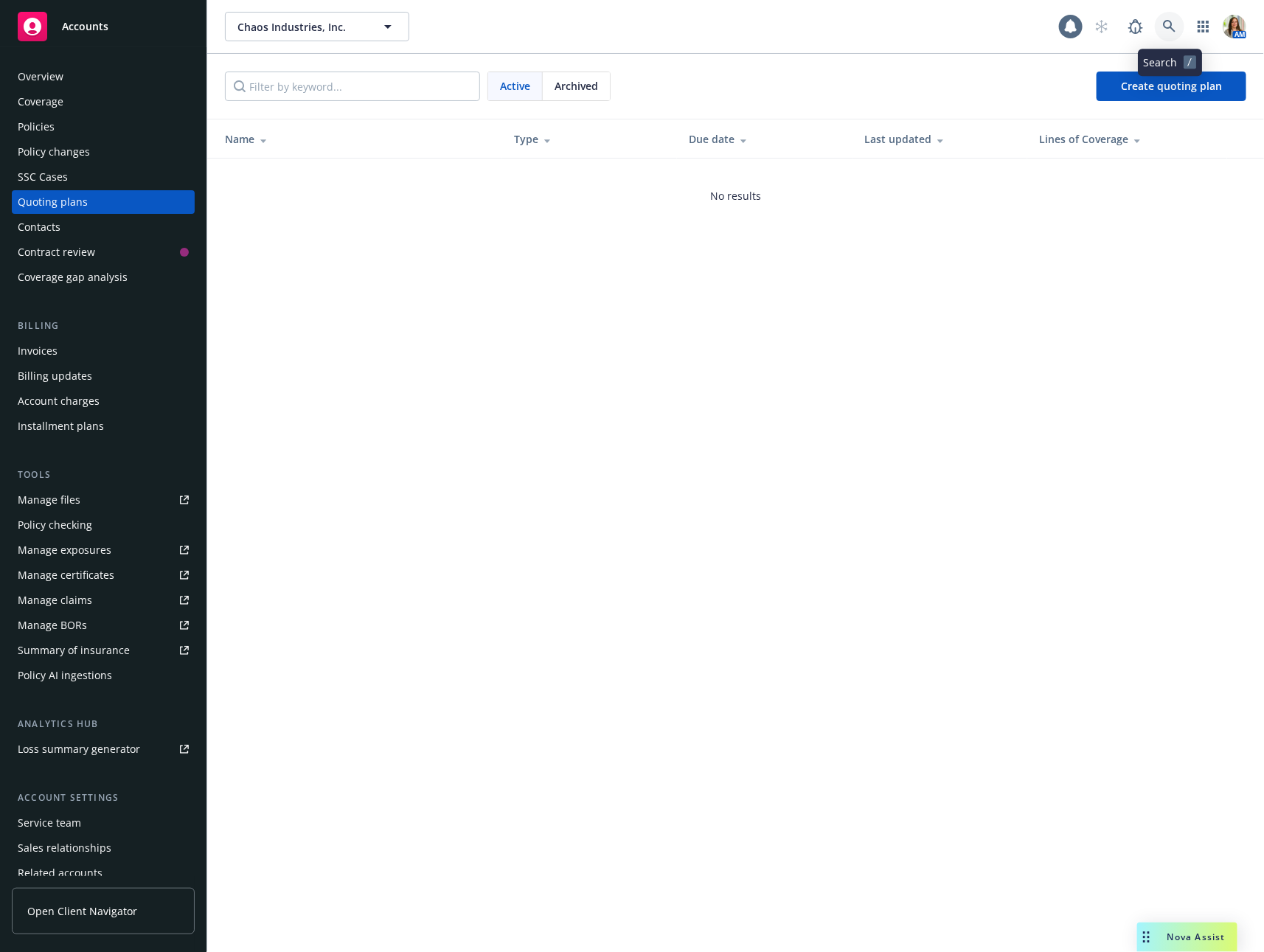
click at [1162, 21] on link at bounding box center [1170, 27] width 30 height 30
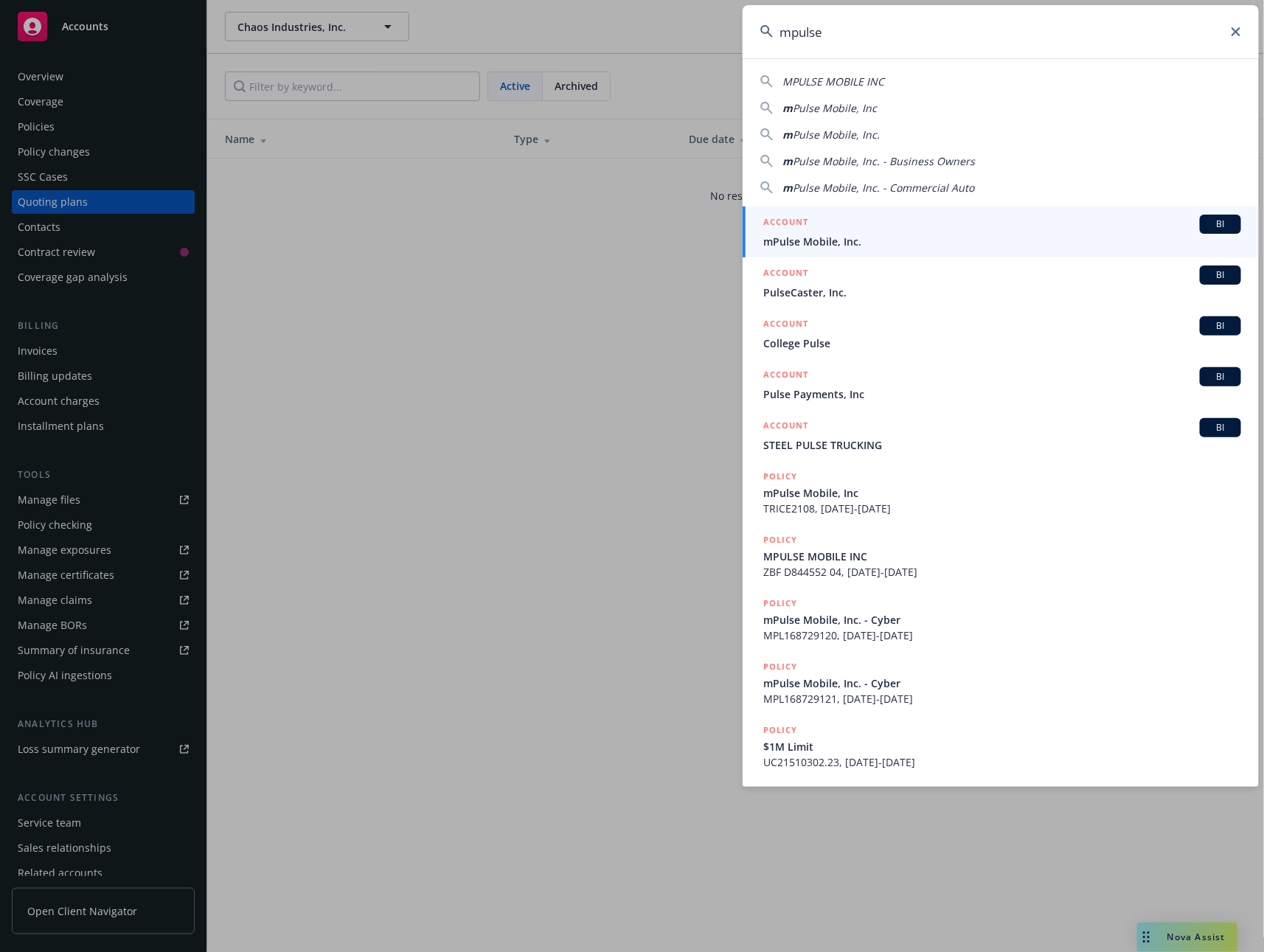
type input "mpulse"
click at [935, 217] on div "ACCOUNT BI" at bounding box center [1002, 224] width 478 height 19
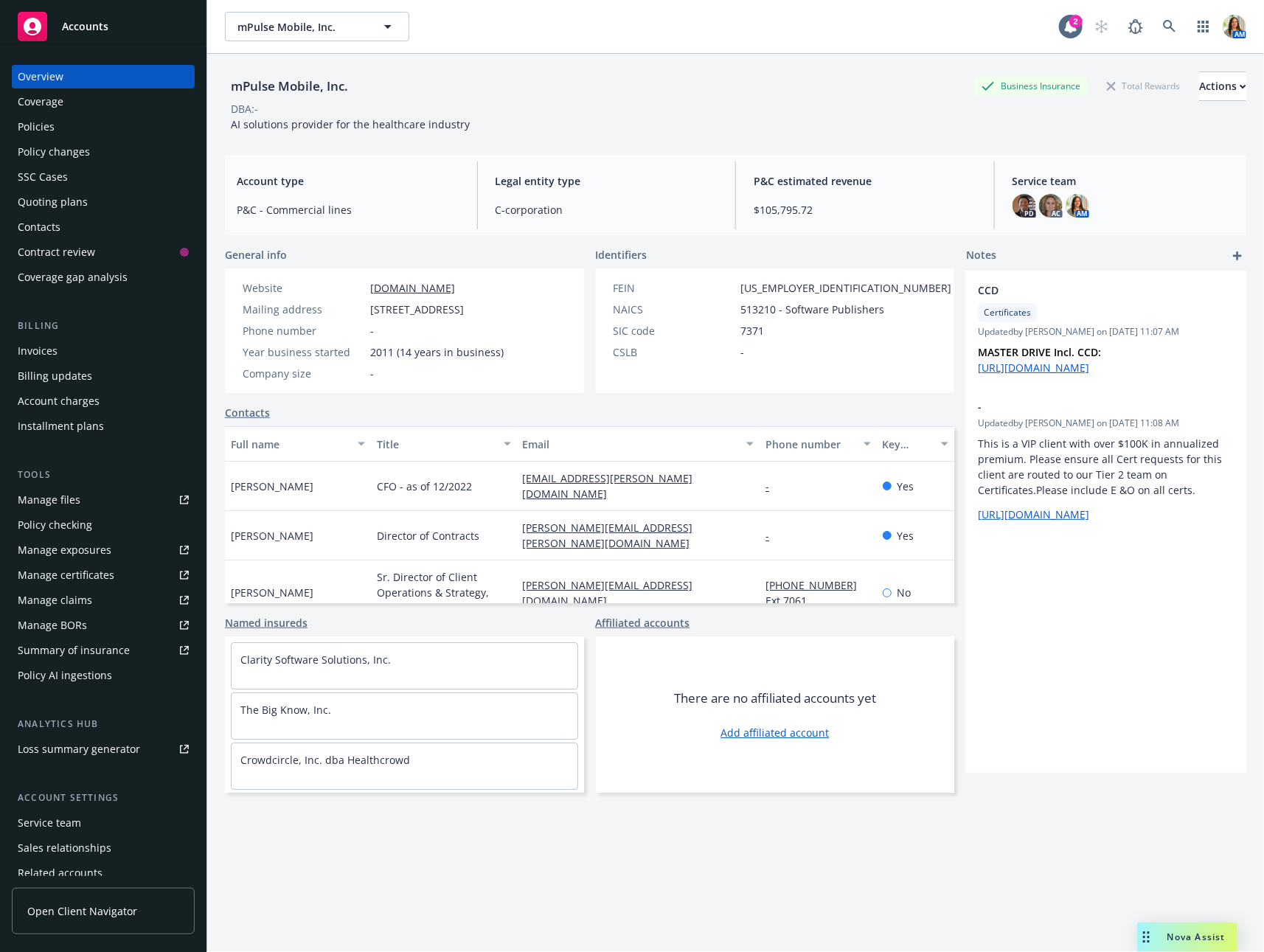
click at [92, 156] on div "Policy changes" at bounding box center [103, 152] width 171 height 24
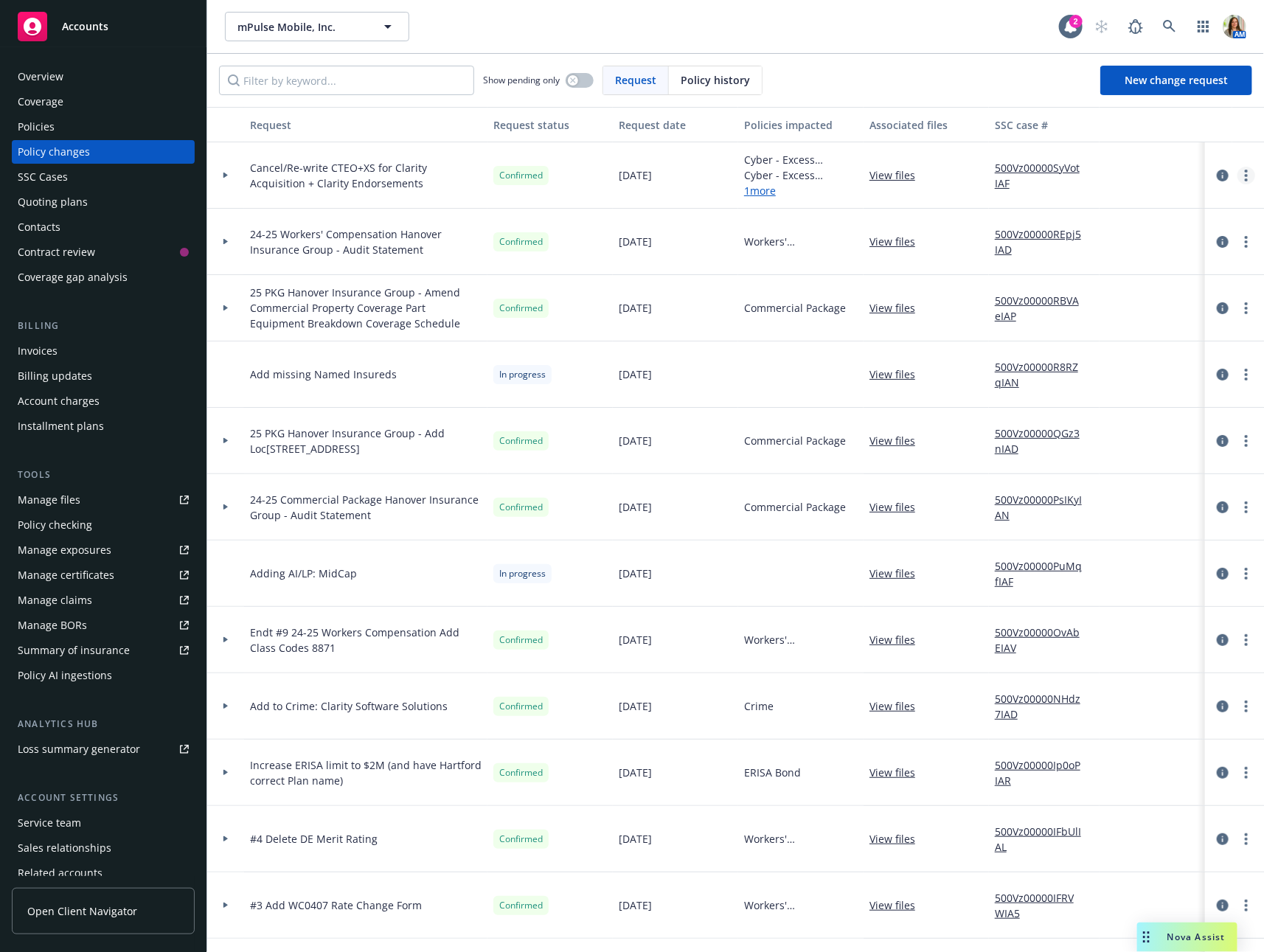
click at [1252, 180] on link "more" at bounding box center [1247, 175] width 18 height 18
click at [1199, 210] on link "Copy logging email" at bounding box center [1129, 205] width 253 height 30
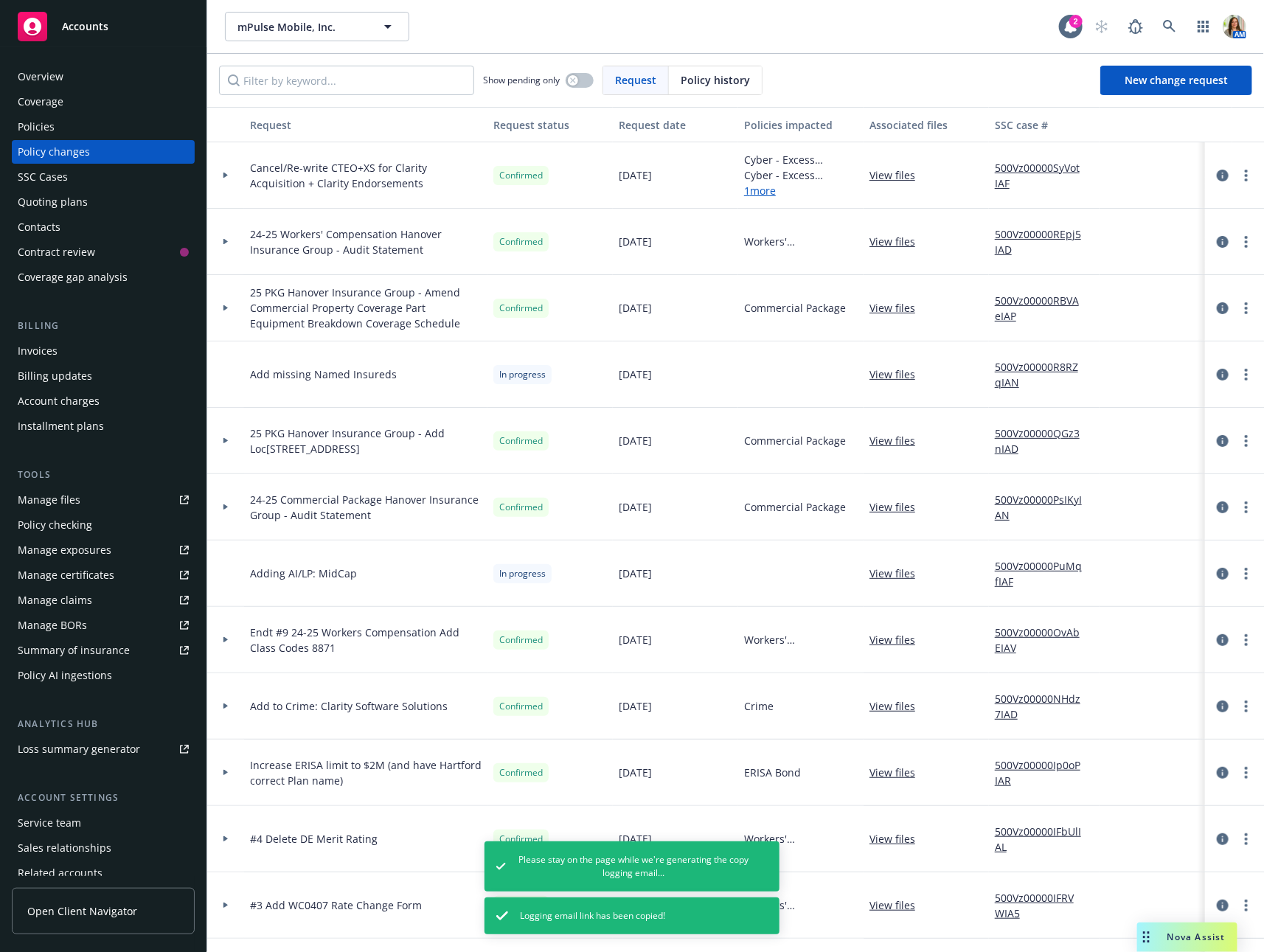
click at [123, 129] on div "Policies" at bounding box center [103, 127] width 171 height 24
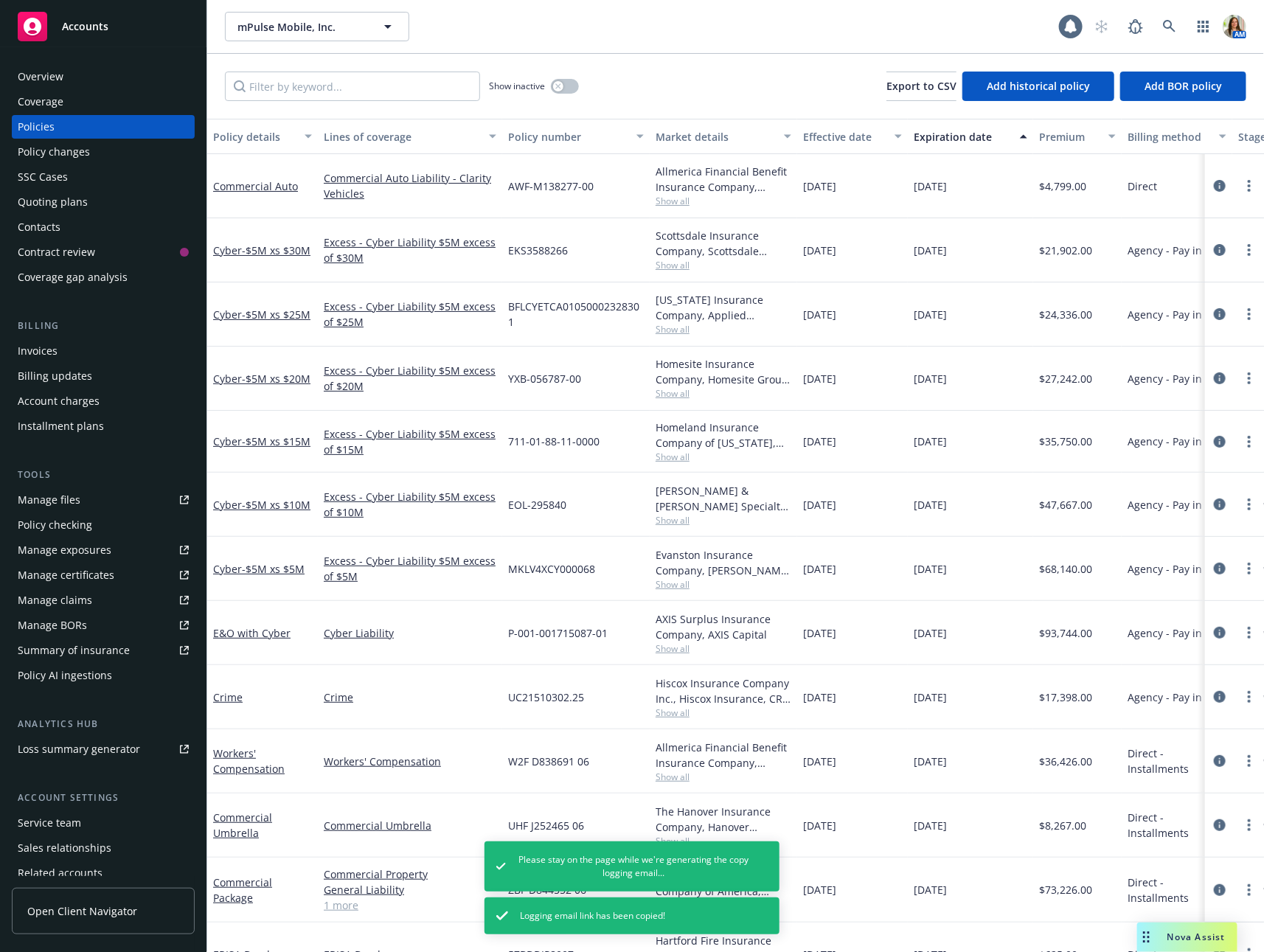
click at [106, 74] on div "Overview" at bounding box center [103, 77] width 171 height 24
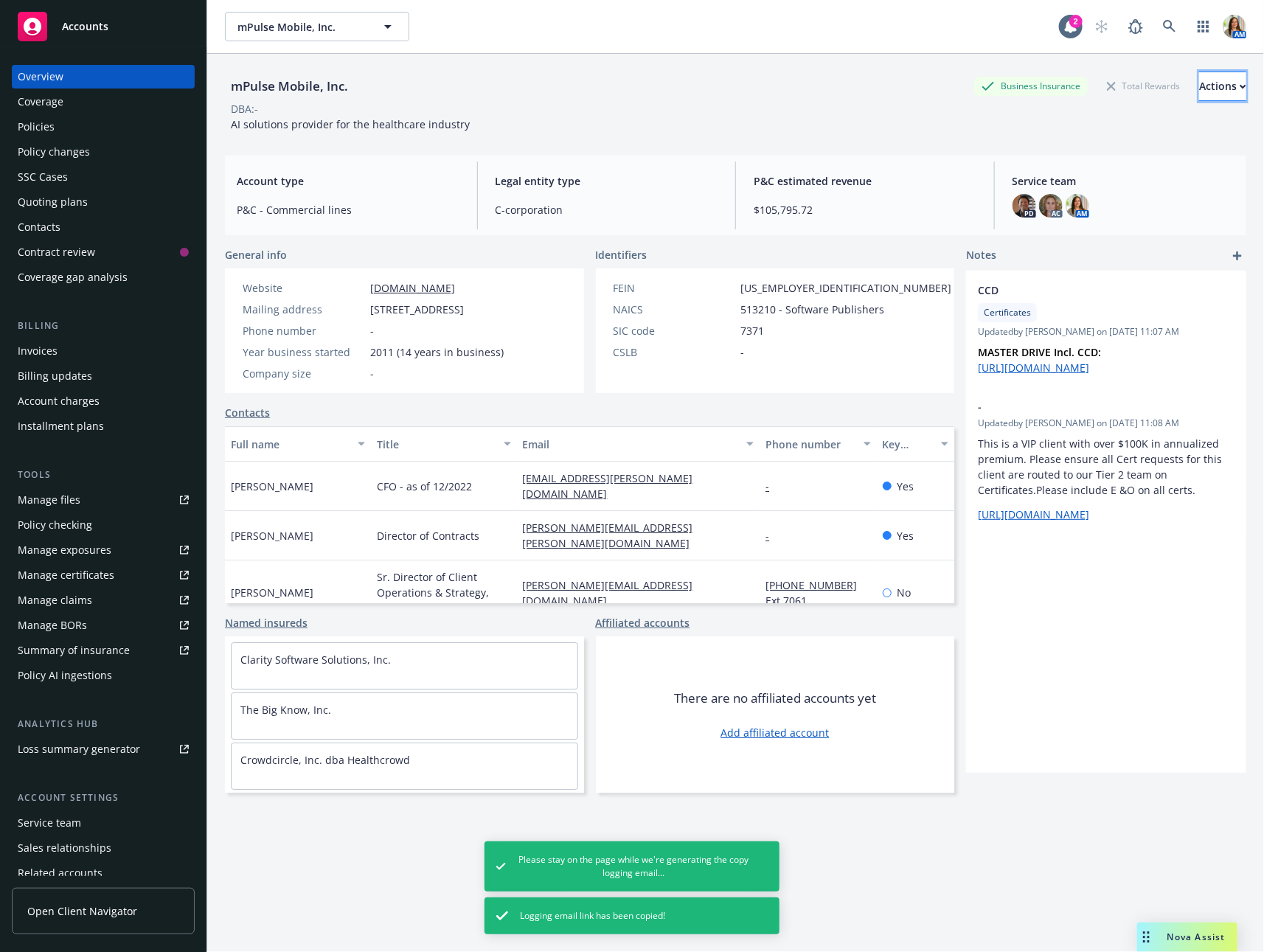
click at [1212, 93] on div "Actions" at bounding box center [1222, 86] width 47 height 28
click at [1131, 175] on link "Copy logging email" at bounding box center [1124, 185] width 242 height 30
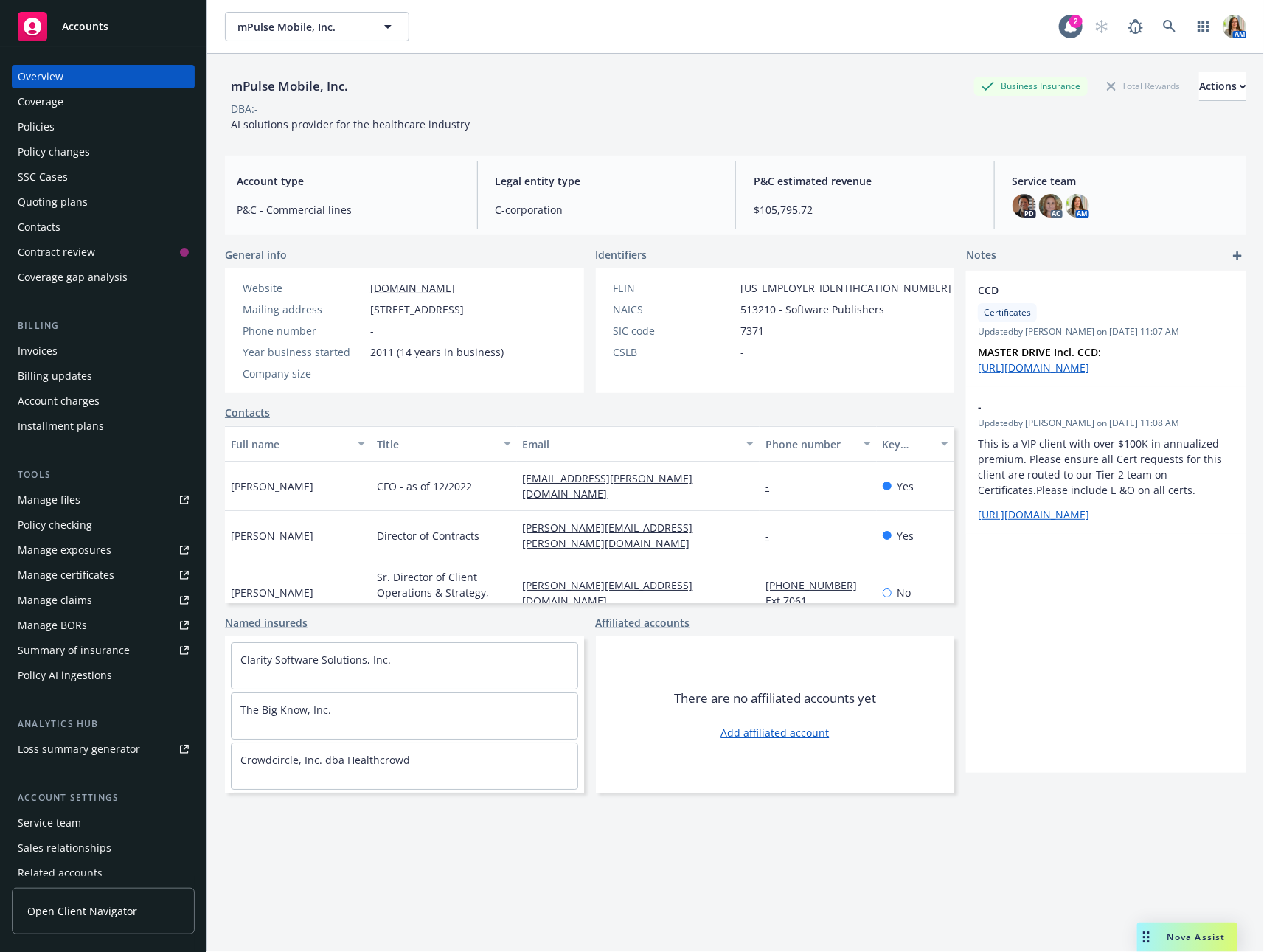
click at [94, 132] on div "Policies" at bounding box center [103, 127] width 171 height 24
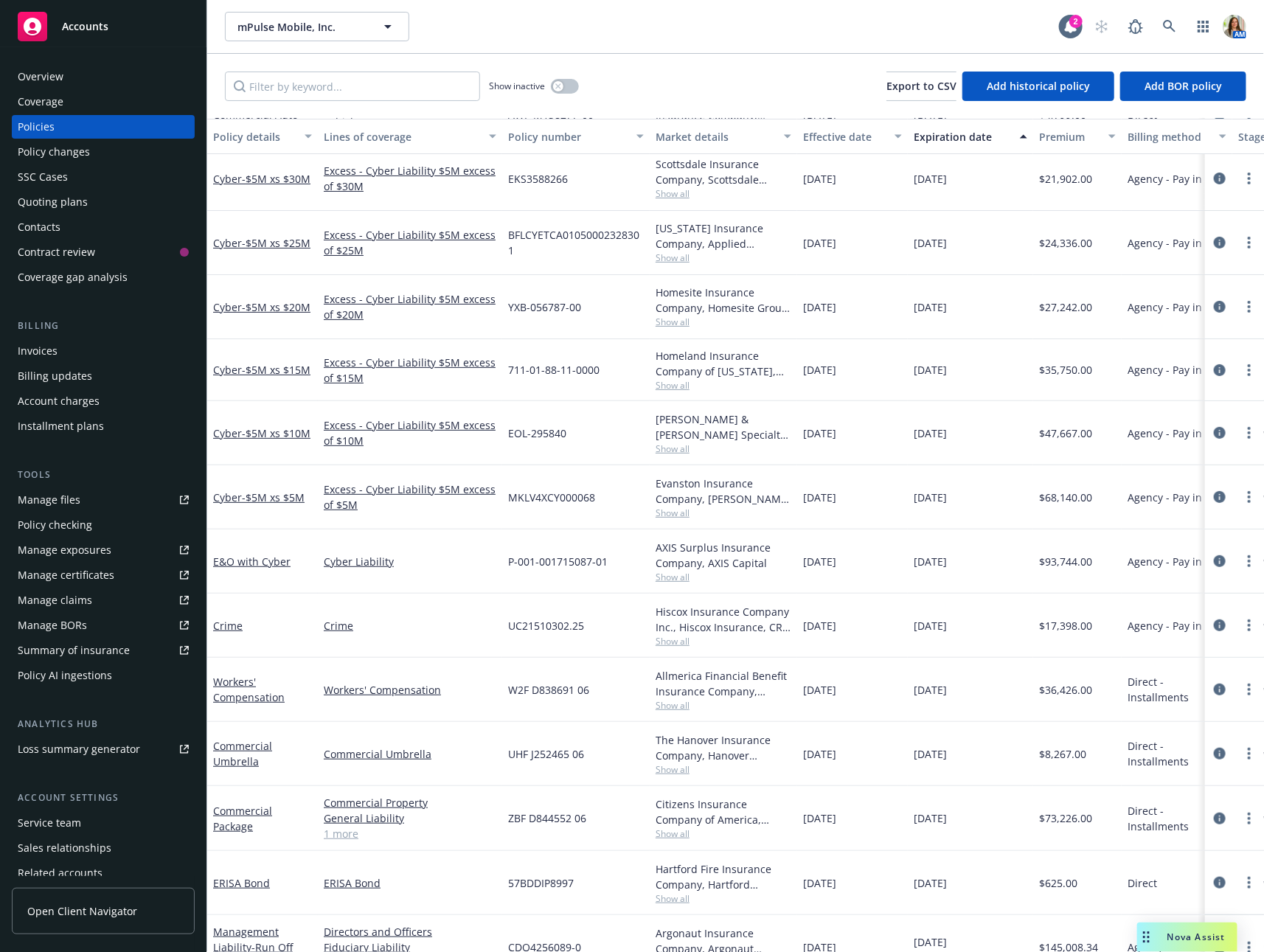
scroll to position [74, 0]
click at [1250, 557] on circle "more" at bounding box center [1250, 559] width 3 height 3
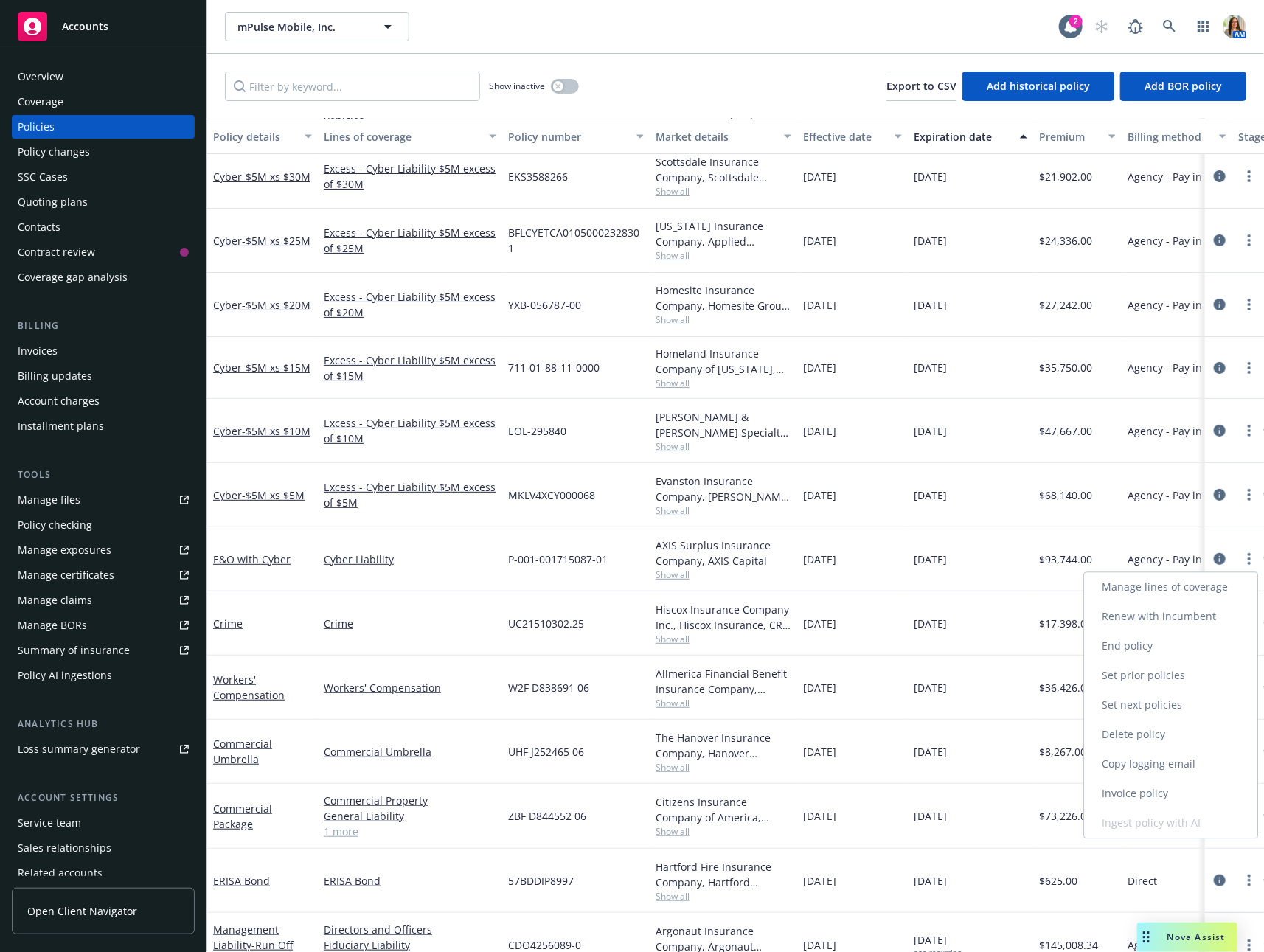
click at [1152, 764] on link "Copy logging email" at bounding box center [1171, 765] width 173 height 30
click at [563, 88] on button "button" at bounding box center [565, 86] width 28 height 15
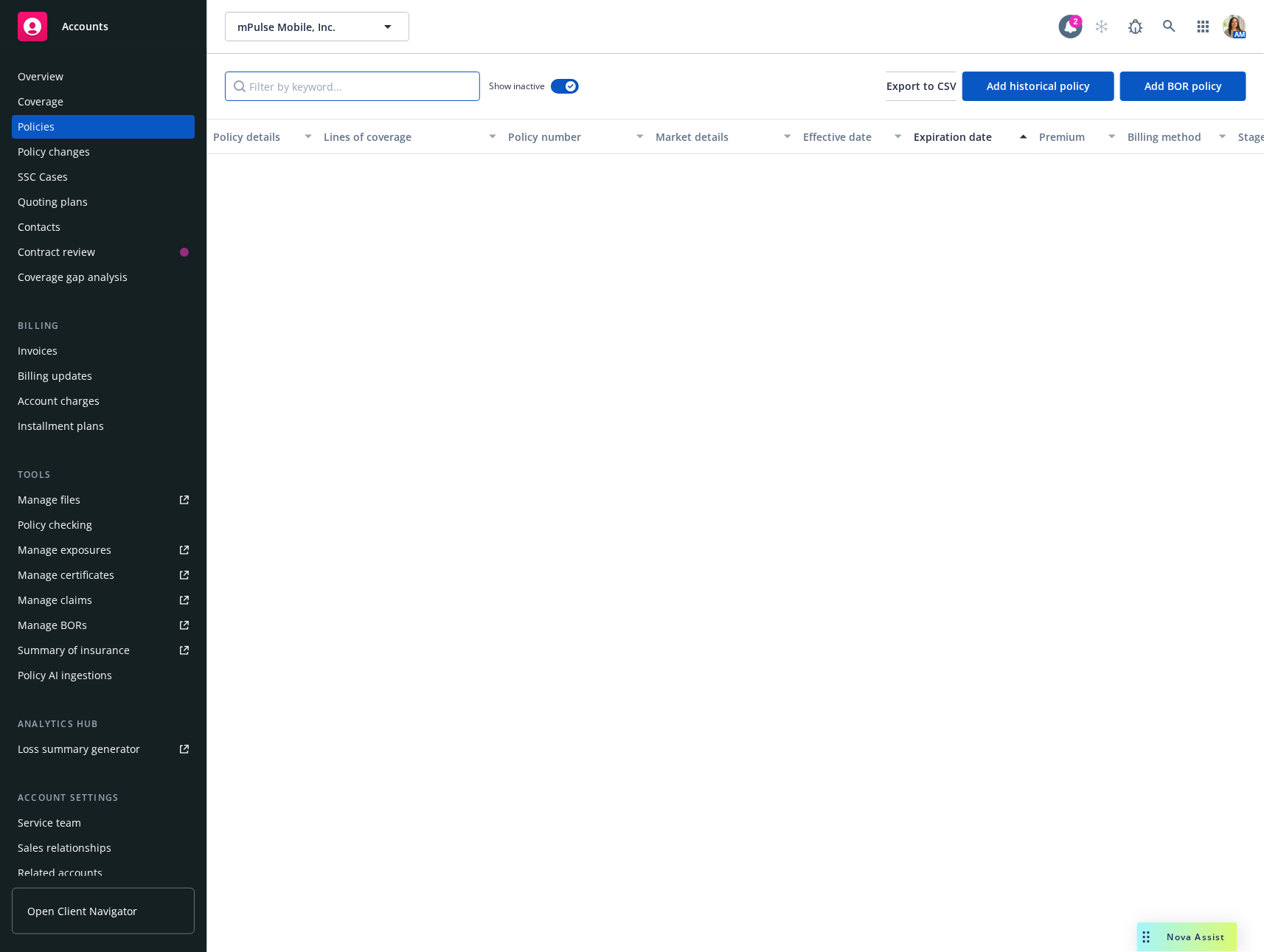
click at [463, 88] on input "Filter by keyword..." at bounding box center [352, 86] width 255 height 30
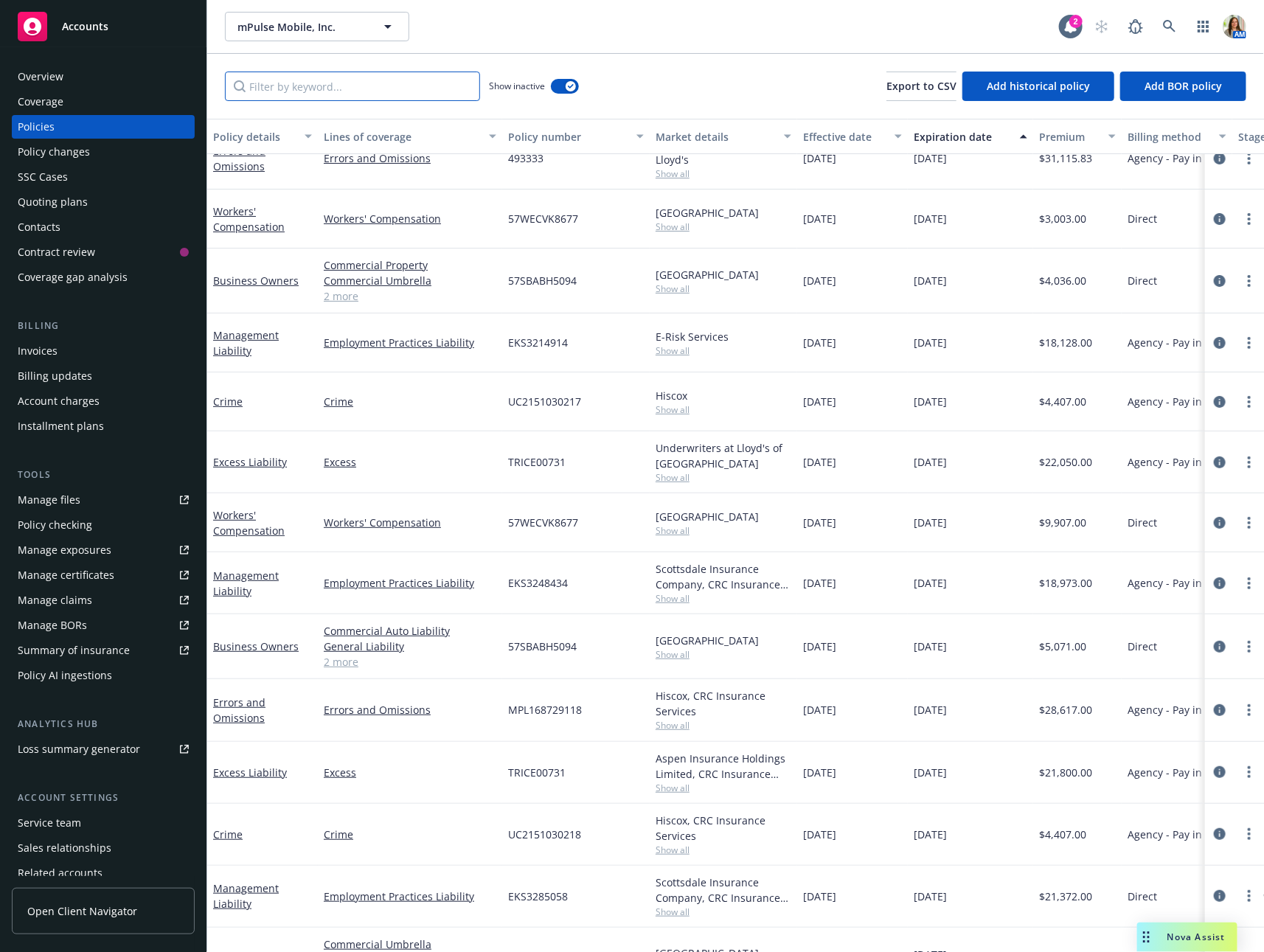
paste input "KLV4XC"
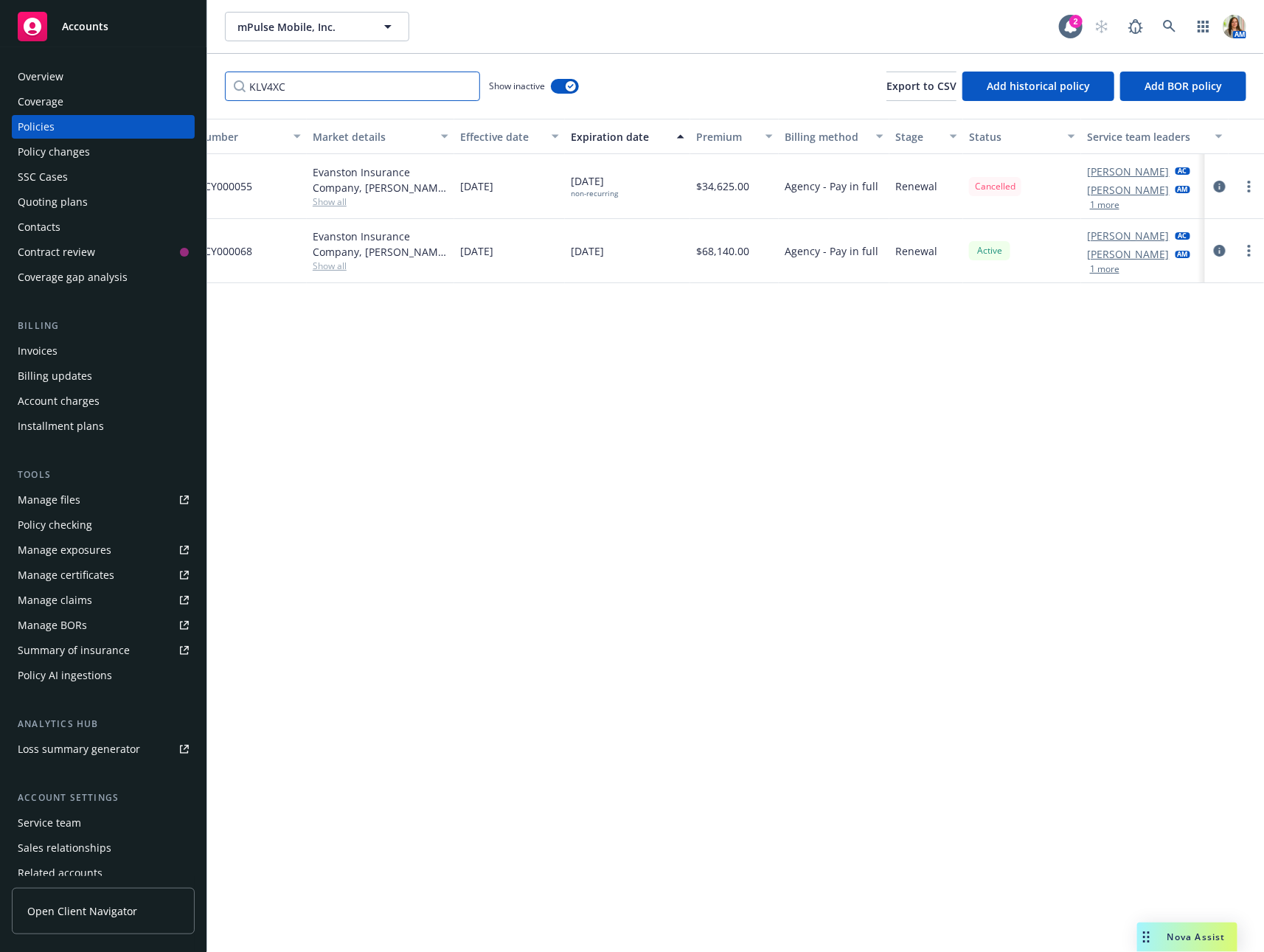
scroll to position [0, 365]
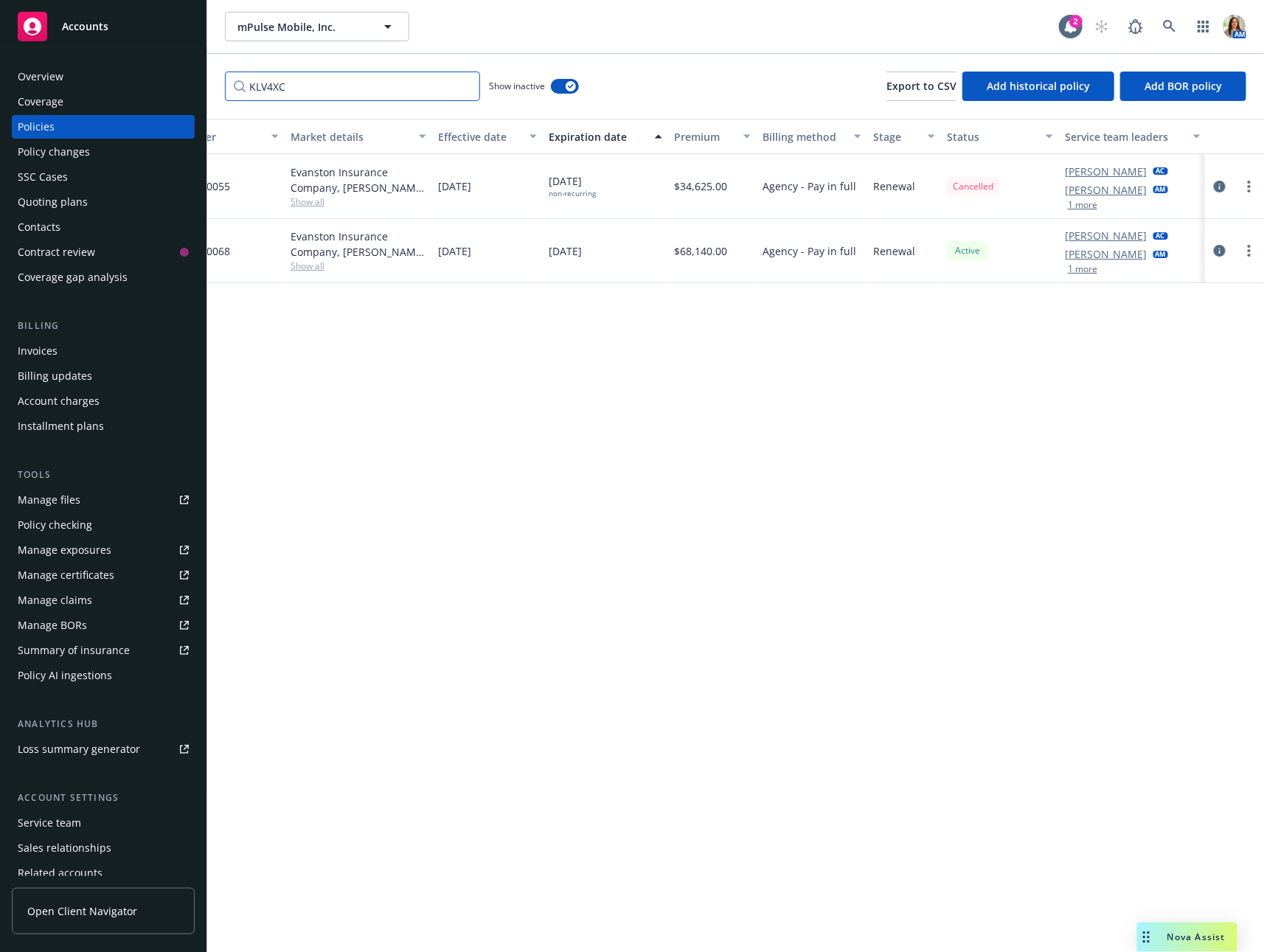
type input "KLV4XC"
click at [1174, 22] on icon at bounding box center [1170, 27] width 13 height 13
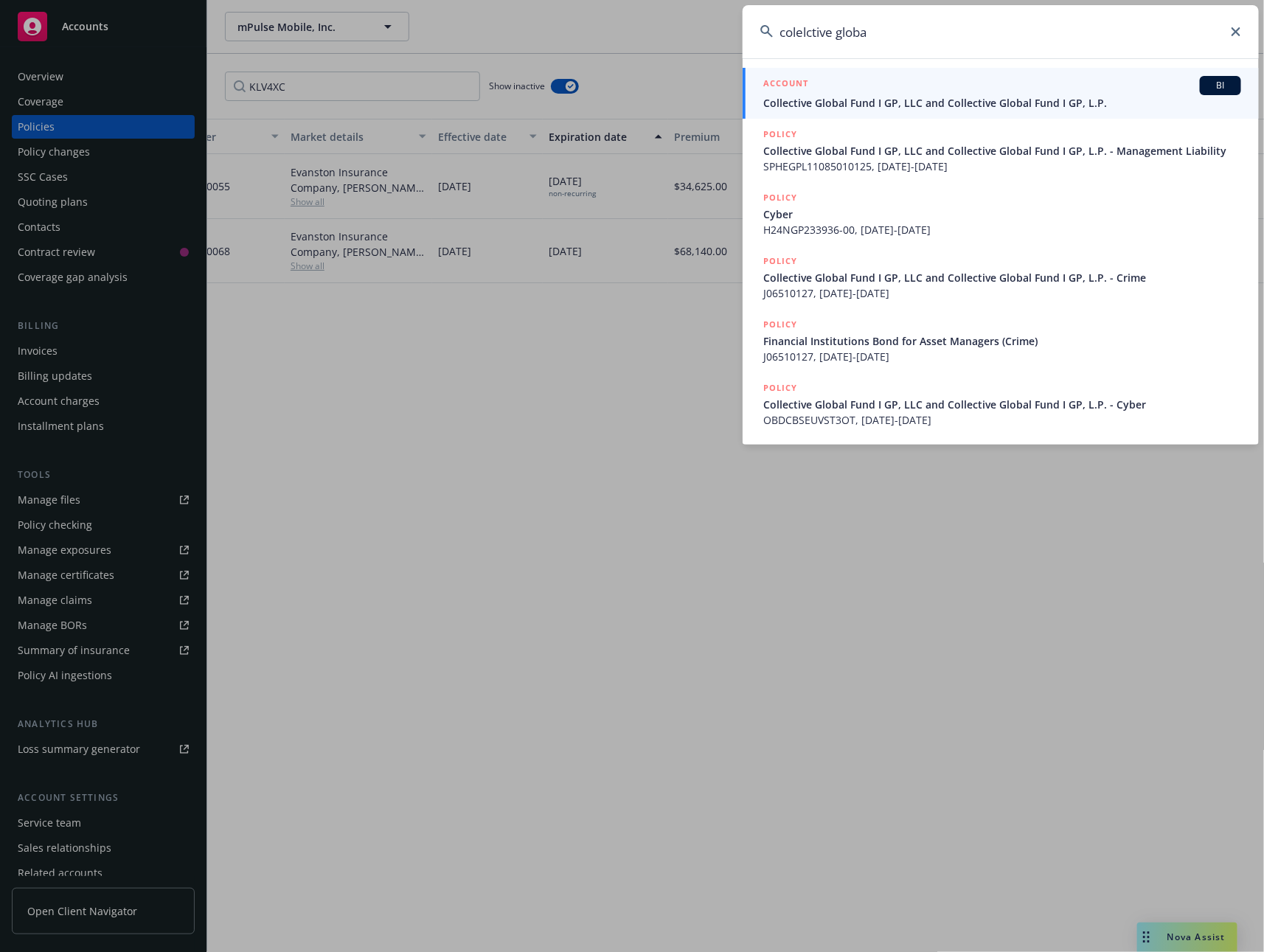
type input "colelctive globa"
click at [1089, 91] on div "ACCOUNT BI" at bounding box center [1002, 85] width 478 height 19
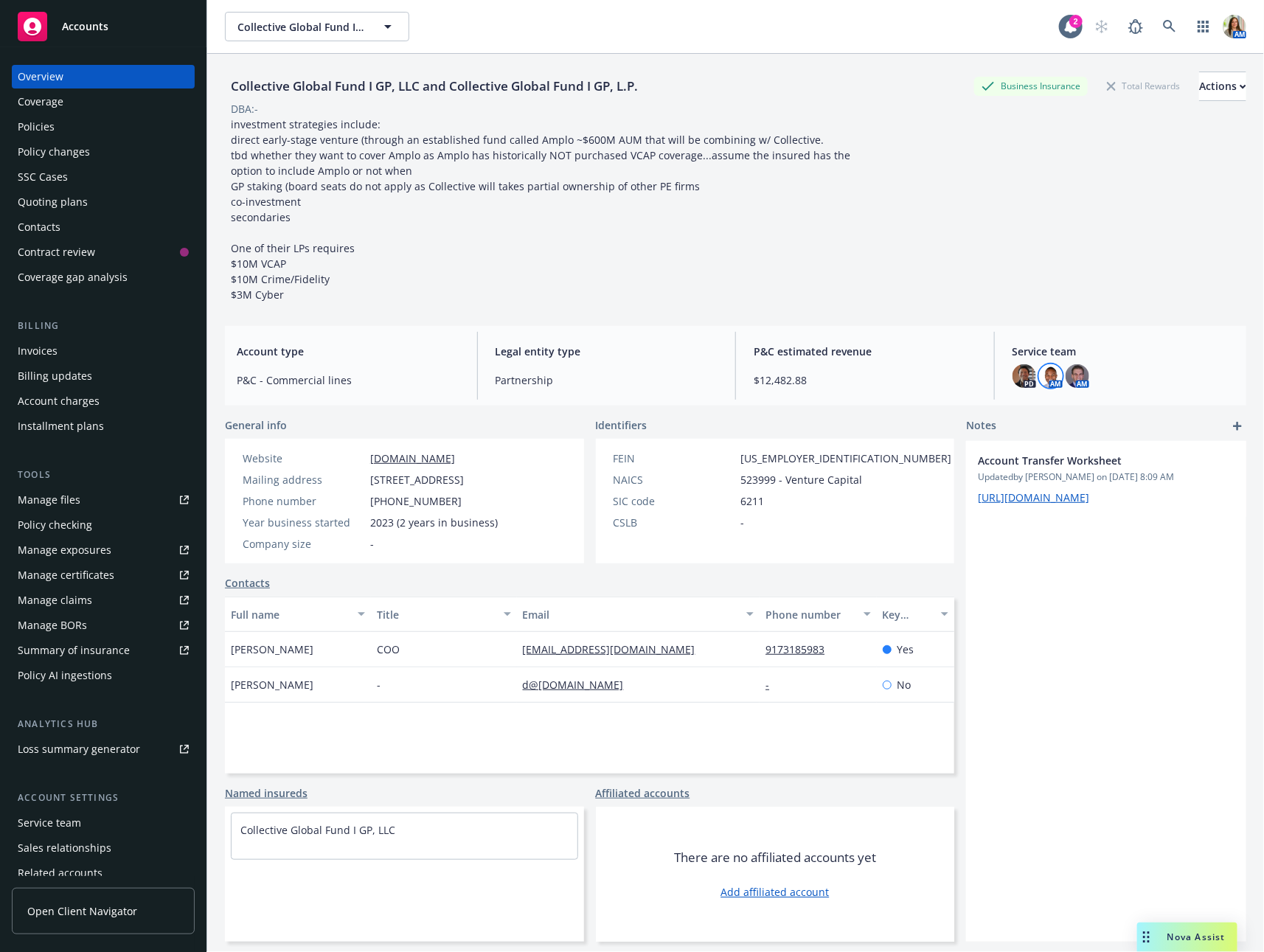
click at [1048, 379] on img at bounding box center [1051, 376] width 24 height 24
click at [1072, 378] on img at bounding box center [1078, 376] width 24 height 24
click at [68, 127] on div "Policies" at bounding box center [103, 127] width 171 height 24
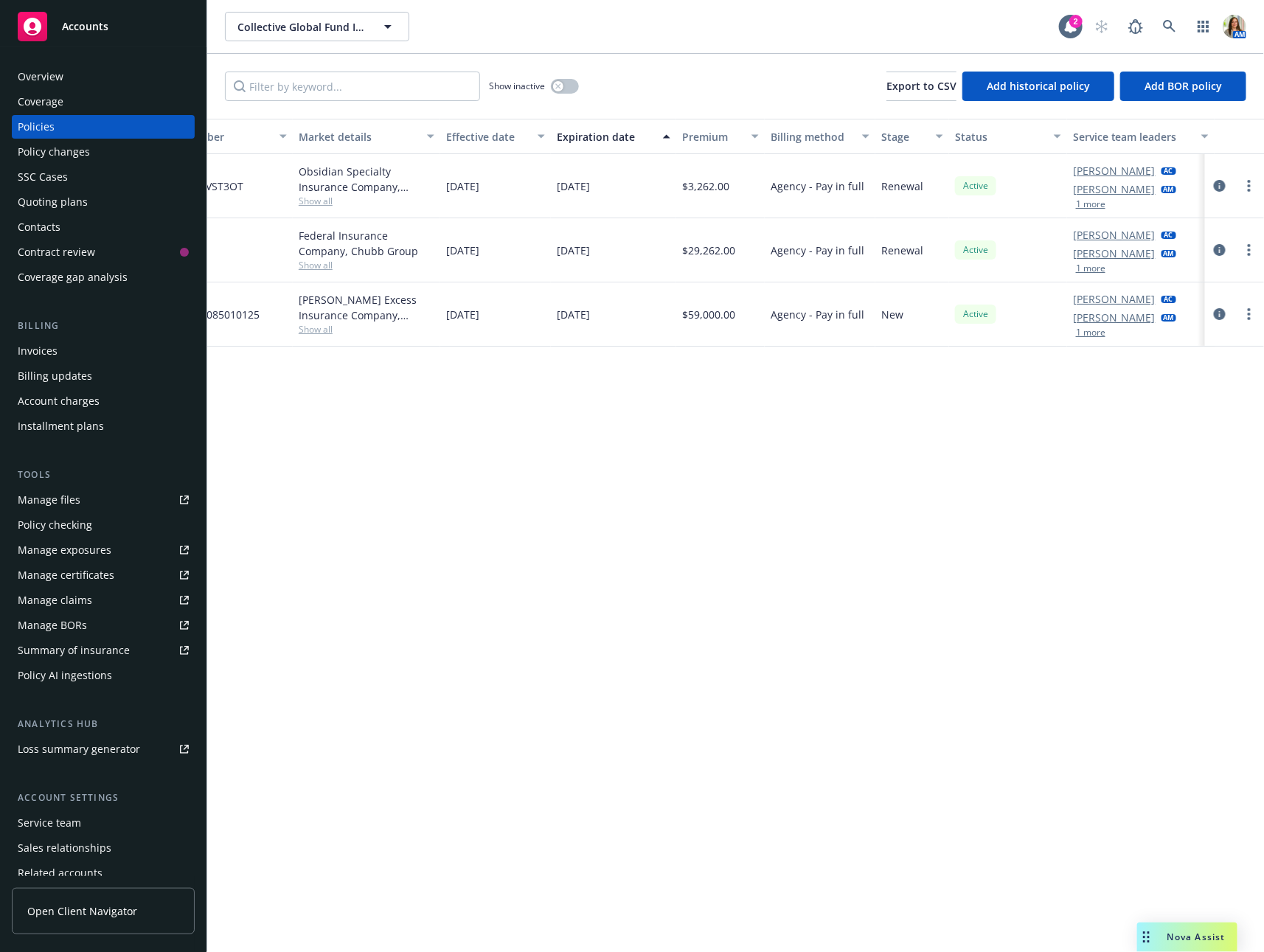
scroll to position [0, 365]
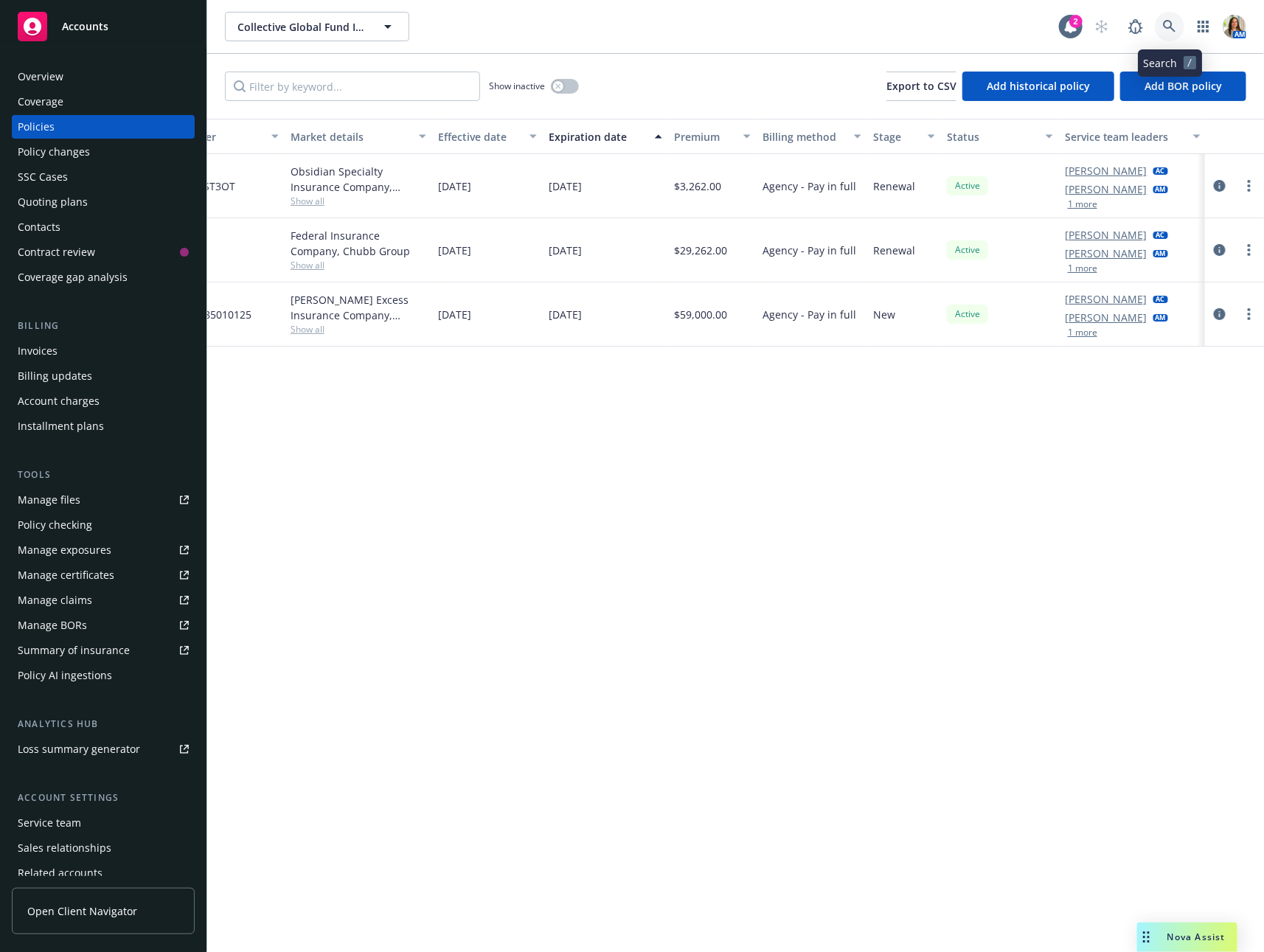
click at [1167, 23] on icon at bounding box center [1170, 27] width 13 height 13
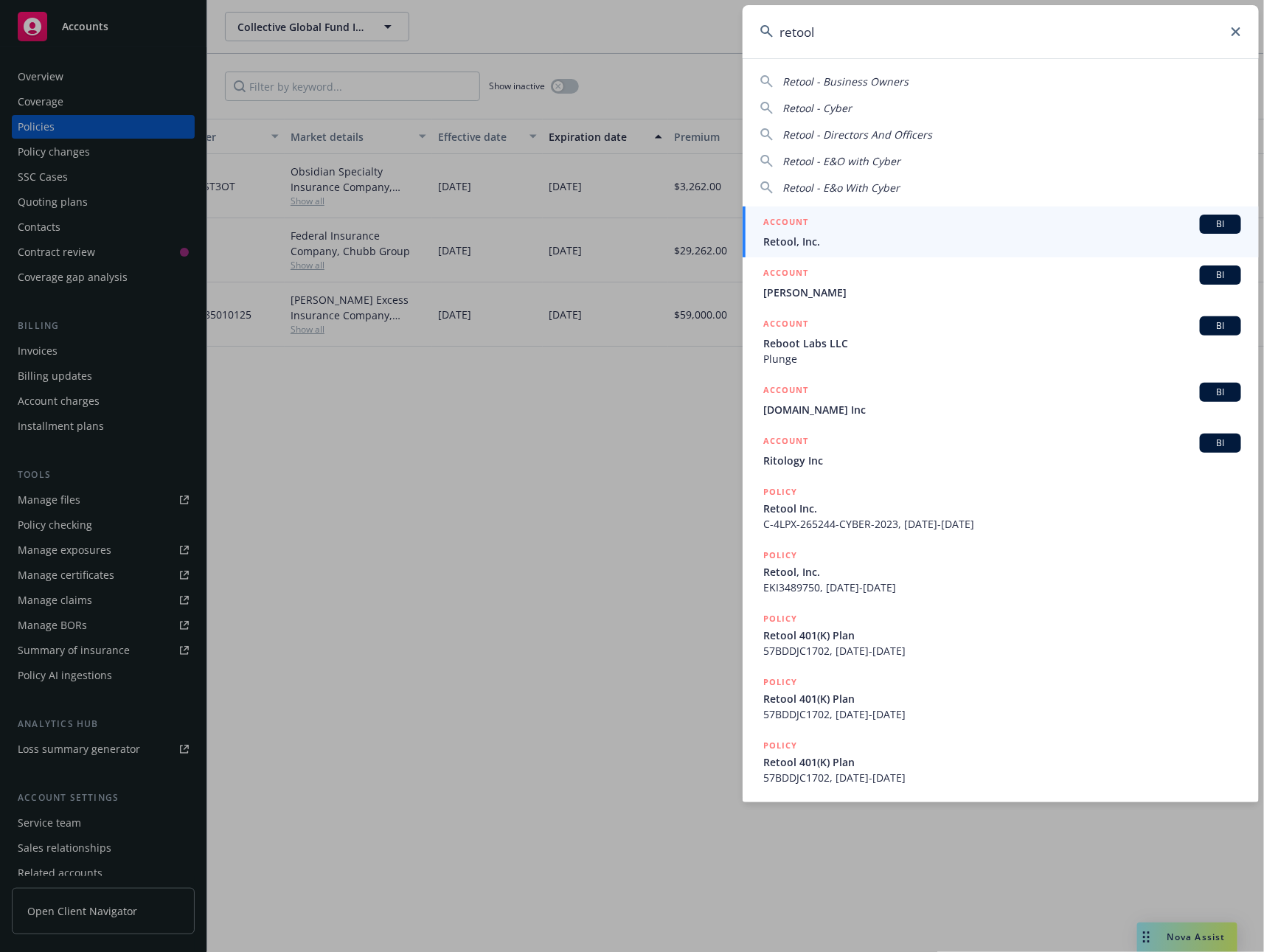
type input "retool"
click at [888, 210] on link "ACCOUNT BI Retool, Inc." at bounding box center [1001, 232] width 516 height 51
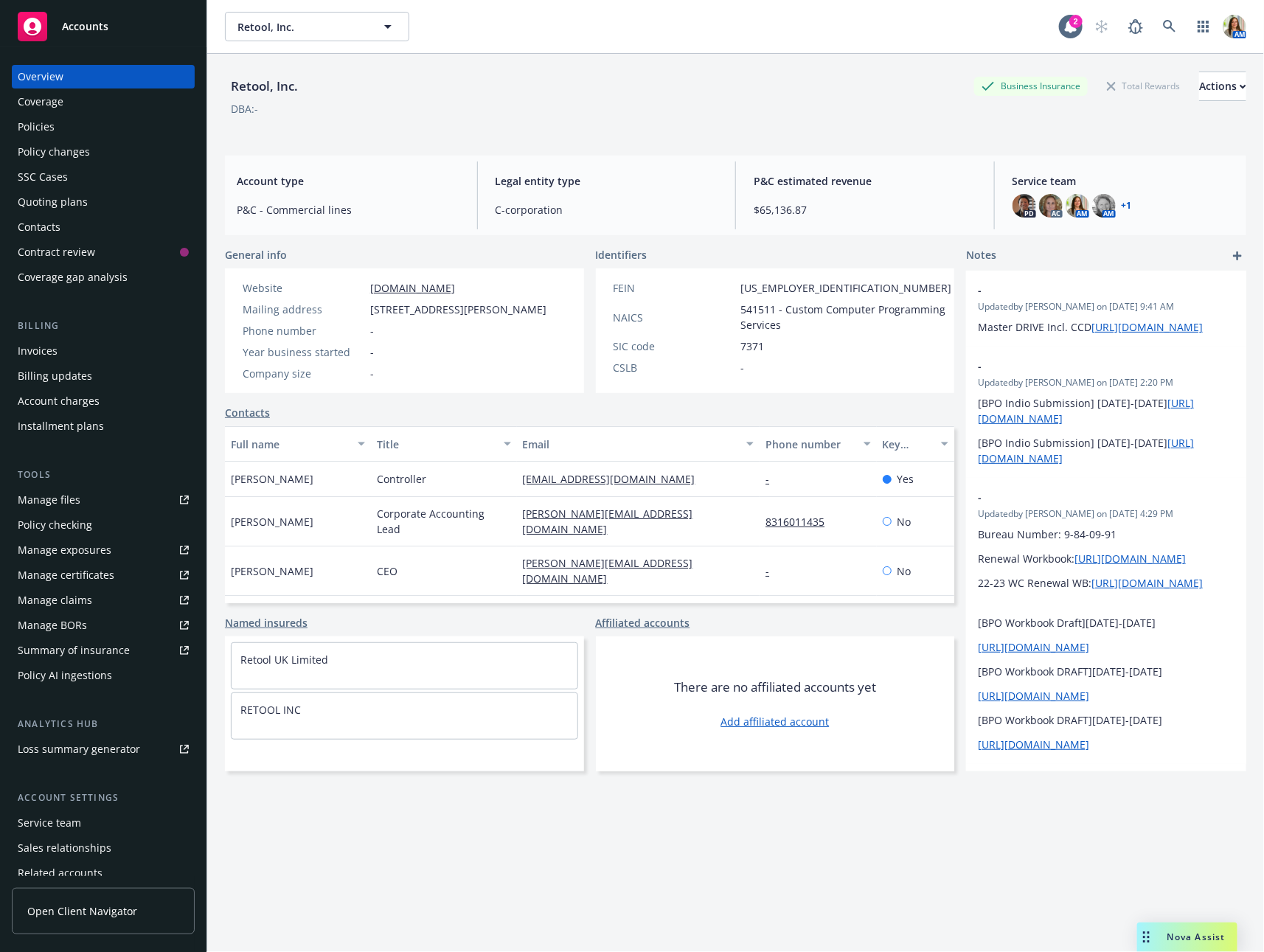
click at [80, 120] on div "Policies" at bounding box center [103, 127] width 171 height 24
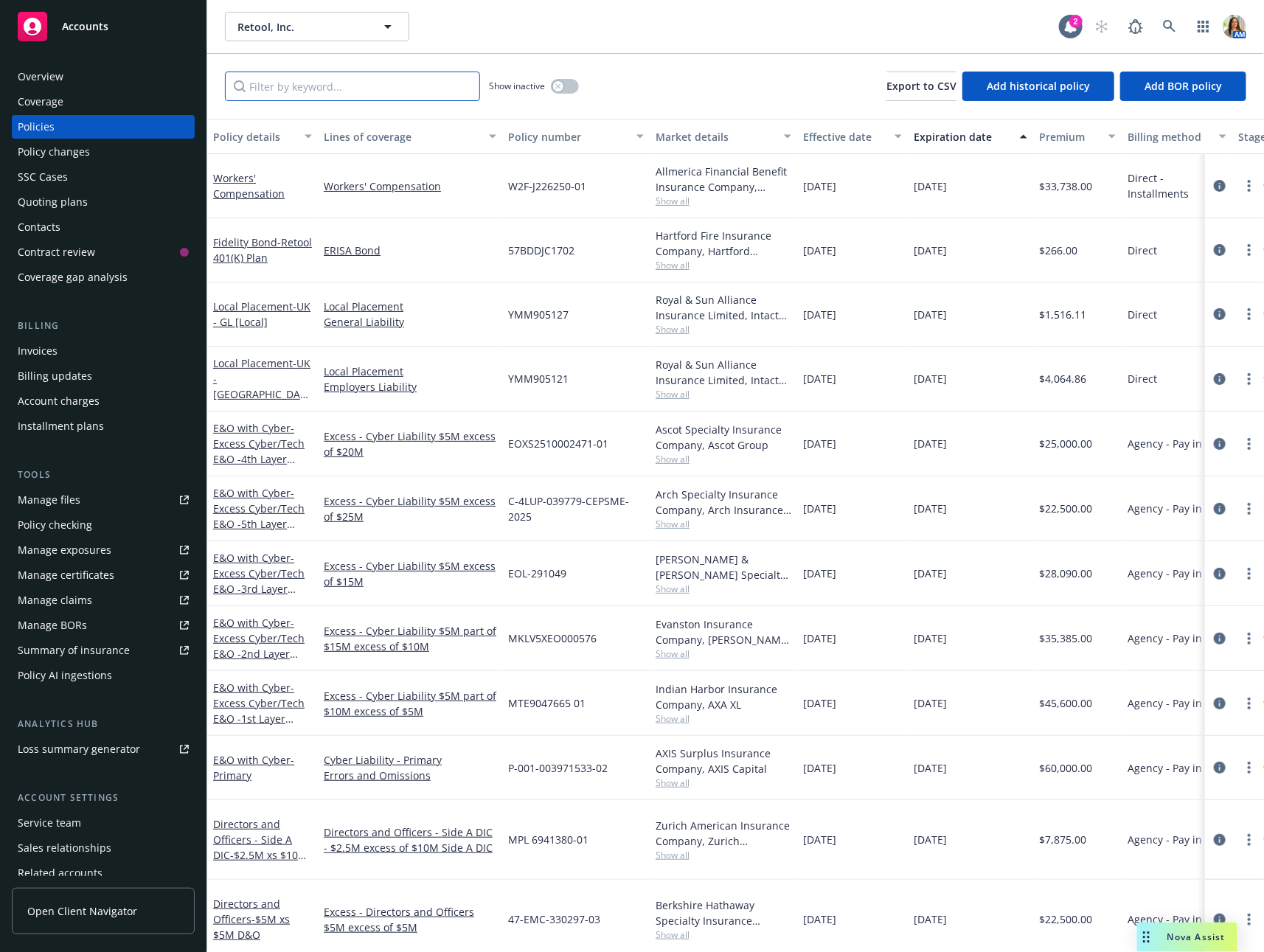
click at [384, 81] on input "Filter by keyword..." at bounding box center [352, 86] width 255 height 30
paste input "003971533"
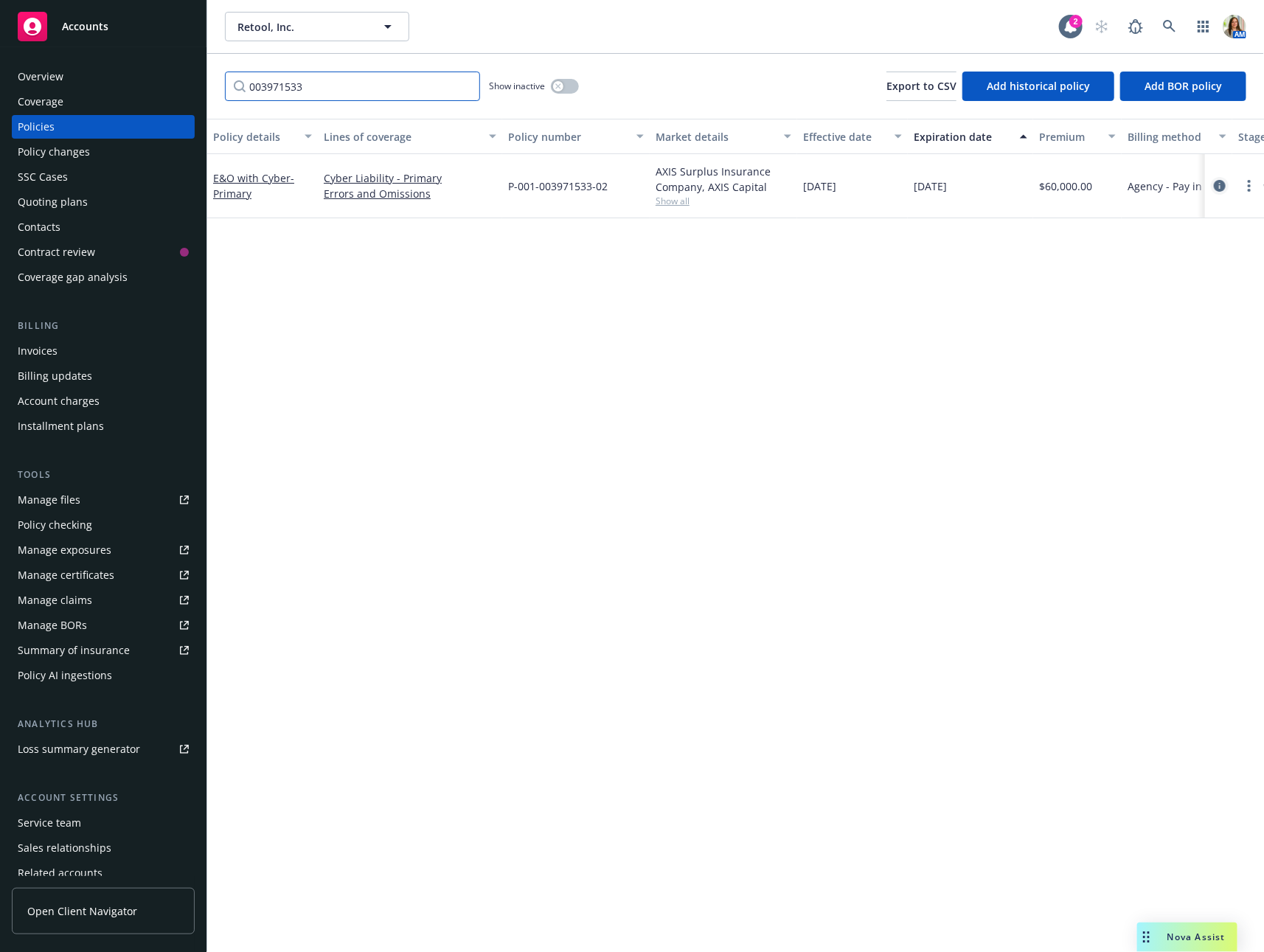
type input "003971533"
click at [1221, 181] on icon "circleInformation" at bounding box center [1220, 186] width 12 height 12
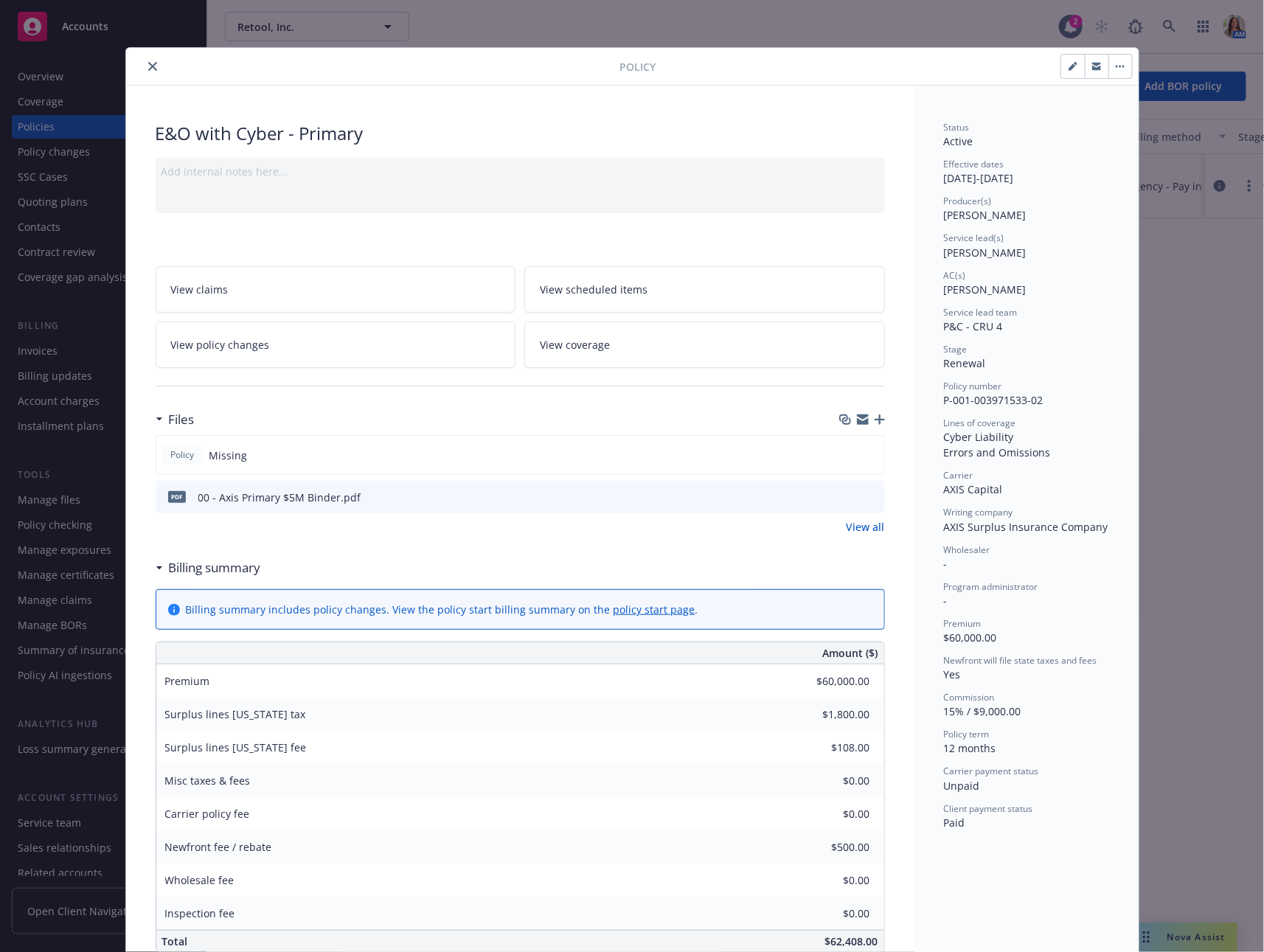
click at [877, 419] on icon "button" at bounding box center [880, 420] width 10 height 10
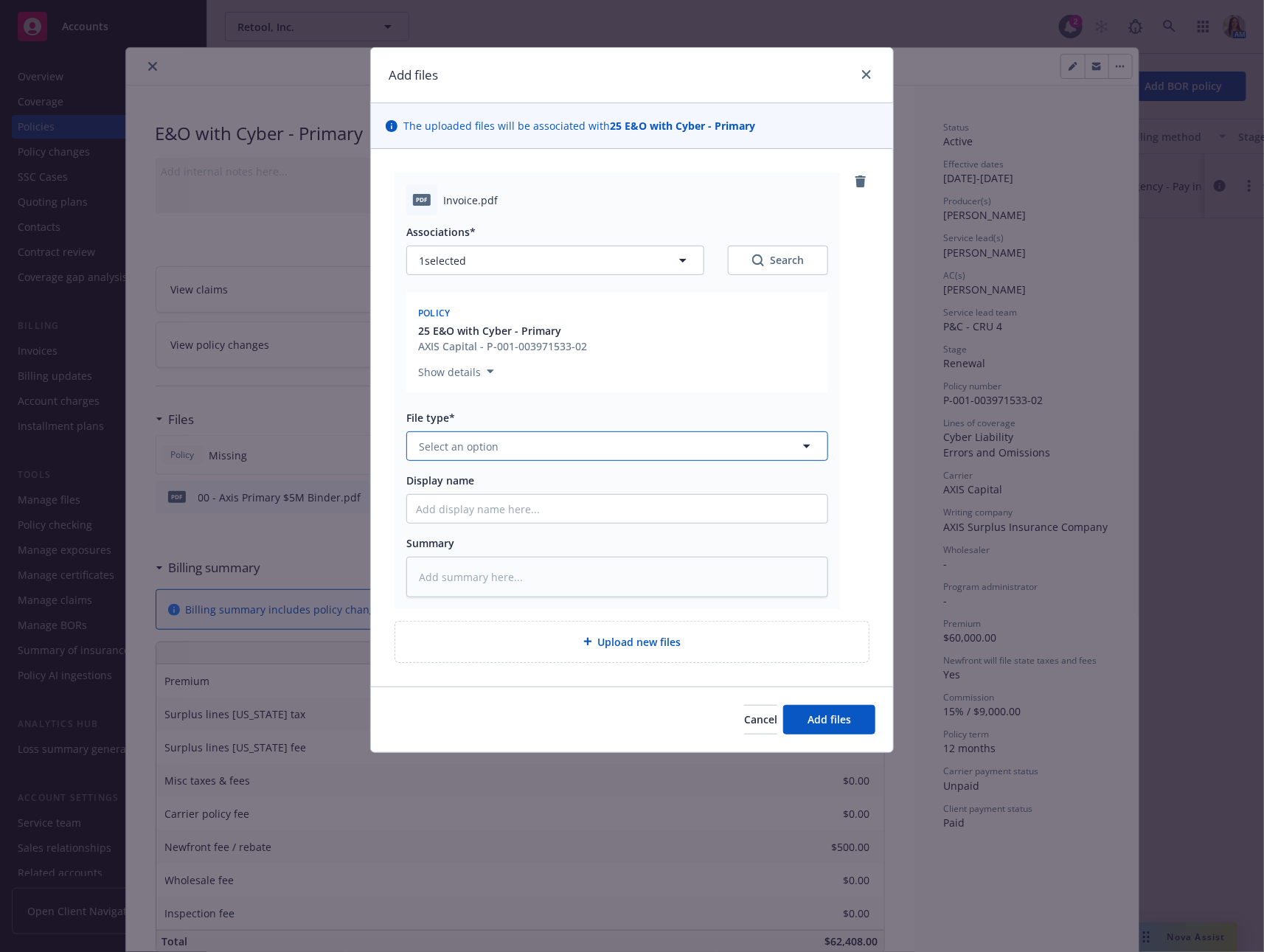
click at [477, 439] on span "Select an option" at bounding box center [459, 446] width 80 height 16
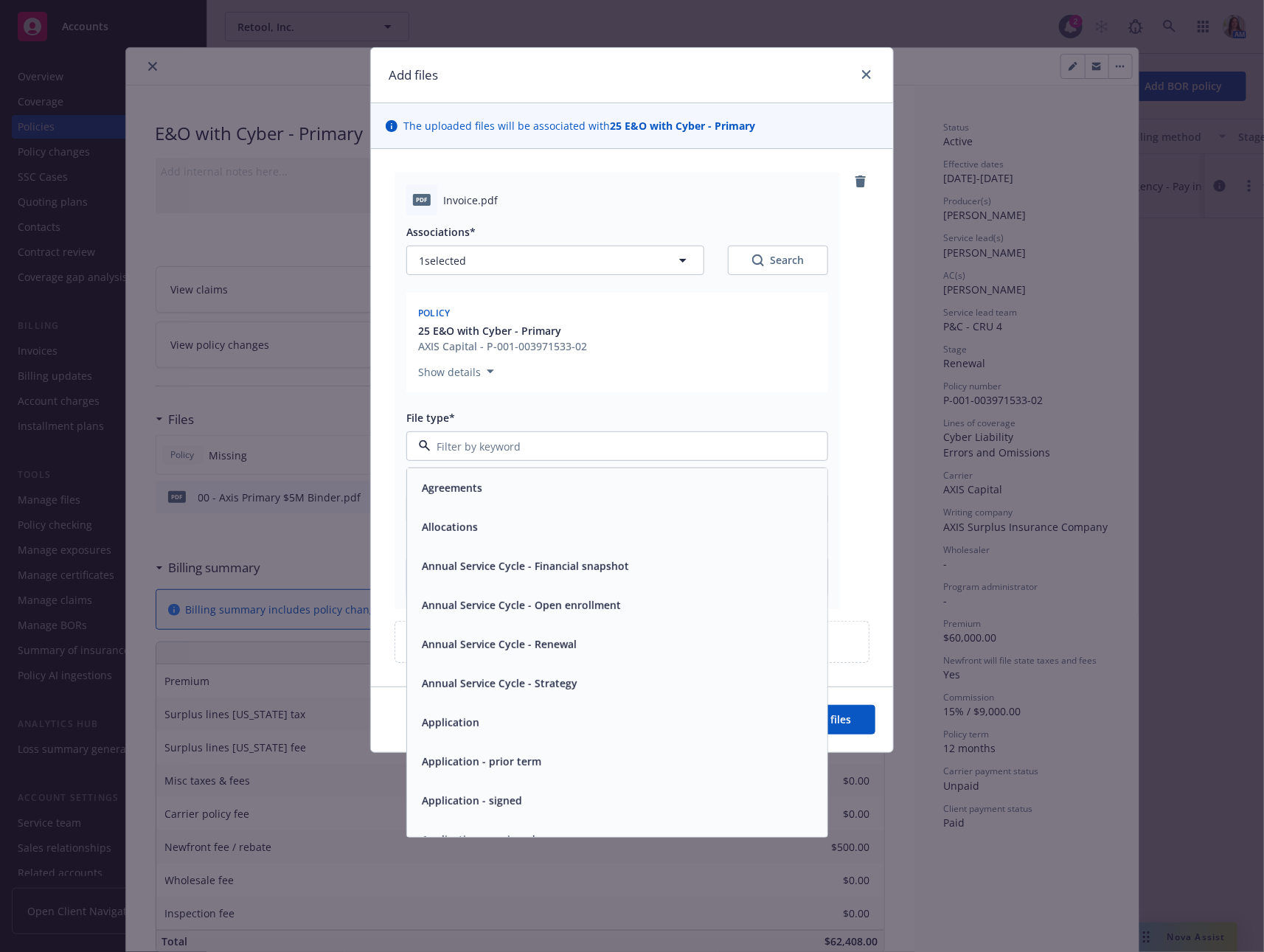
type input "u"
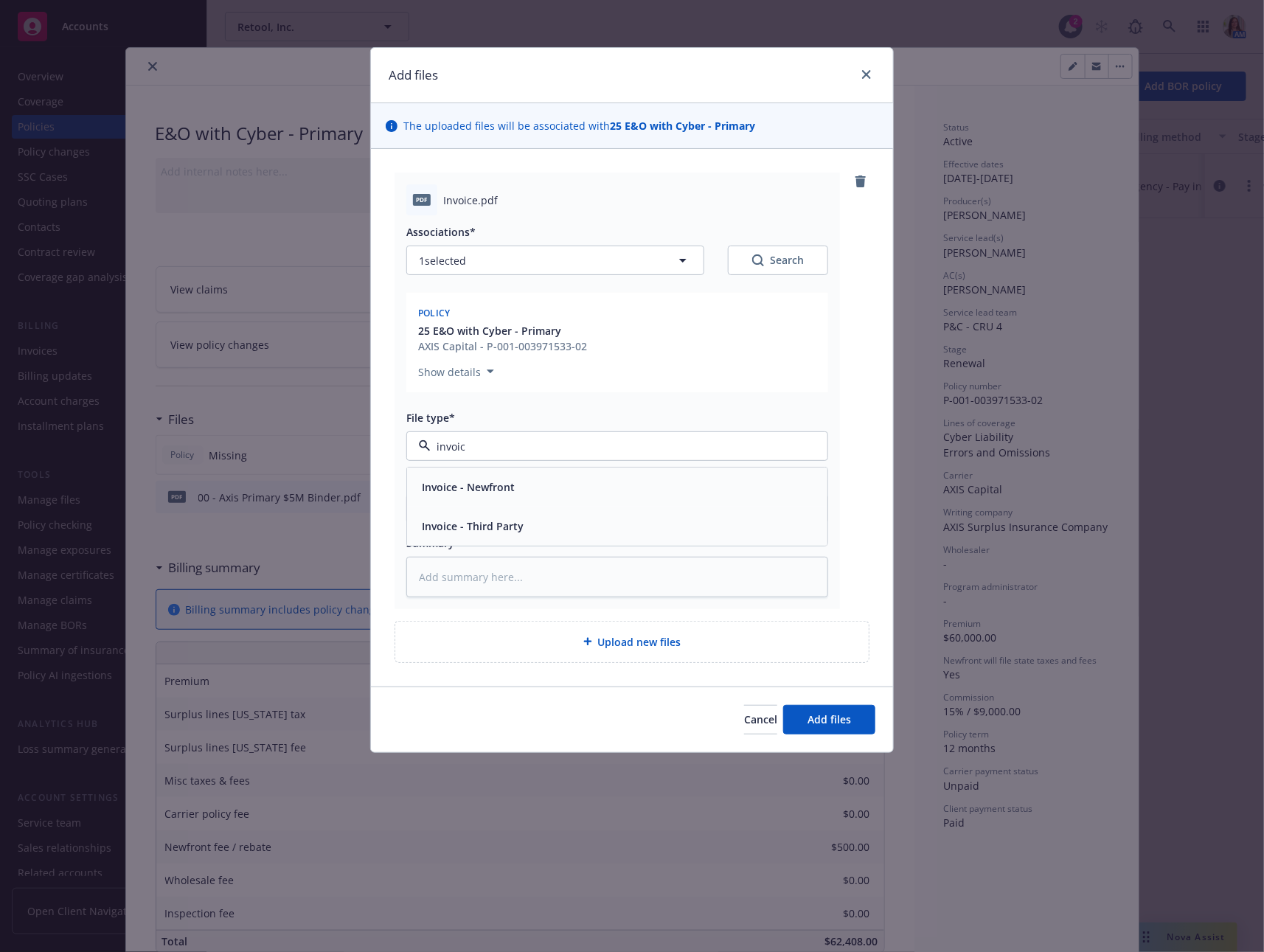
type input "invoice"
click at [503, 519] on span "Invoice - Third Party" at bounding box center [472, 525] width 102 height 16
click at [483, 500] on input "Display name" at bounding box center [618, 509] width 421 height 28
type textarea "x"
type input "0"
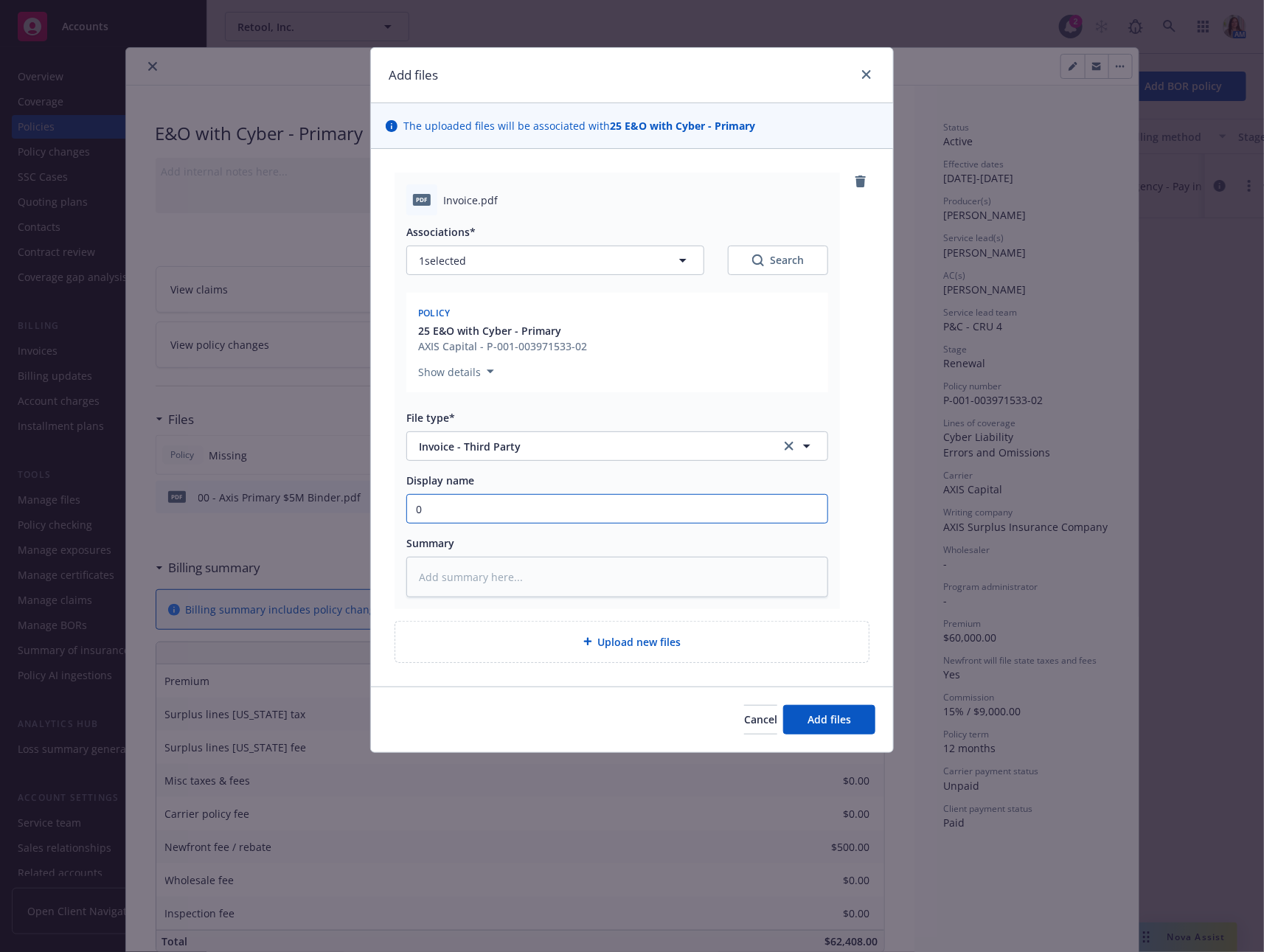
type textarea "x"
type input "00"
type textarea "x"
type input "00 -"
type textarea "x"
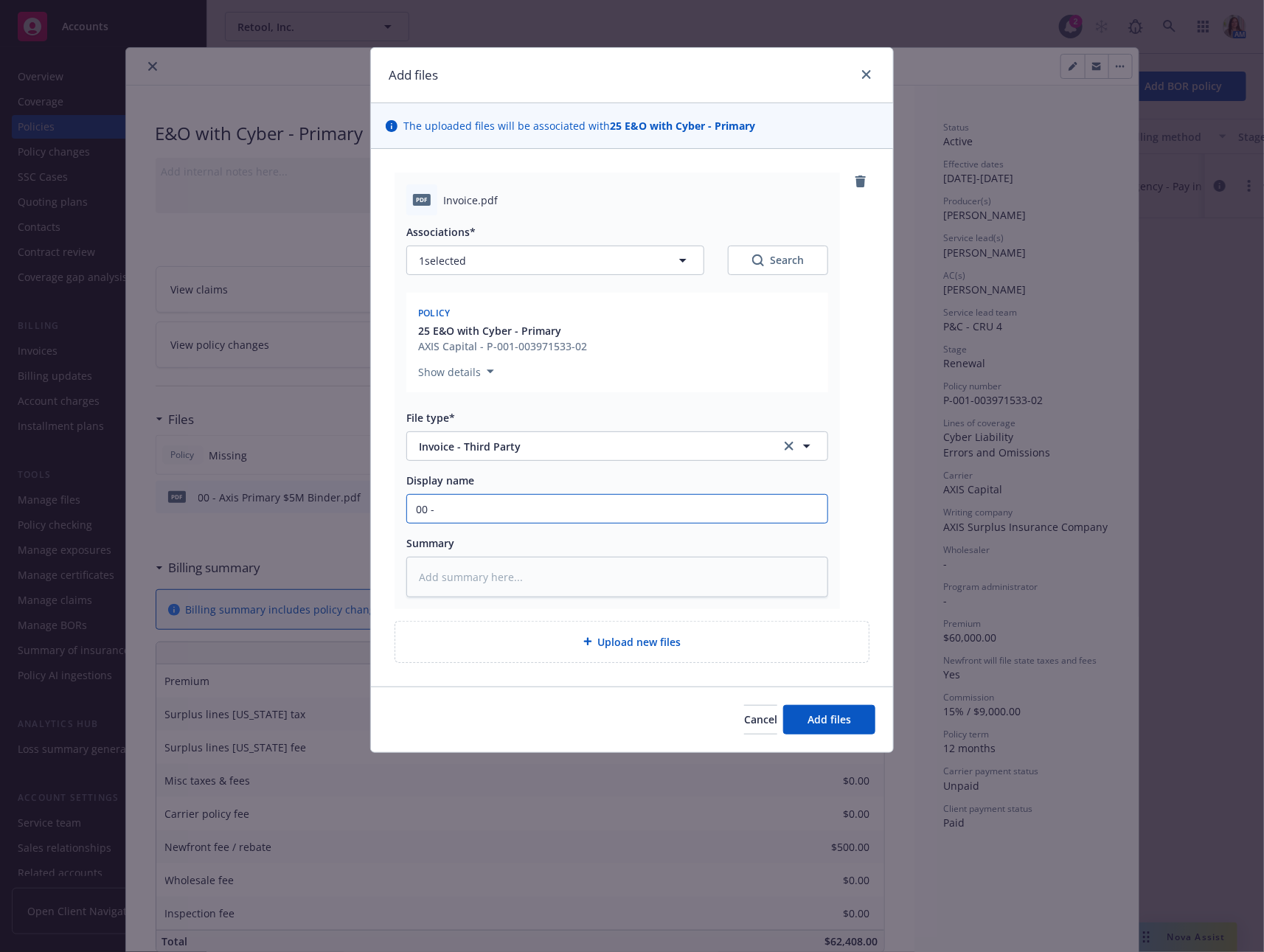
type input "00 -"
type textarea "x"
type input "00 - A"
type textarea "x"
type input "00 - Ax"
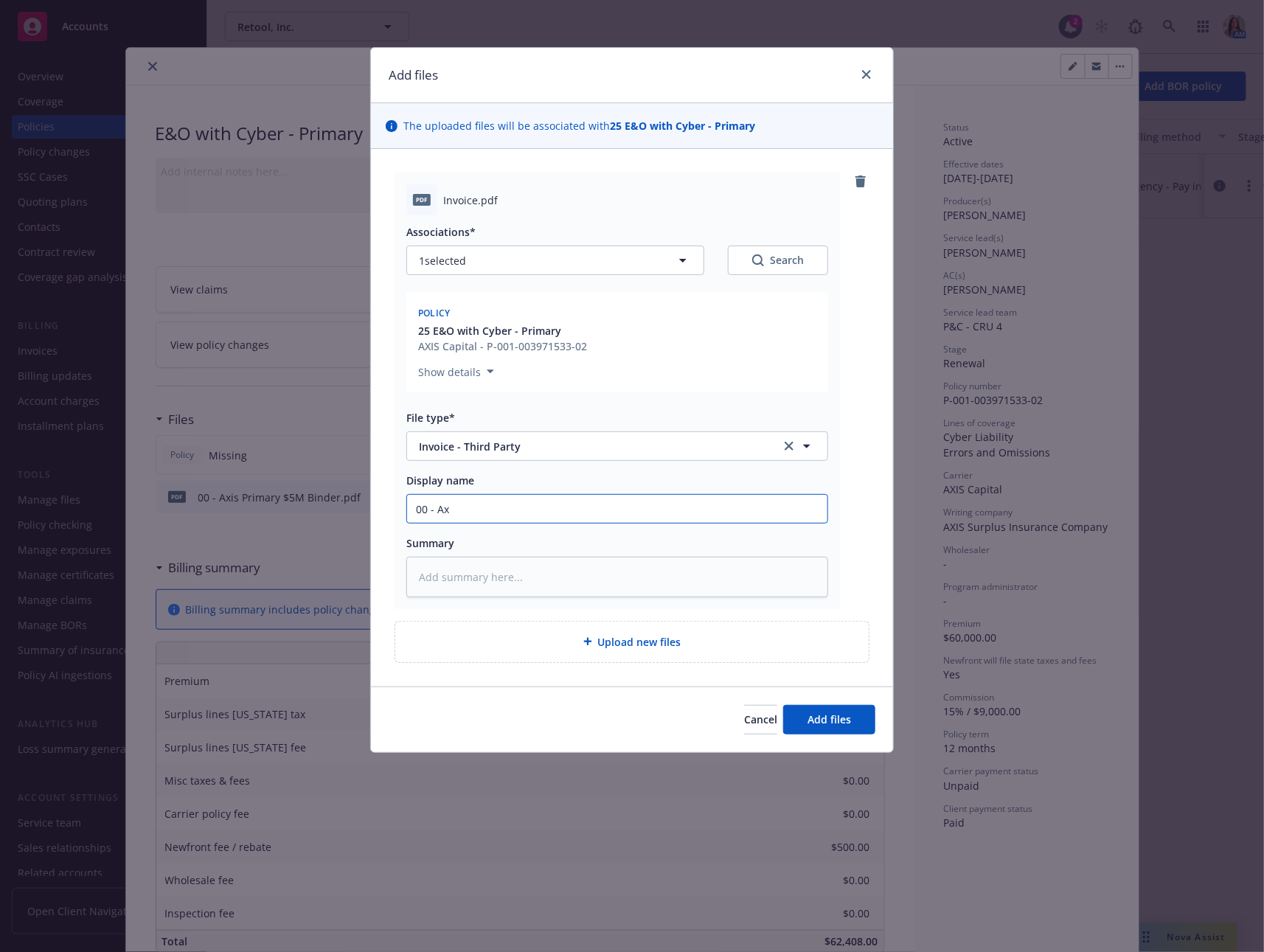
type textarea "x"
type input "00 - Axi"
type textarea "x"
type input "00 - Axis"
type textarea "x"
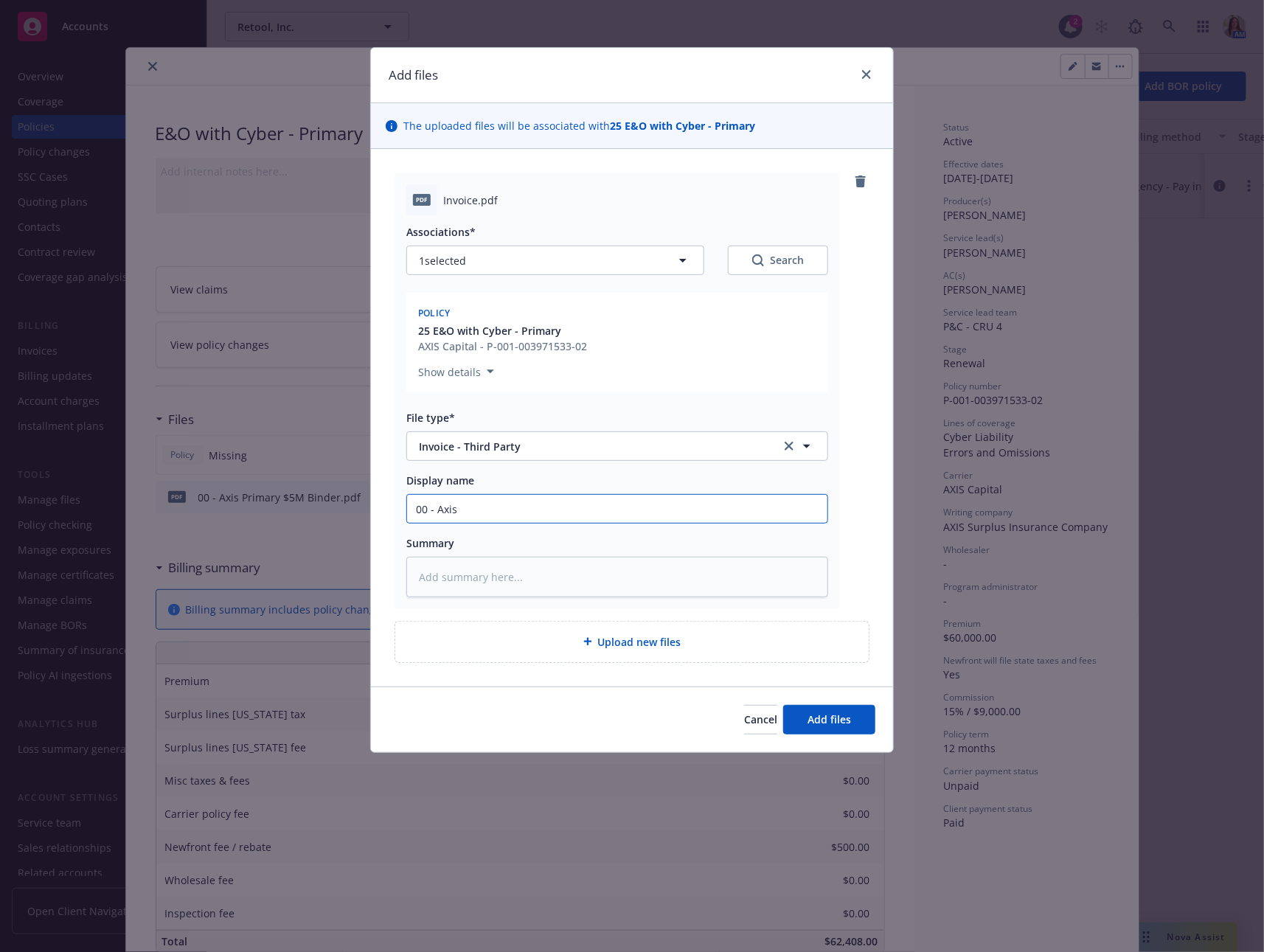
type input "00 - Axis"
type textarea "x"
type input "00 - Axis P"
type textarea "x"
type input "00 - Axis Pr"
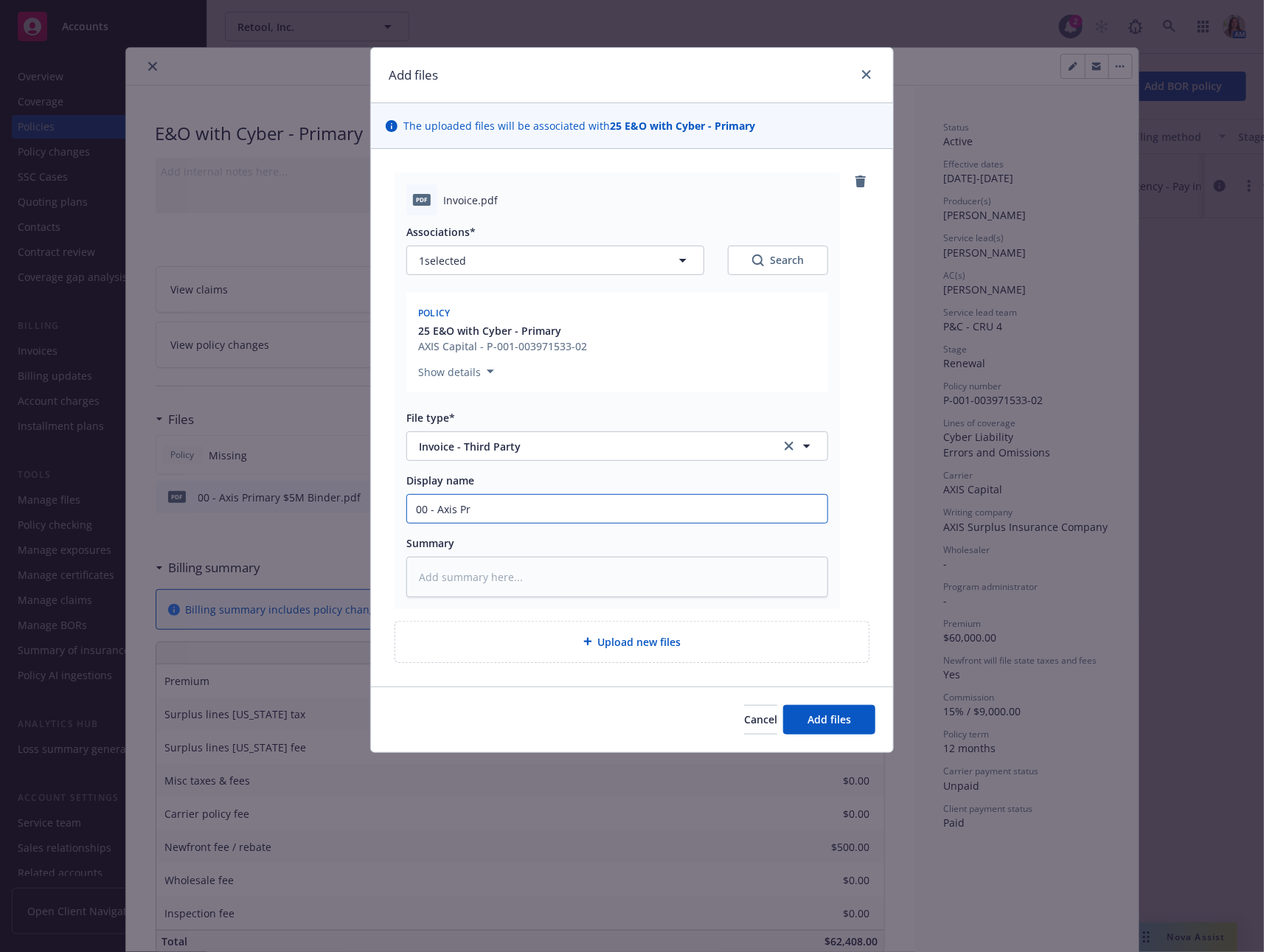
type textarea "x"
type input "00 - Axis Pri"
type textarea "x"
type input "00 - Axis Prima"
type textarea "x"
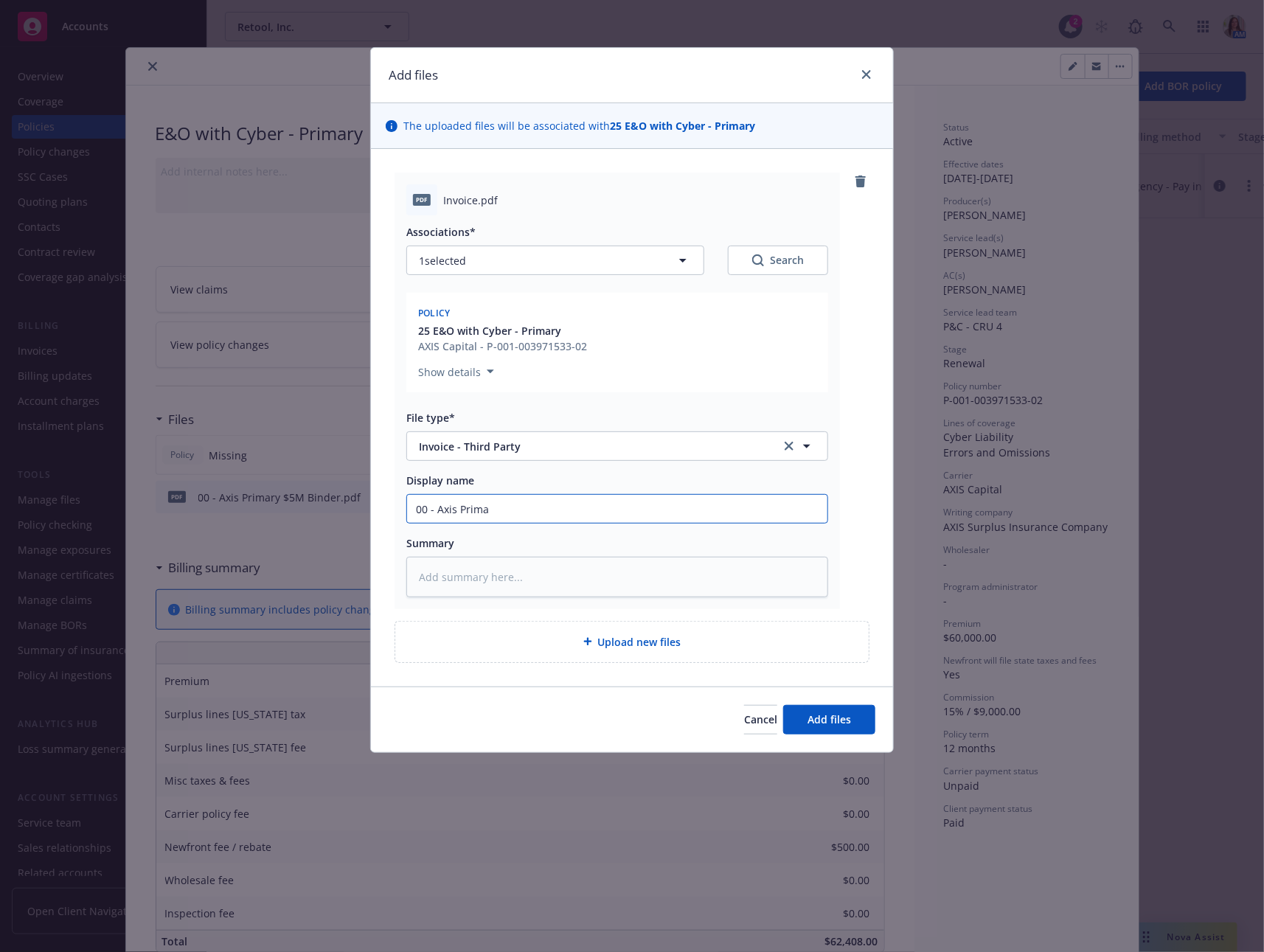
type input "00 - Axis Primar"
type textarea "x"
type input "00 - Axis Primary"
type textarea "x"
type input "00 - Axis Primary"
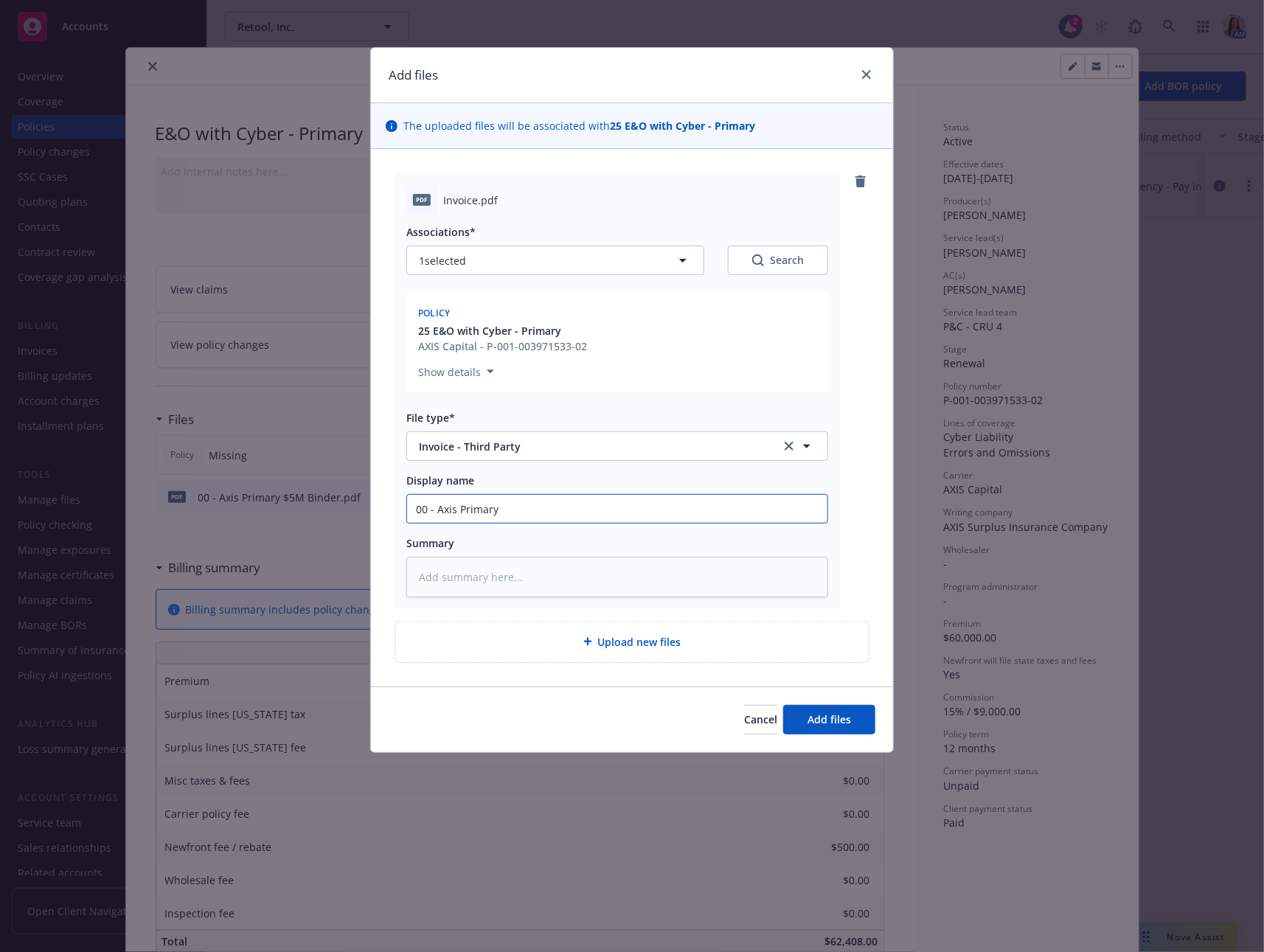
type textarea "x"
type input "00 - Axis Primary $"
type textarea "x"
type input "00 - Axis Primary $5"
type textarea "x"
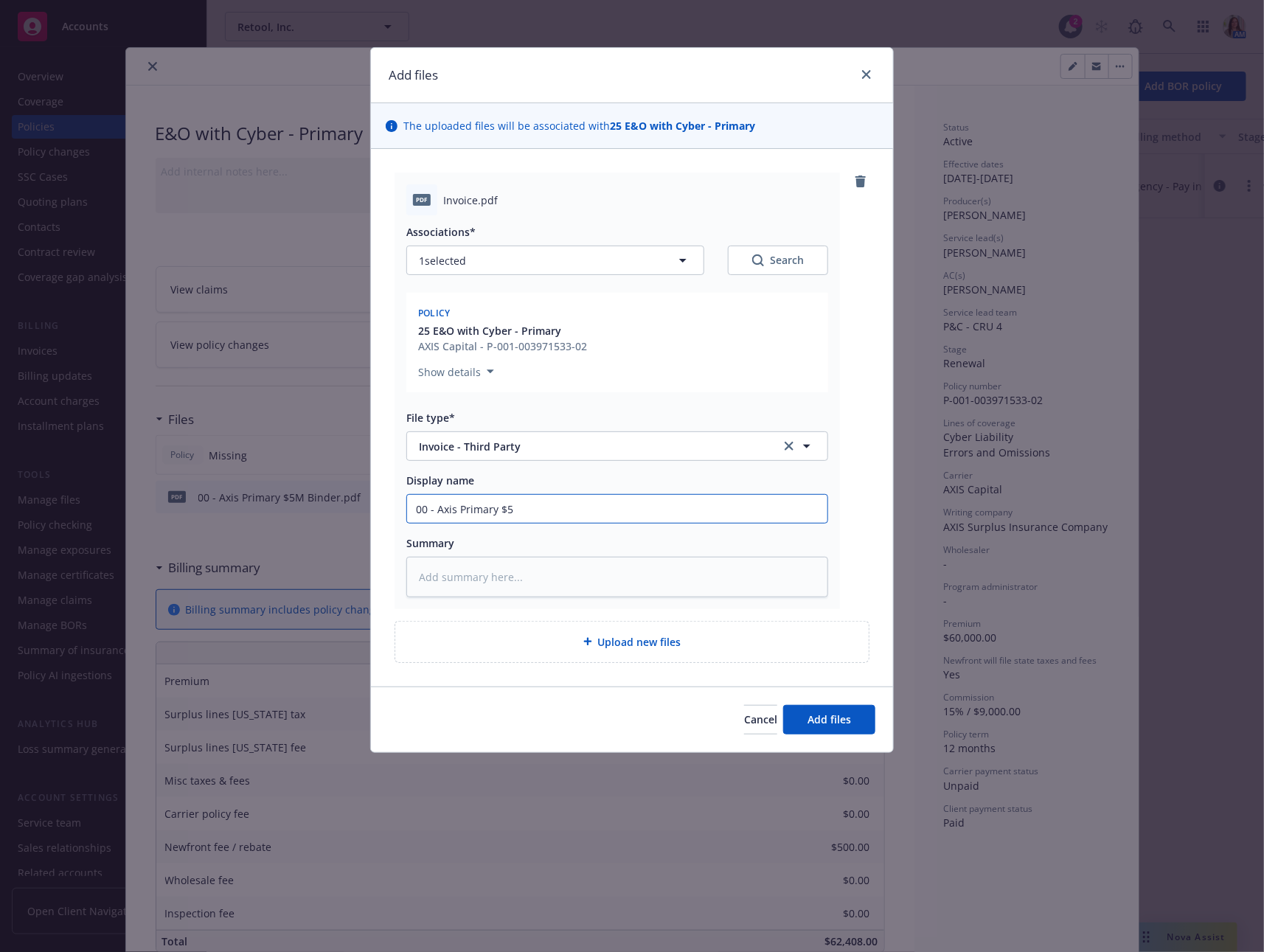
type input "00 - Axis Primary $5M"
type textarea "x"
type input "00 - Axis Primary $5M"
type textarea "x"
type input "00 - Axis Primary $5M I"
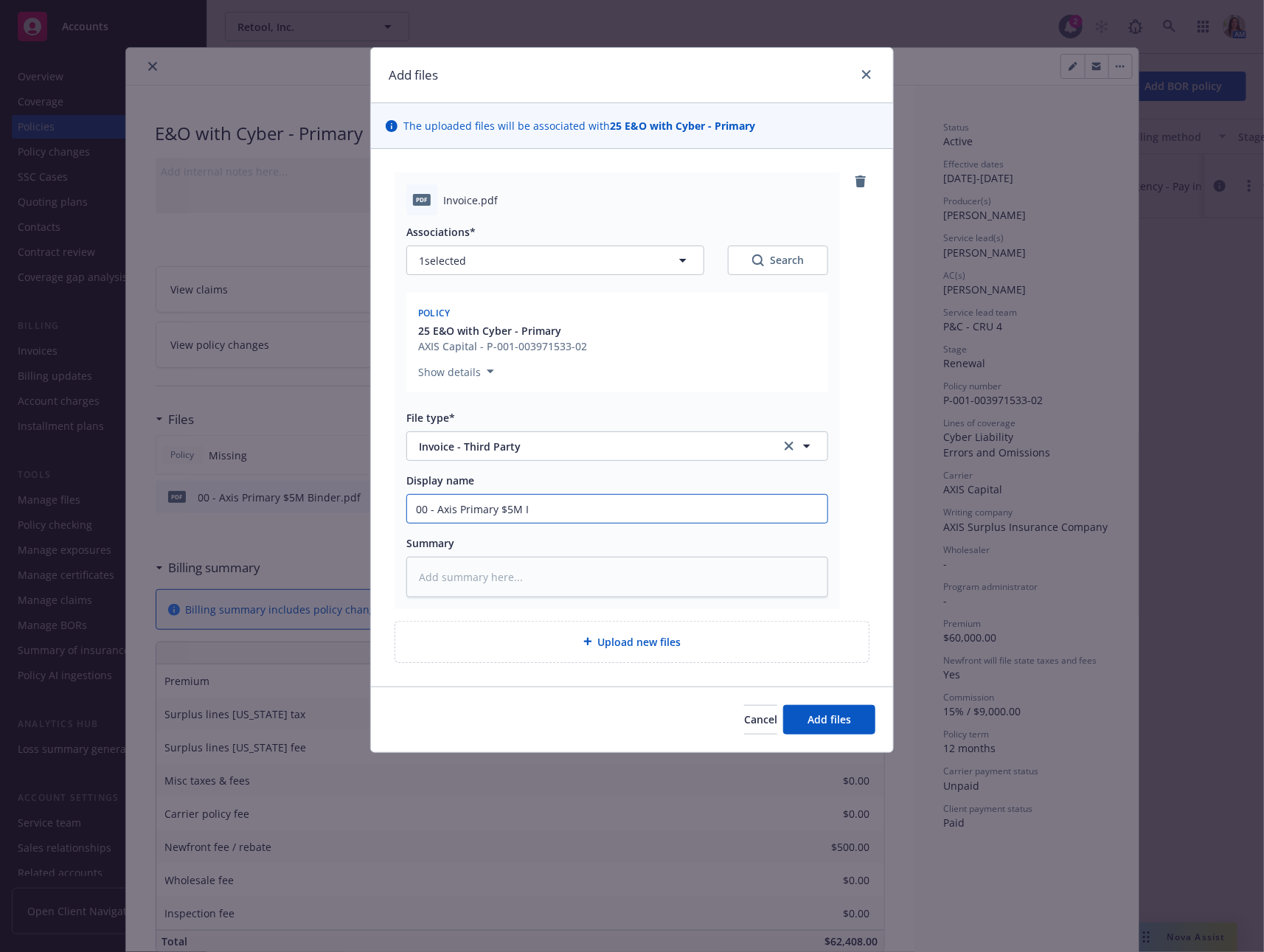
type textarea "x"
type input "00 - Axis Primary $5M In"
type textarea "x"
type input "00 - Axis Primary $5M Inv"
type textarea "x"
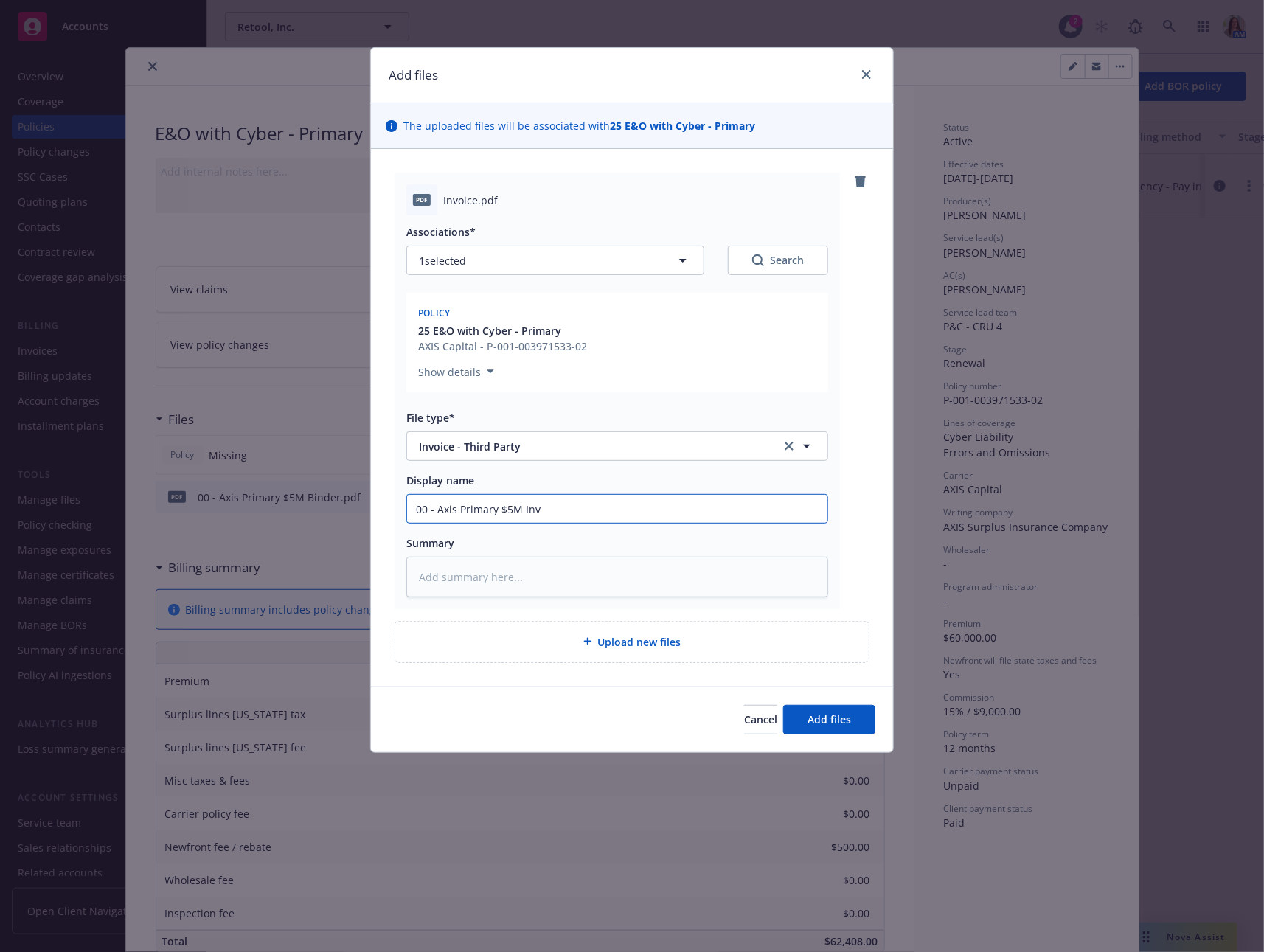
type input "00 - Axis Primary $5M Invo"
type textarea "x"
type input "00 - Axis Primary $5M Invoi"
type textarea "x"
type input "00 - Axis Primary $5M Invoic"
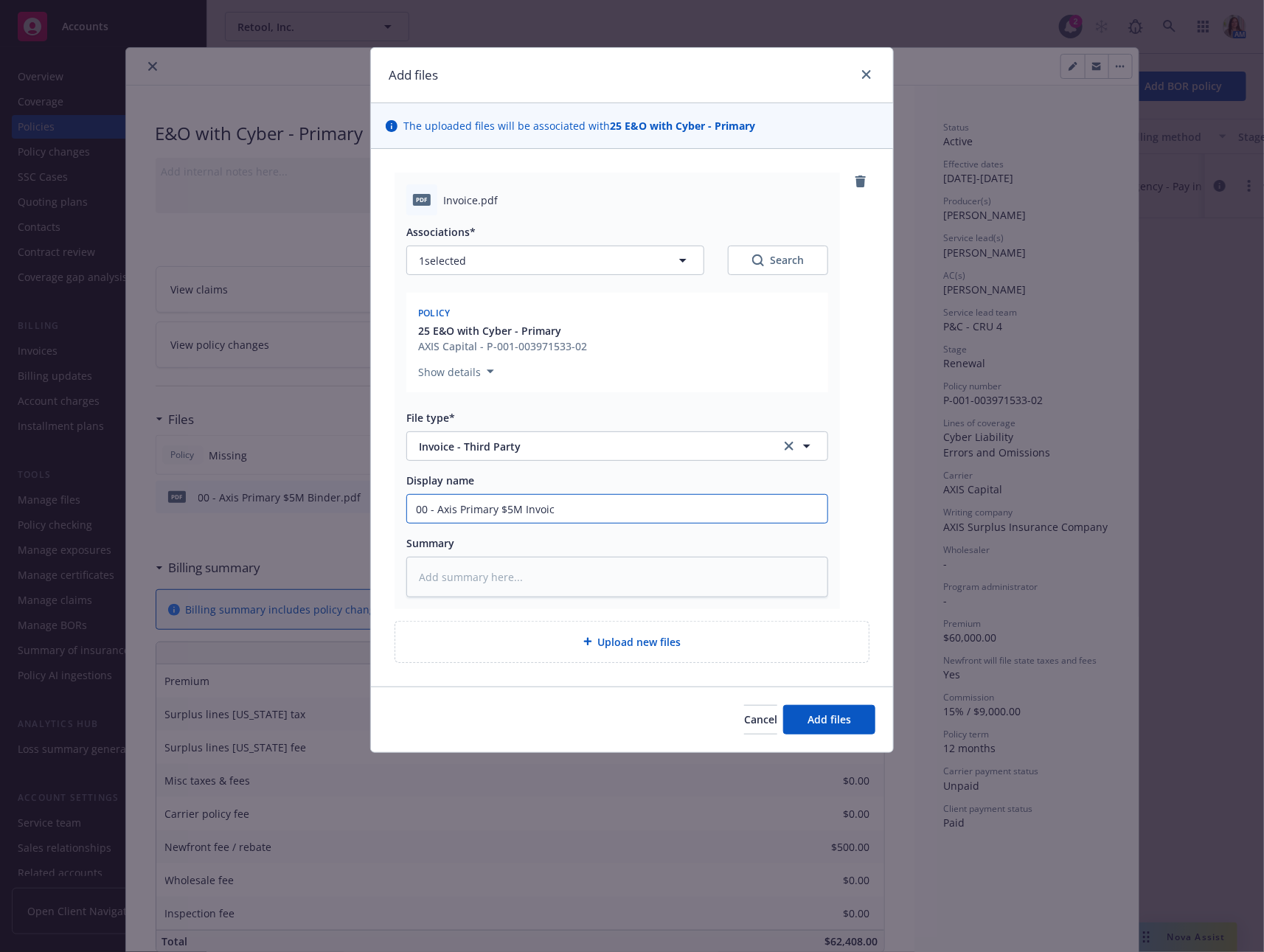
type textarea "x"
type input "00 - Axis Primary $5M Invoice"
click at [784, 705] on button "Add files" at bounding box center [830, 719] width 92 height 30
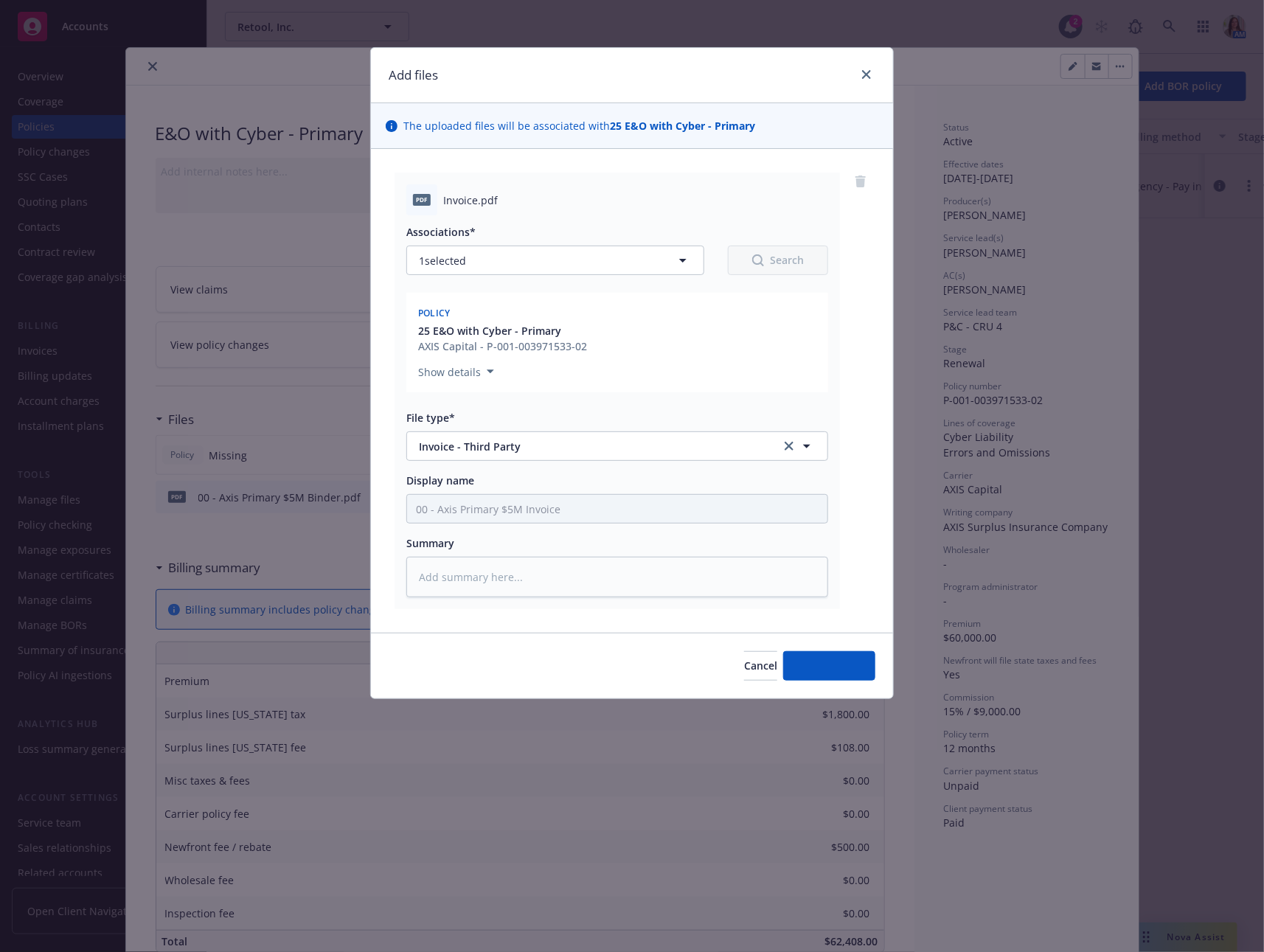
type textarea "x"
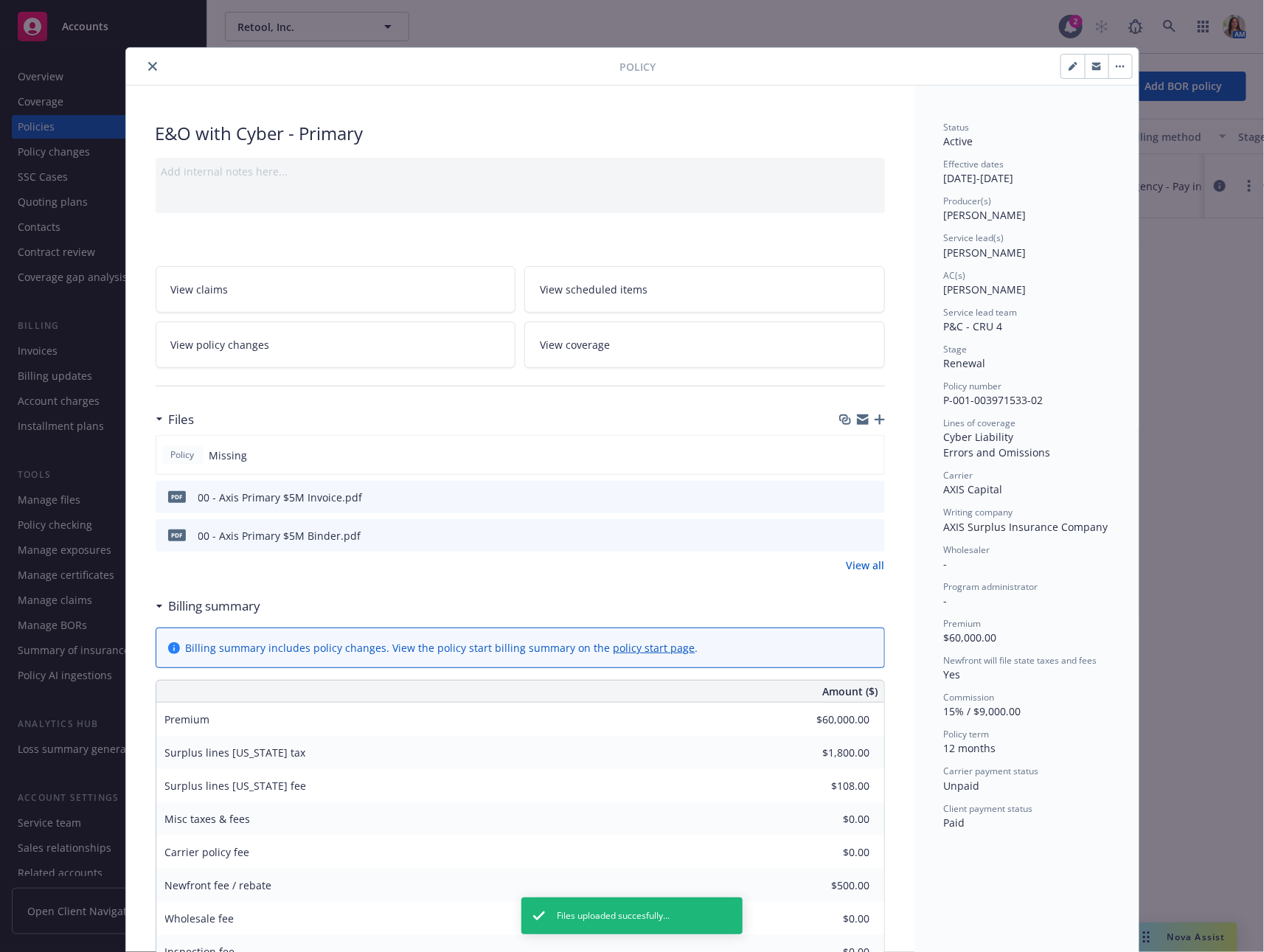
click at [152, 62] on icon "close" at bounding box center [152, 66] width 9 height 9
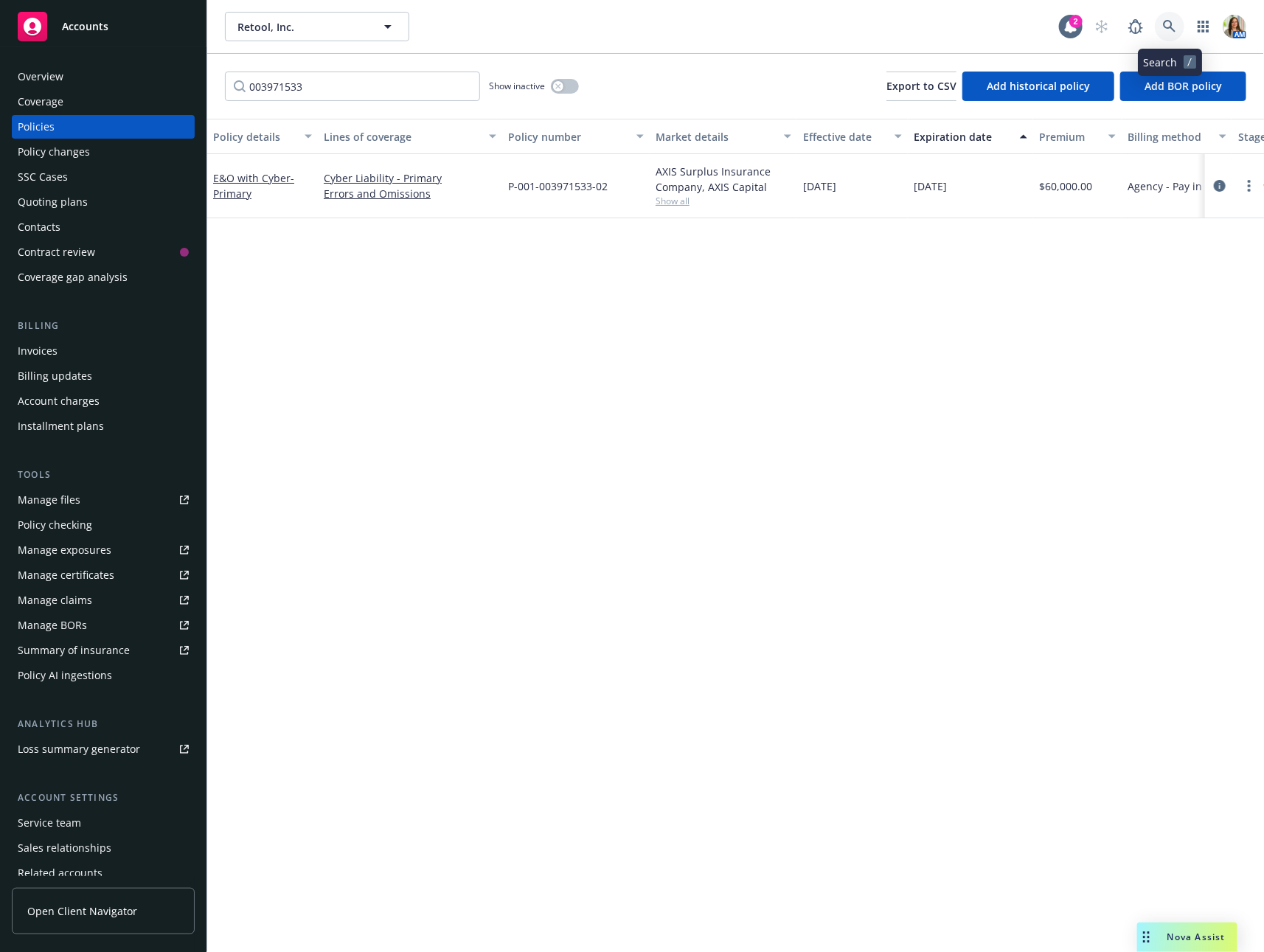
click at [1167, 20] on icon at bounding box center [1170, 26] width 13 height 13
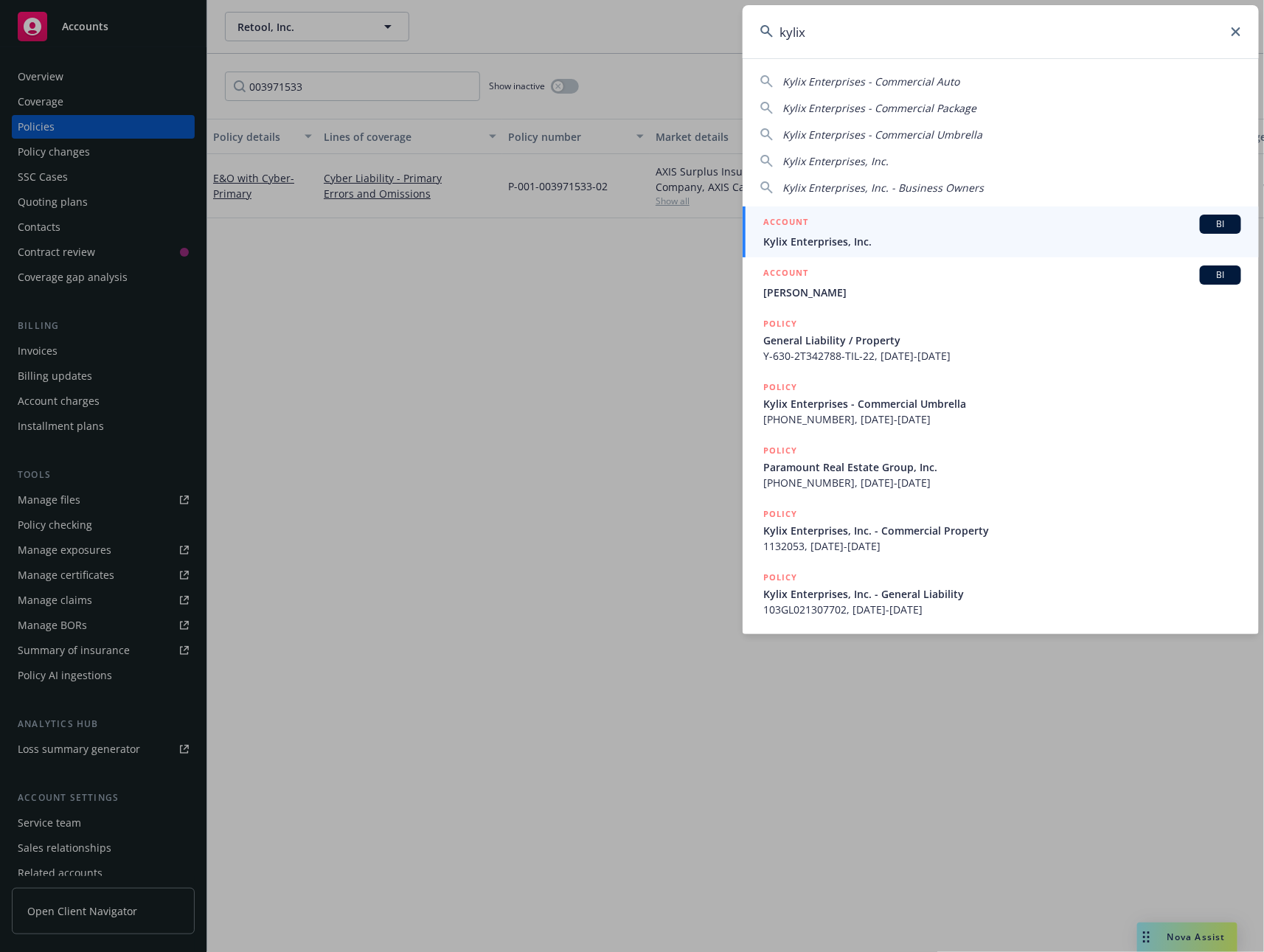
type input "kylix"
click at [921, 230] on div "ACCOUNT BI" at bounding box center [1002, 224] width 478 height 19
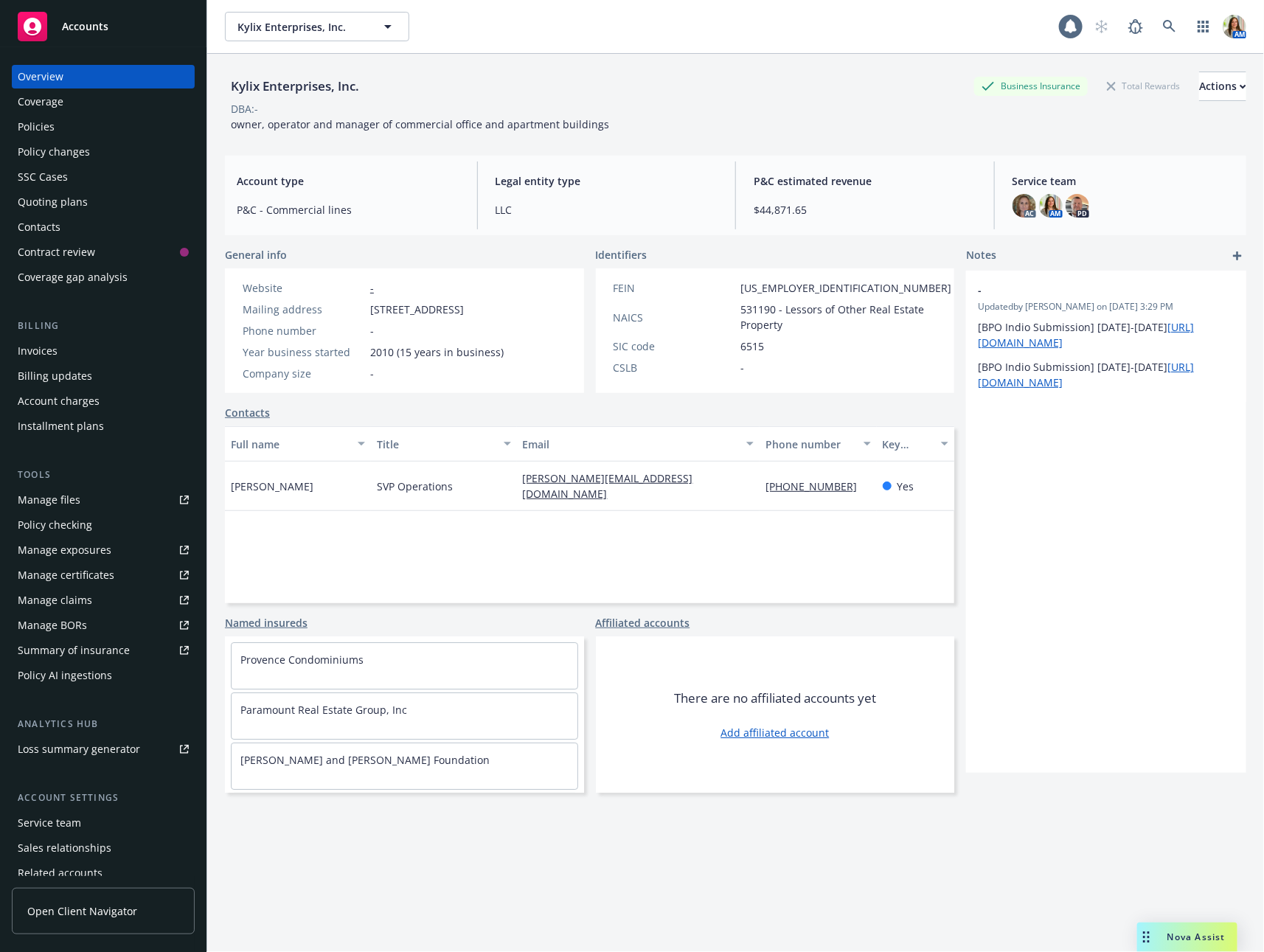
click at [77, 125] on div "Policies" at bounding box center [103, 127] width 171 height 24
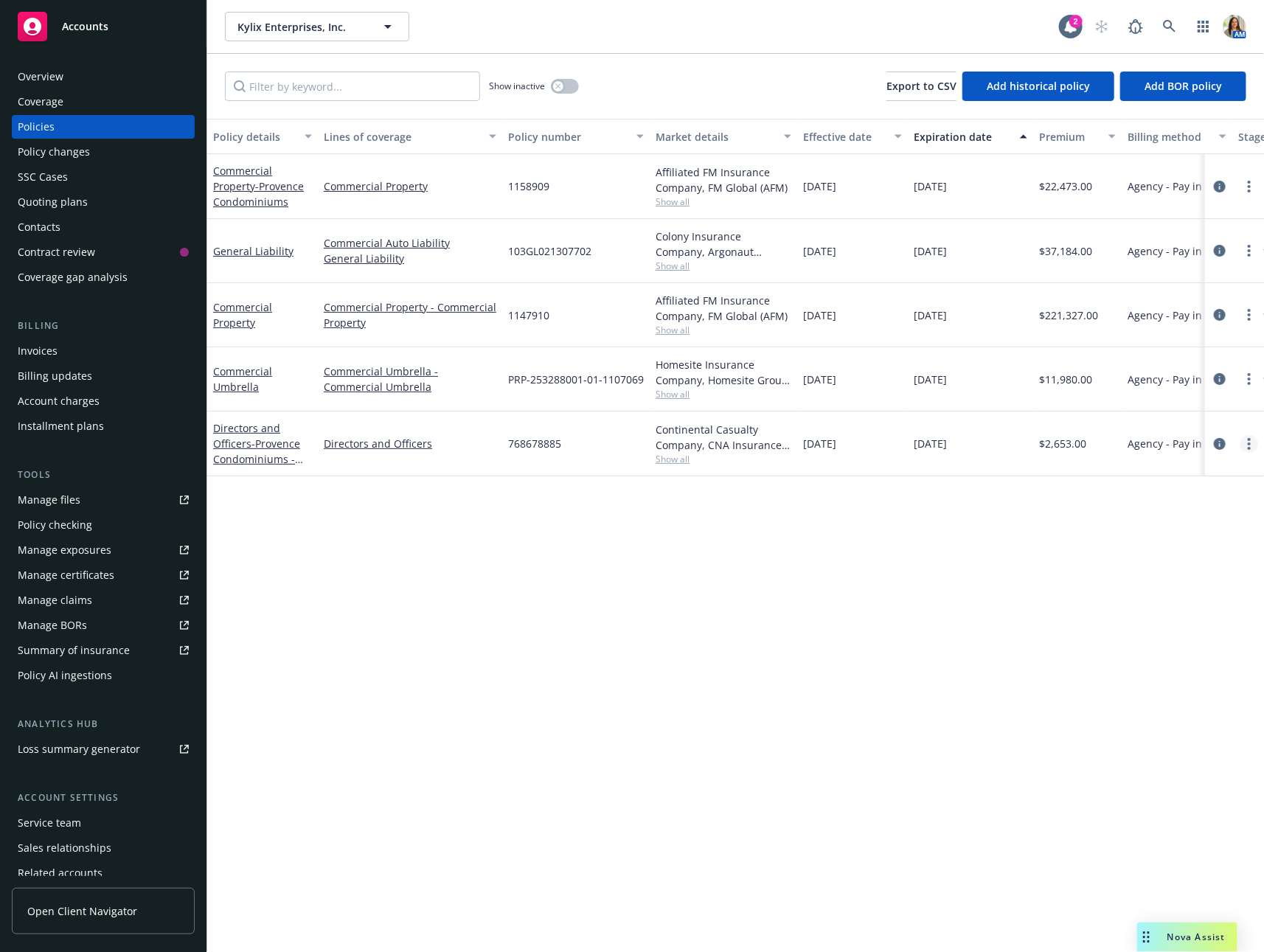
click at [1251, 444] on icon "more" at bounding box center [1250, 444] width 3 height 12
click at [1164, 650] on link "Copy logging email" at bounding box center [1171, 650] width 173 height 30
click at [1219, 439] on icon "circleInformation" at bounding box center [1220, 444] width 12 height 12
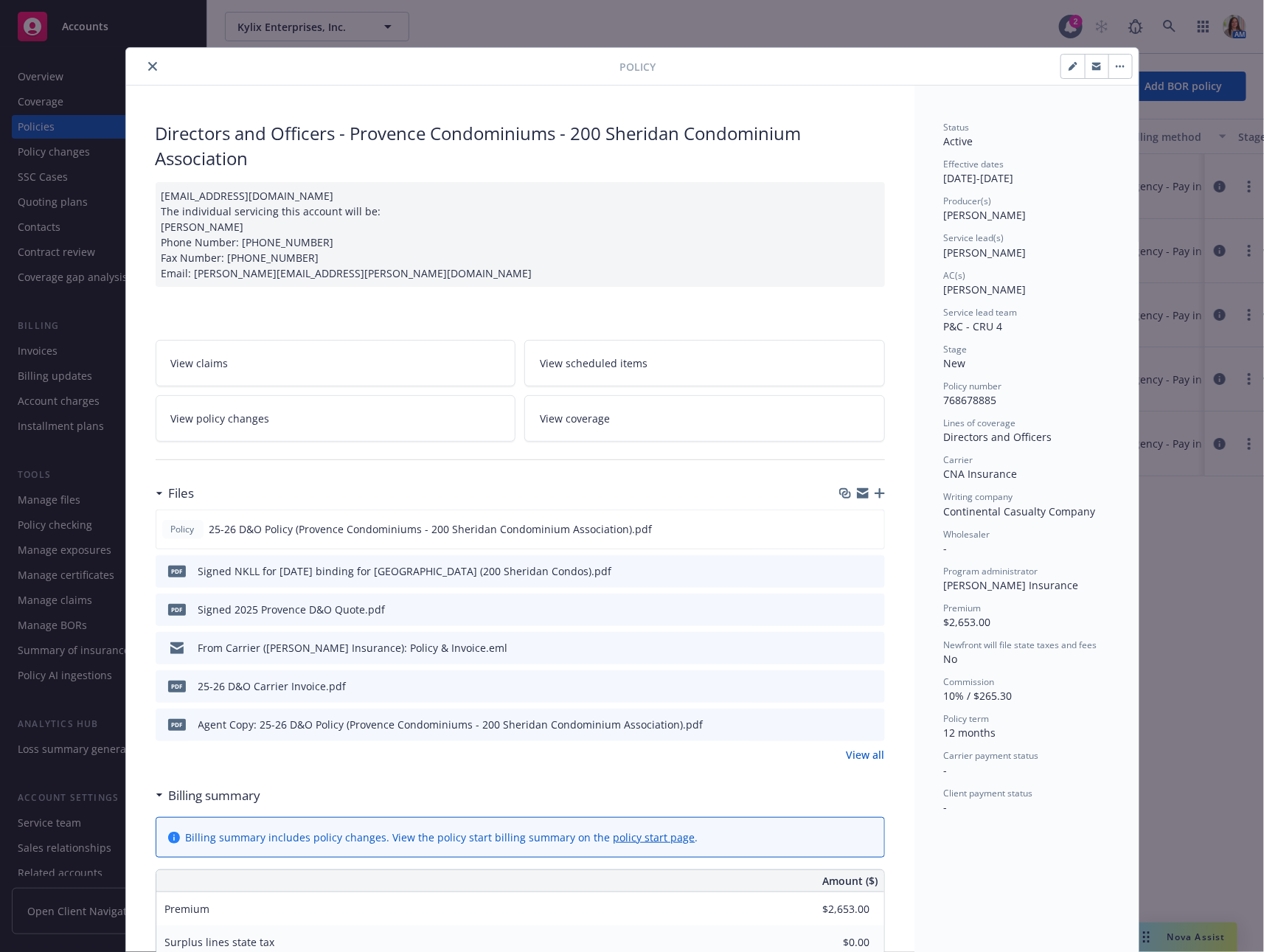
click at [151, 69] on icon "close" at bounding box center [152, 66] width 9 height 9
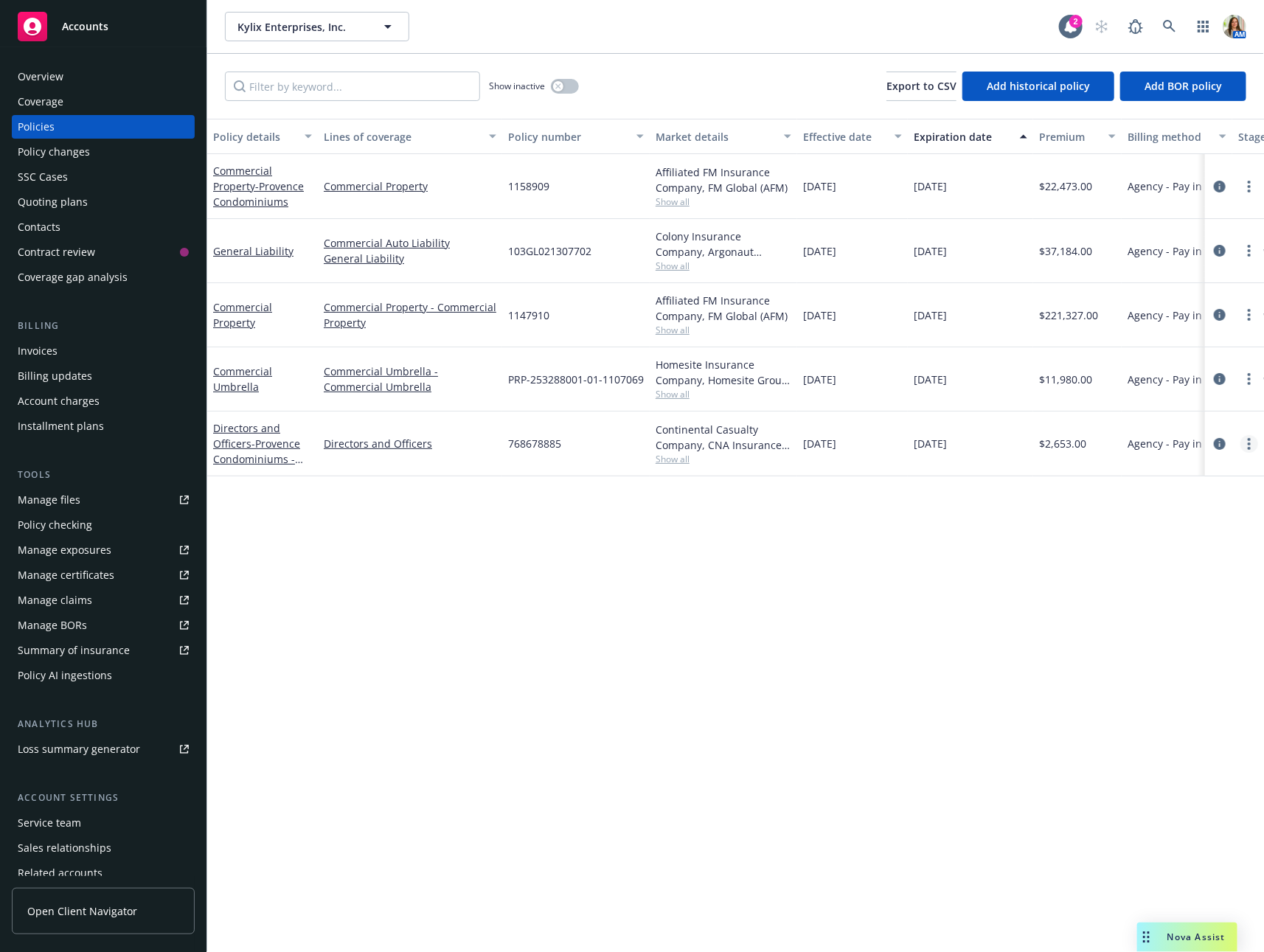
click at [1254, 446] on link "more" at bounding box center [1250, 444] width 18 height 18
click at [1155, 641] on link "Copy logging email" at bounding box center [1171, 650] width 173 height 30
click at [1251, 187] on icon "more" at bounding box center [1250, 187] width 3 height 12
click at [1167, 388] on link "Copy logging email" at bounding box center [1171, 393] width 173 height 30
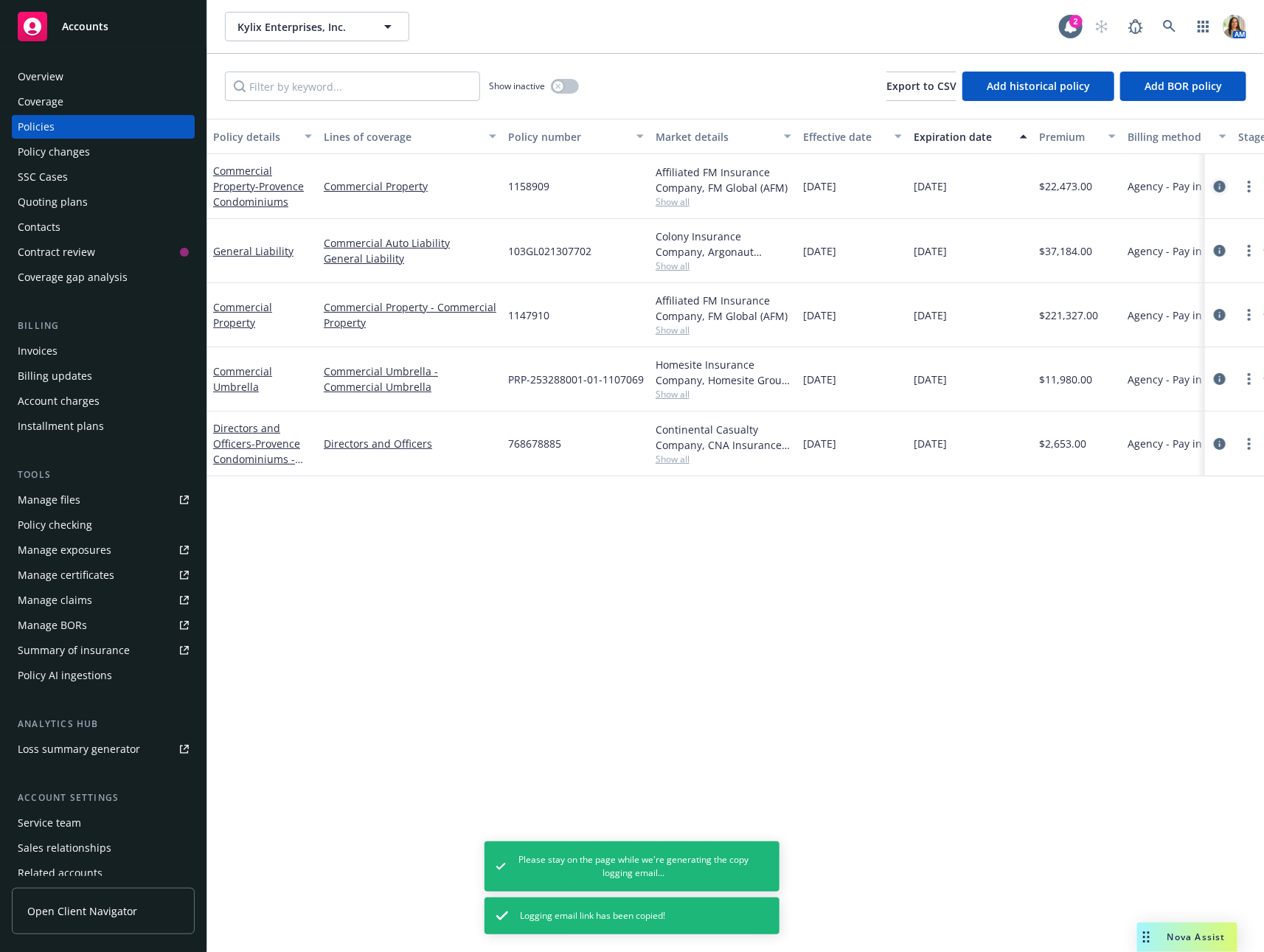
click at [1216, 187] on icon "circleInformation" at bounding box center [1220, 187] width 12 height 12
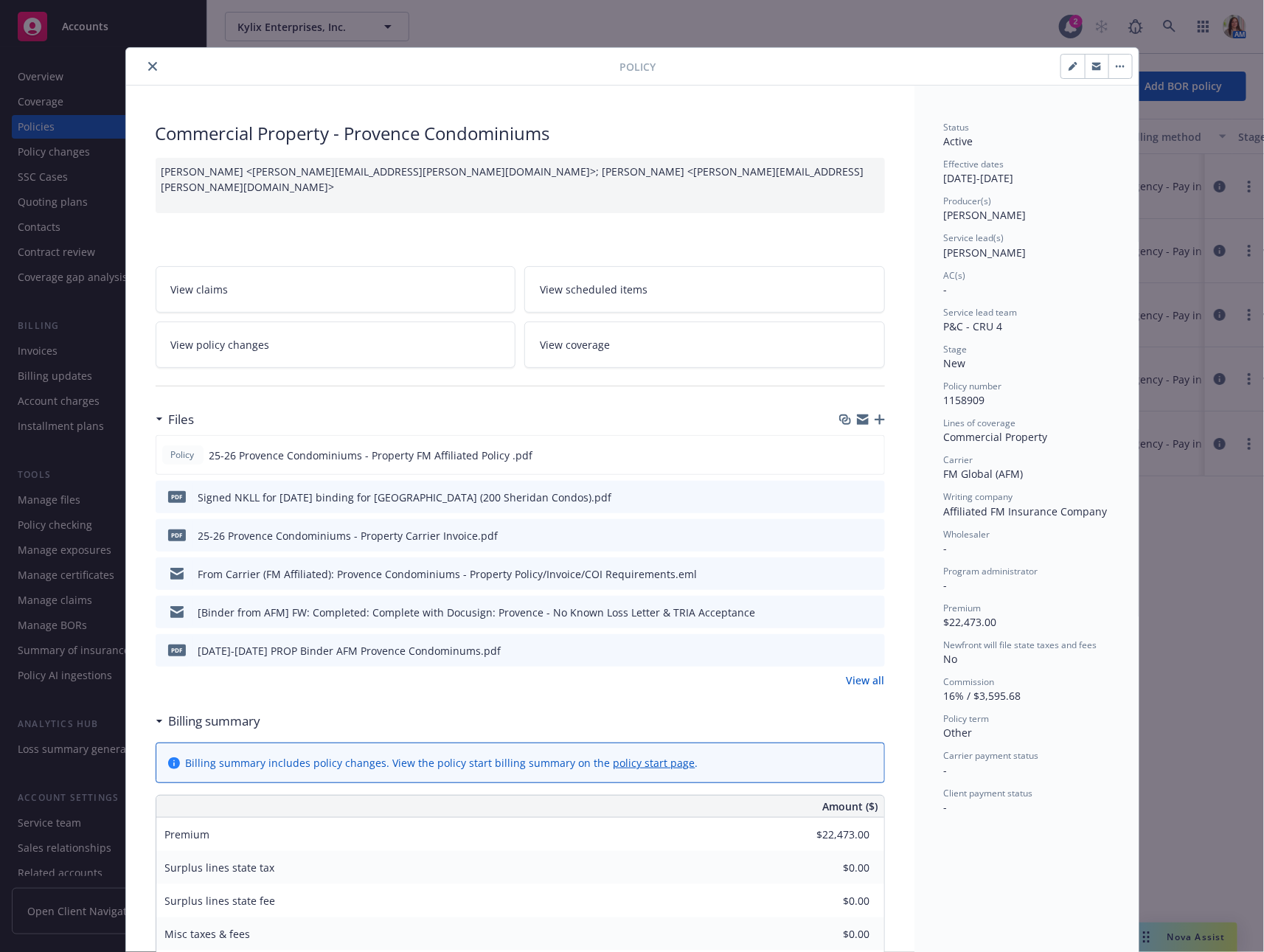
click at [51, 711] on div "Policy Commercial Property - Provence Condominiums Meng, Sherry <sherry.meng@fm…" at bounding box center [632, 476] width 1264 height 952
click at [151, 62] on icon "close" at bounding box center [152, 66] width 9 height 9
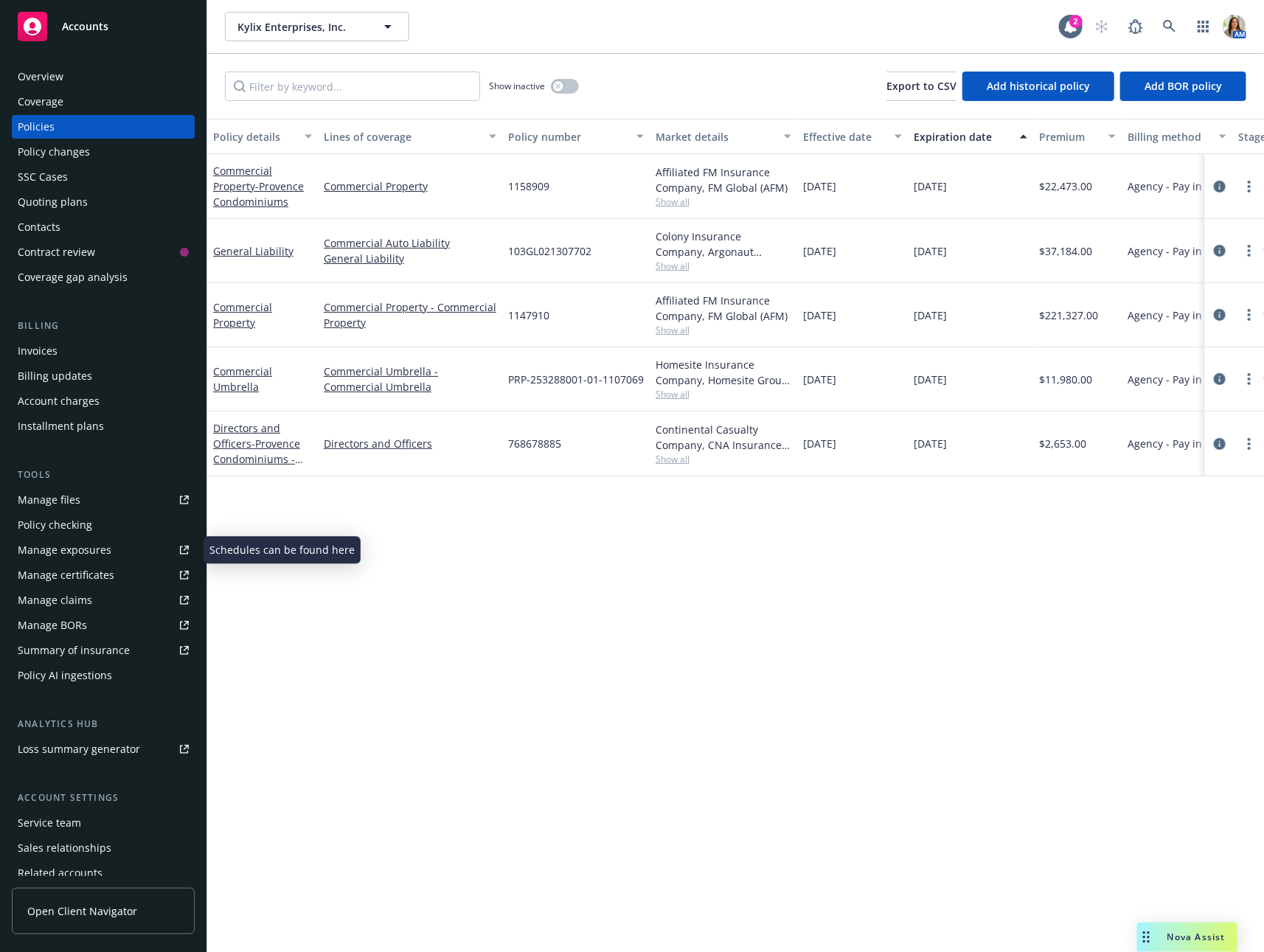
click at [77, 548] on div "Manage exposures" at bounding box center [65, 550] width 94 height 24
click at [70, 354] on div "Invoices" at bounding box center [103, 351] width 171 height 24
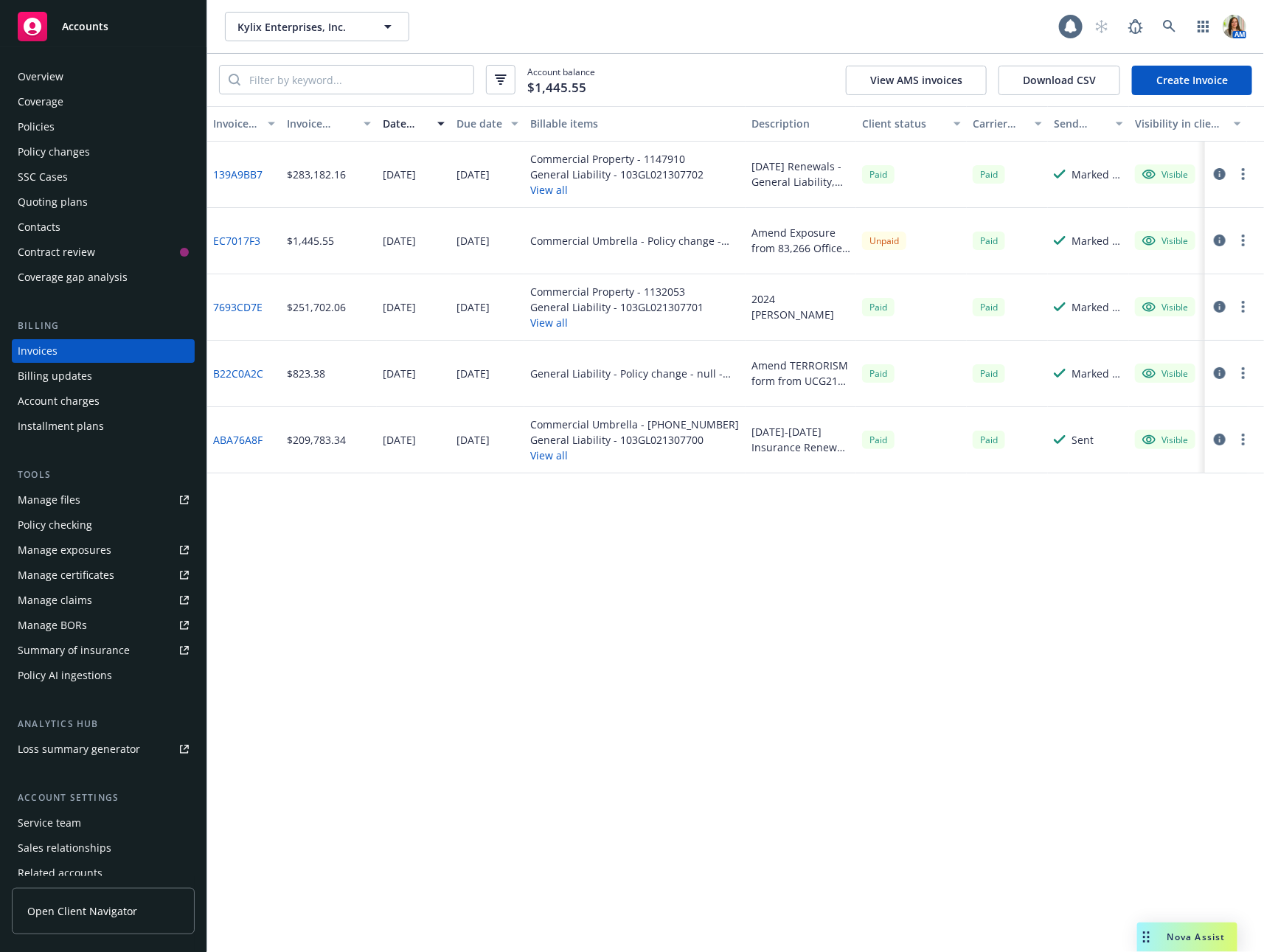
click at [547, 189] on button "View all" at bounding box center [616, 190] width 173 height 16
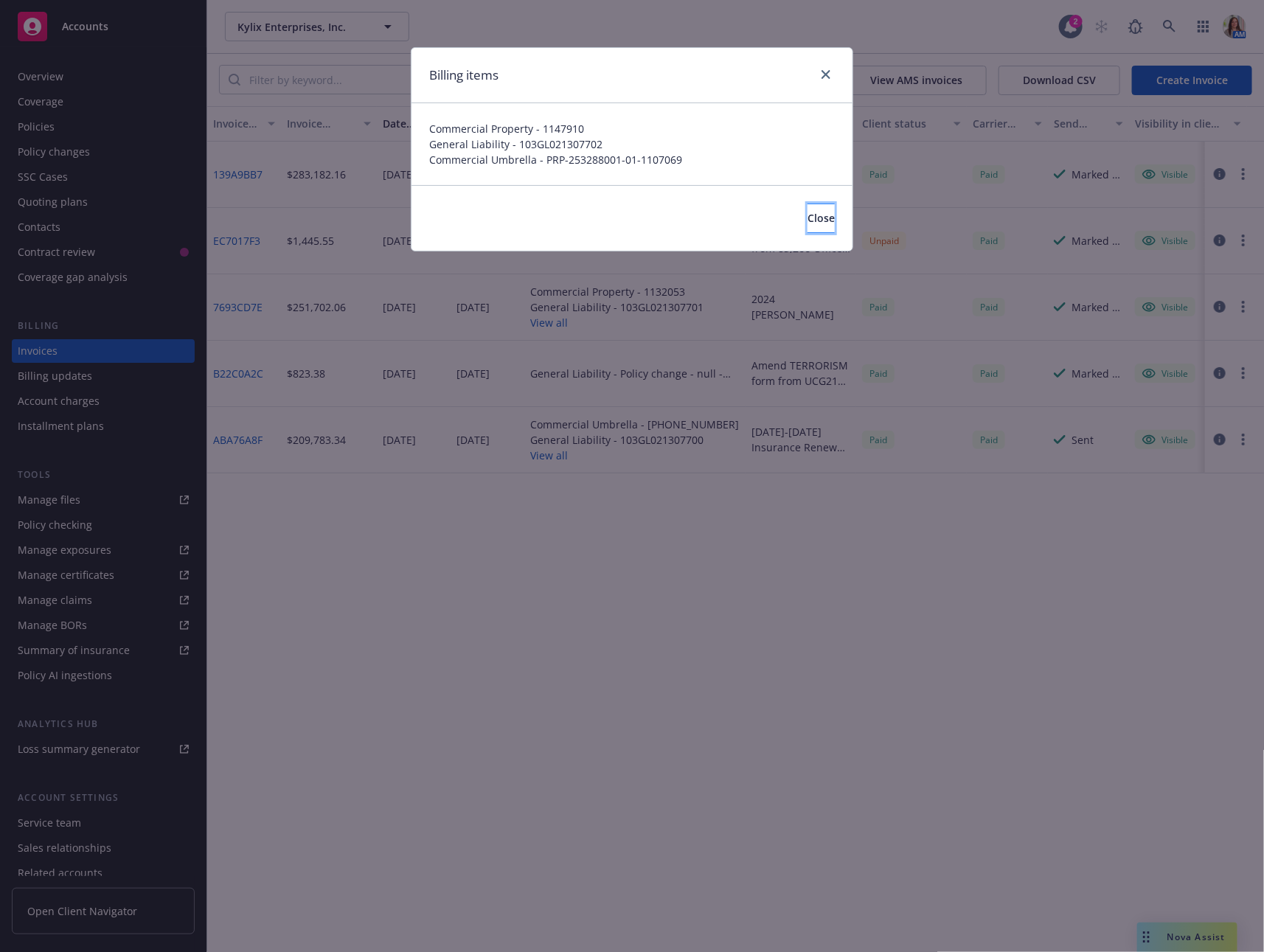
click at [816, 213] on button "Close" at bounding box center [821, 218] width 28 height 30
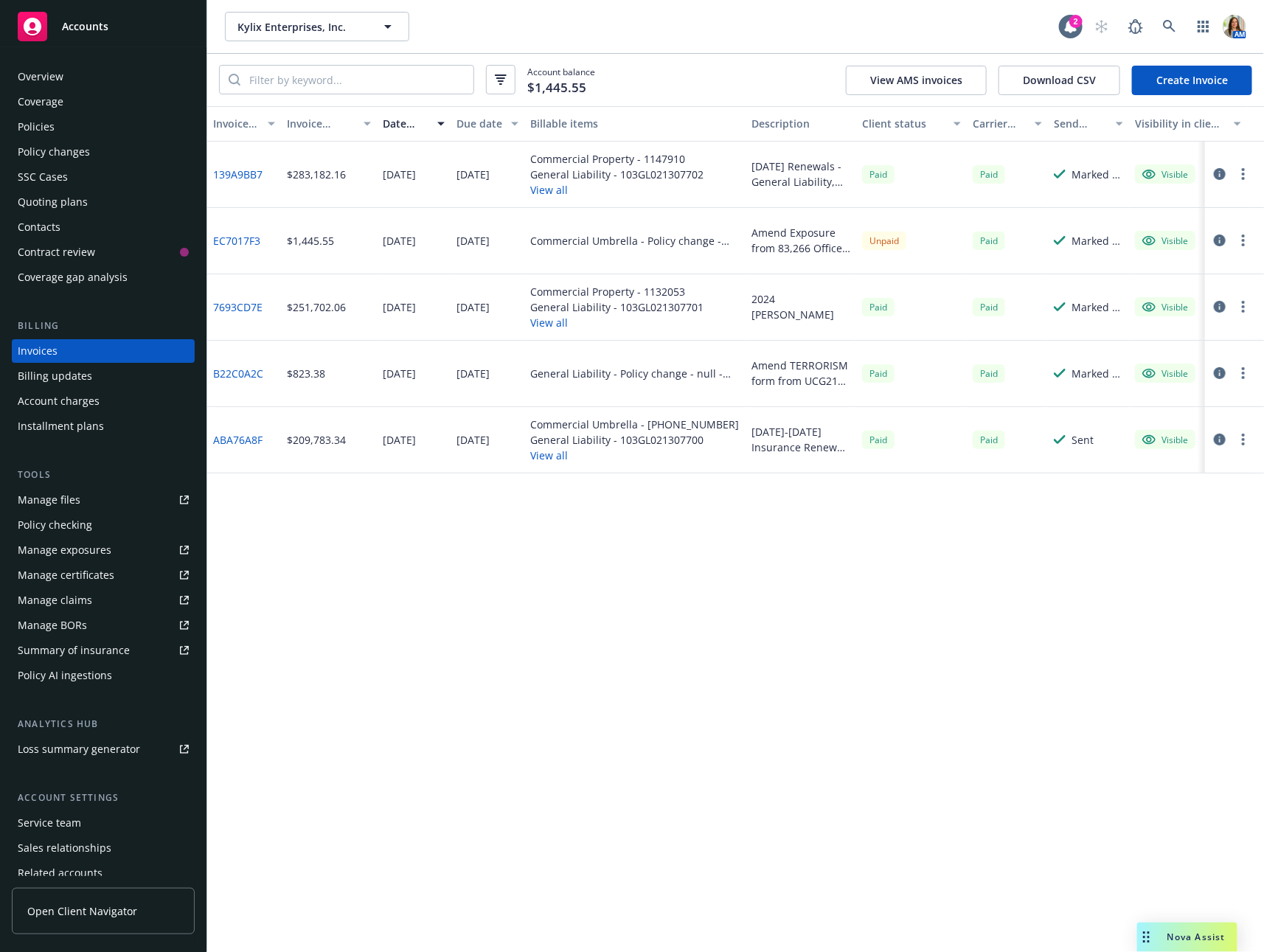
click at [102, 132] on div "Policies" at bounding box center [103, 127] width 171 height 24
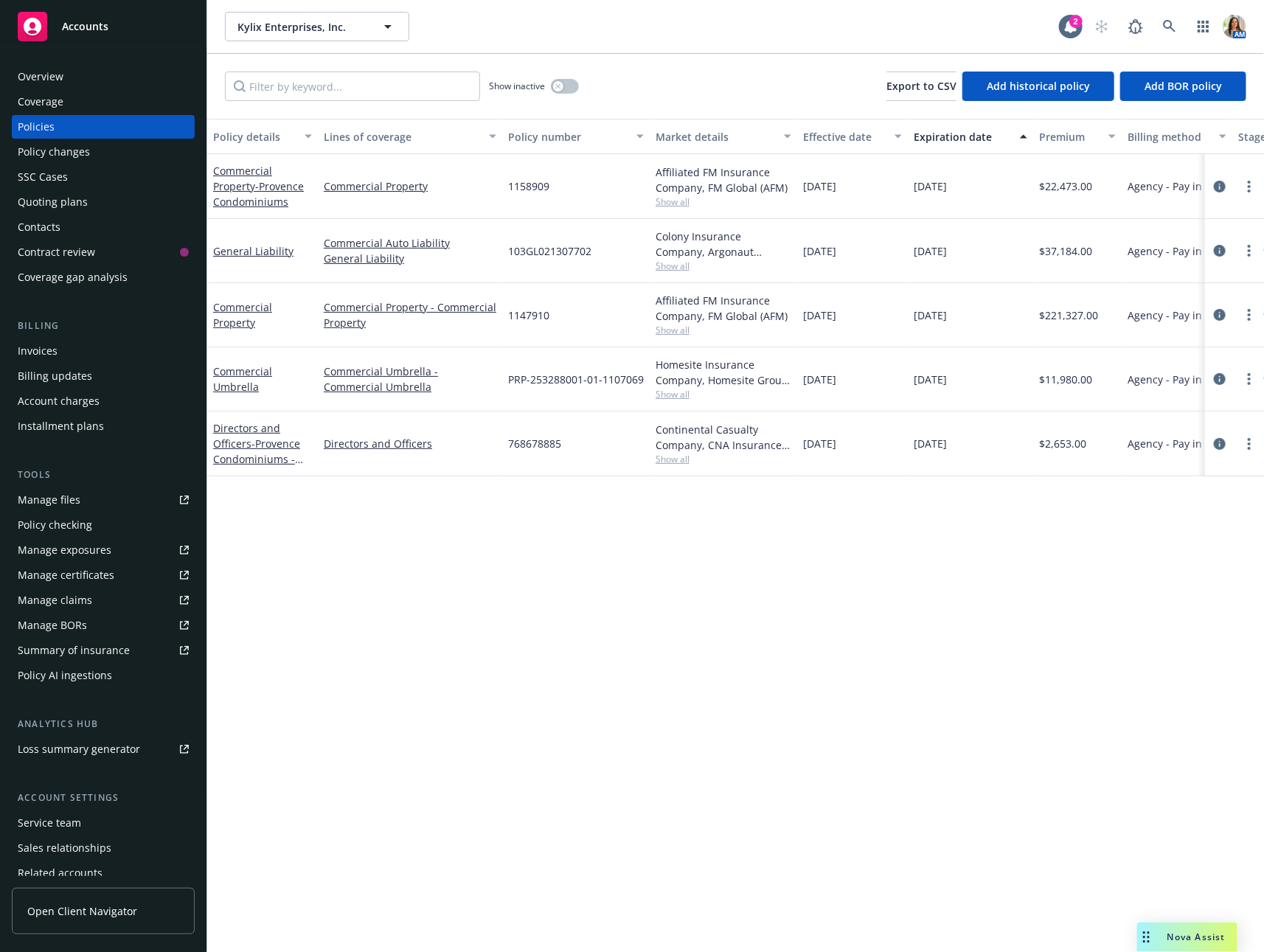
click at [89, 154] on div "Policy changes" at bounding box center [103, 152] width 171 height 24
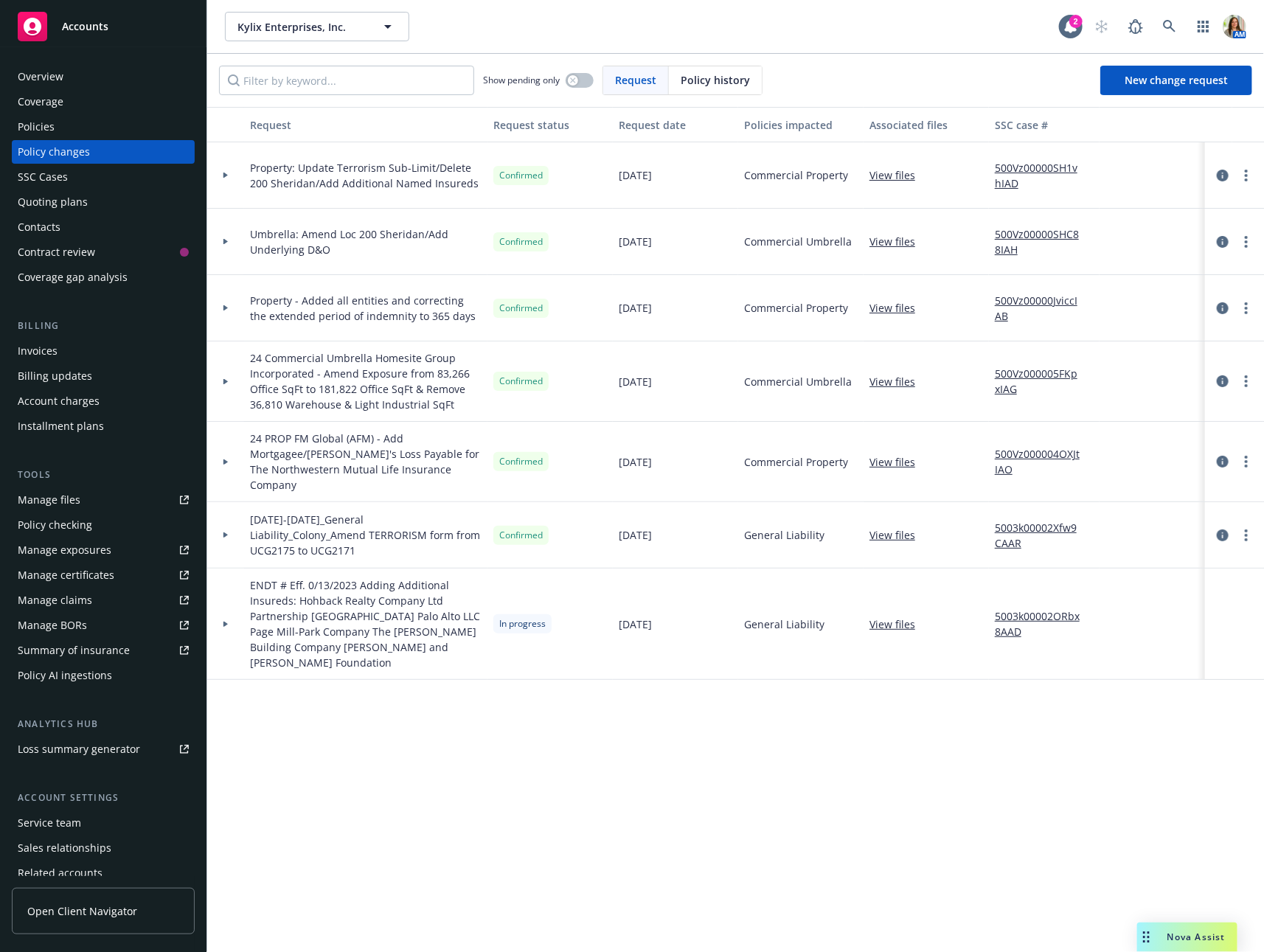
click at [234, 175] on div at bounding box center [226, 175] width 25 height 5
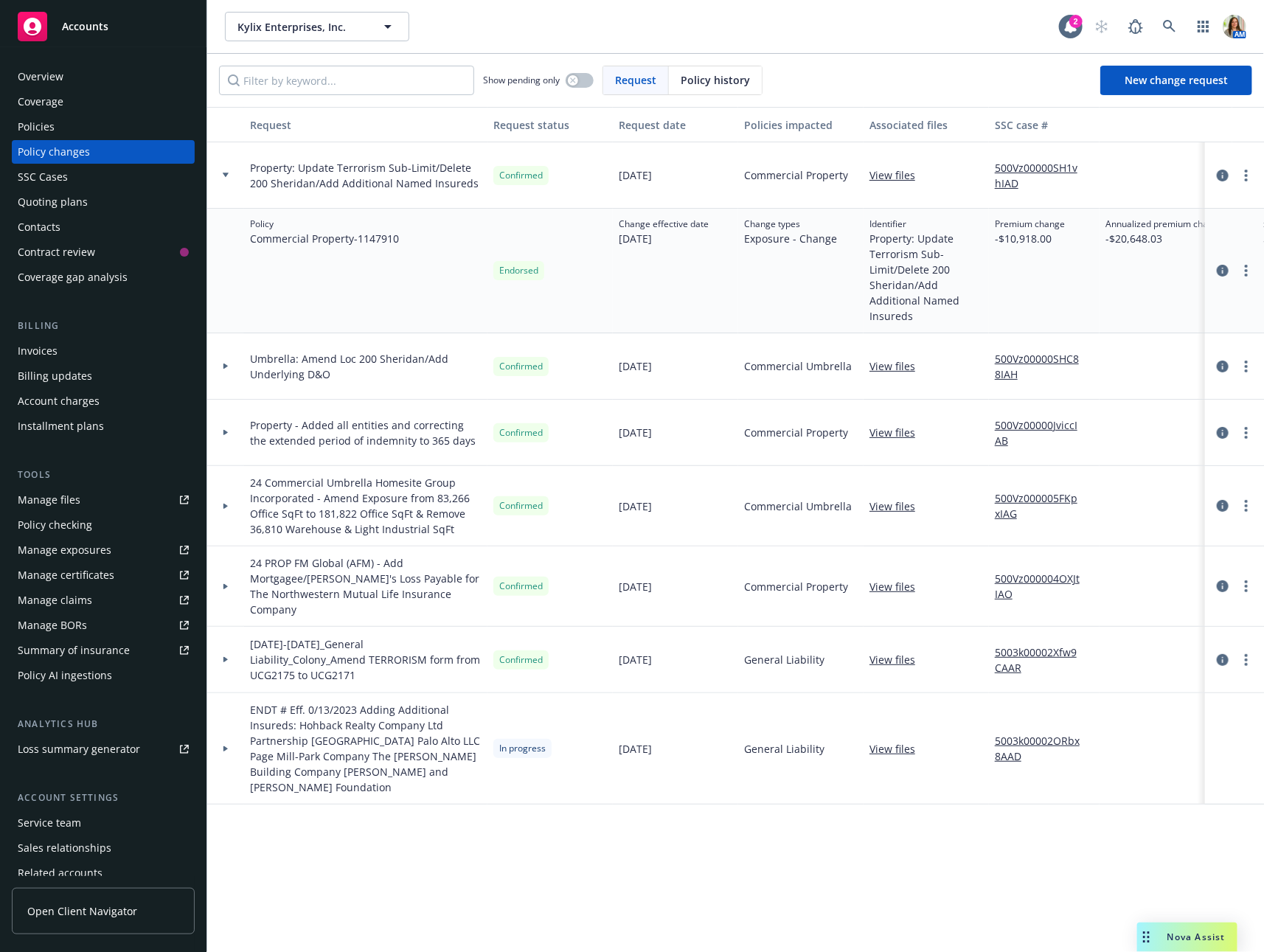
click at [225, 167] on div at bounding box center [226, 175] width 37 height 66
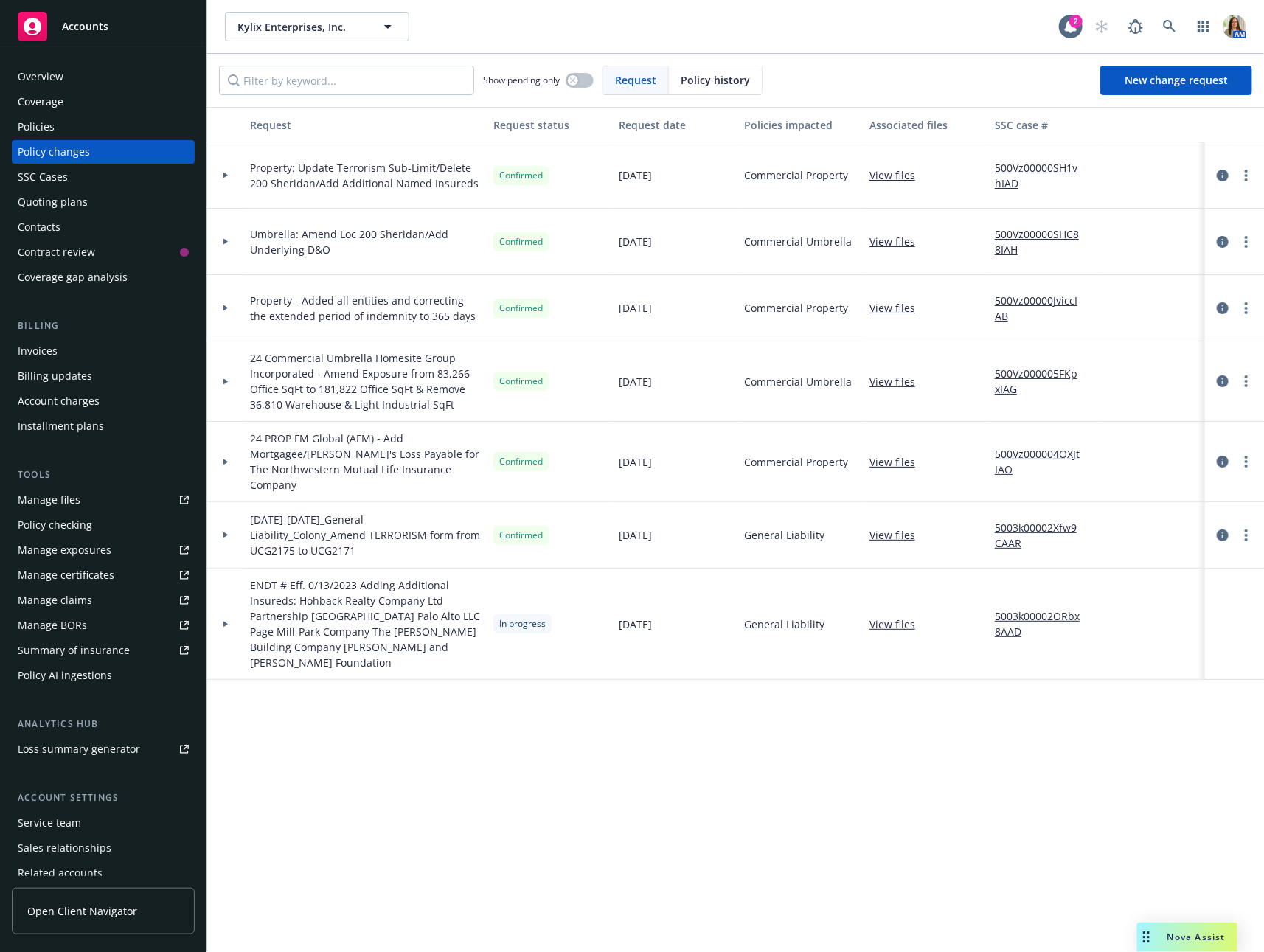
click at [62, 340] on div "Invoices" at bounding box center [103, 351] width 171 height 24
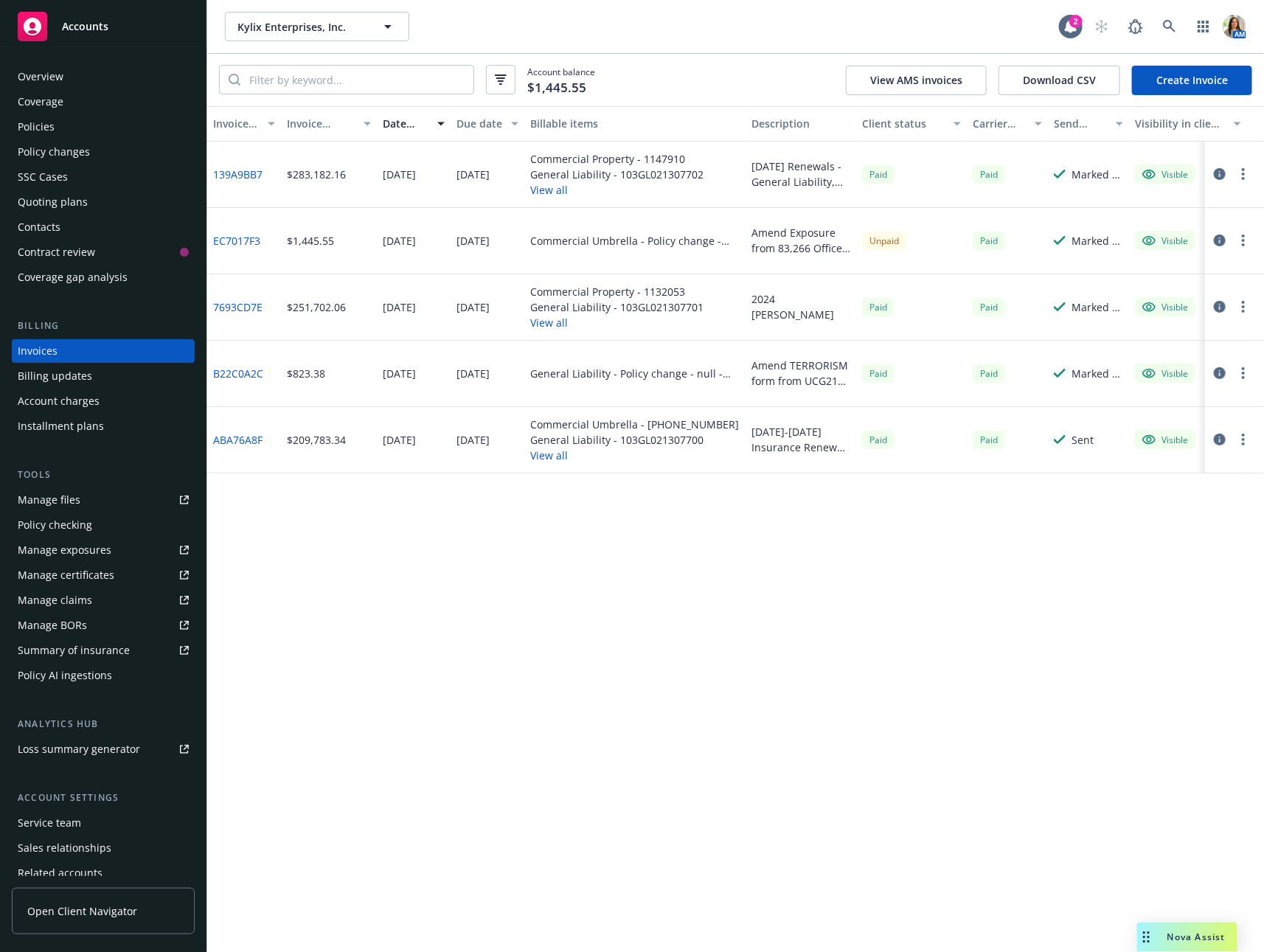
click at [91, 137] on div "Policies" at bounding box center [103, 127] width 171 height 24
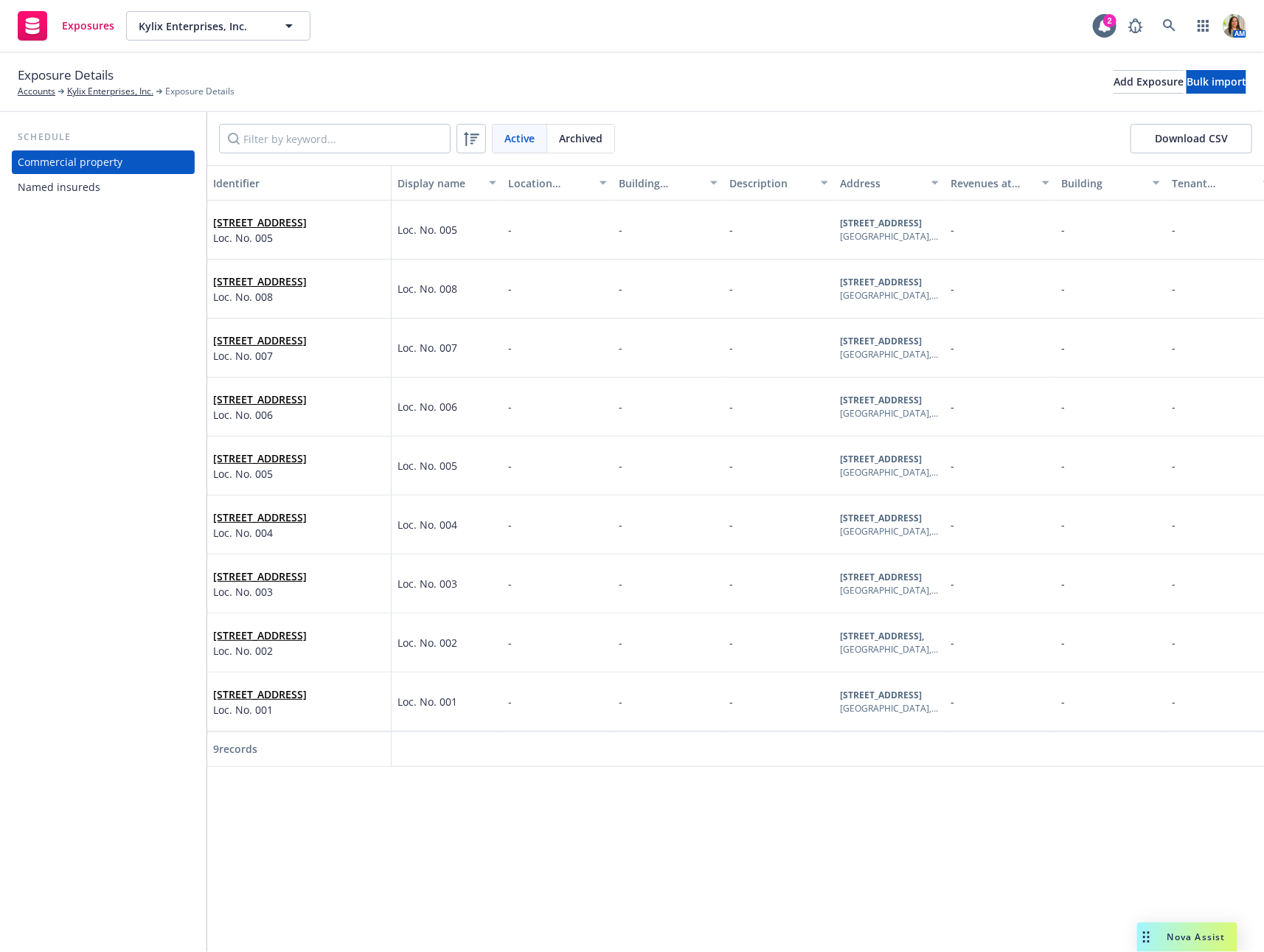
click at [45, 192] on div "Named insureds" at bounding box center [59, 187] width 83 height 24
